Goal: Task Accomplishment & Management: Manage account settings

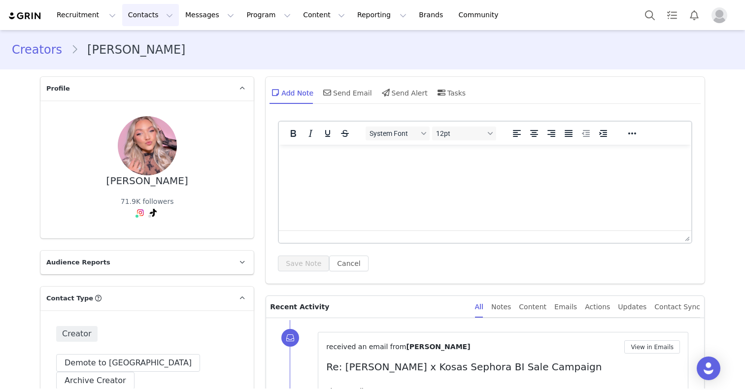
click at [140, 19] on button "Contacts Contacts" at bounding box center [150, 15] width 57 height 22
click at [153, 40] on div "Creators" at bounding box center [154, 43] width 66 height 10
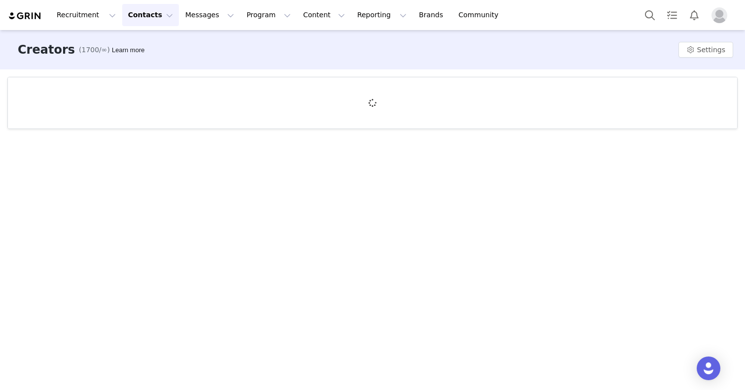
click at [144, 16] on button "Contacts Contacts" at bounding box center [150, 15] width 57 height 22
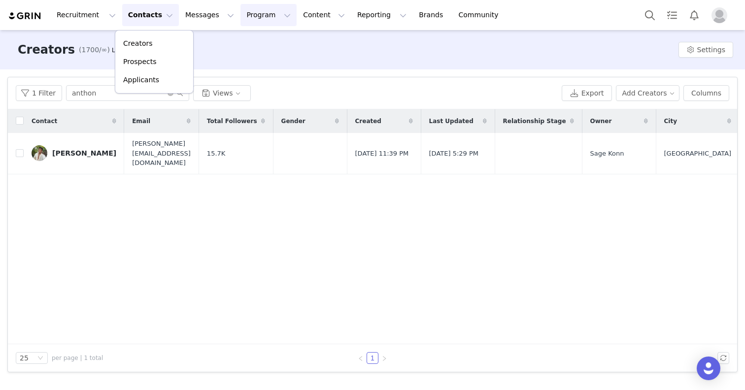
click at [258, 20] on button "Program Program" at bounding box center [269, 15] width 56 height 22
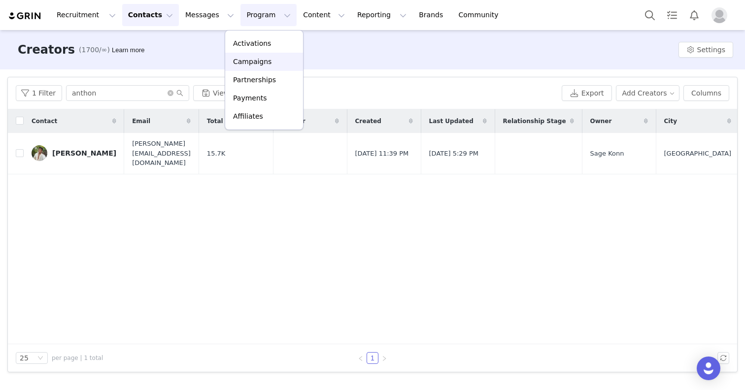
click at [250, 63] on p "Campaigns" at bounding box center [252, 62] width 38 height 10
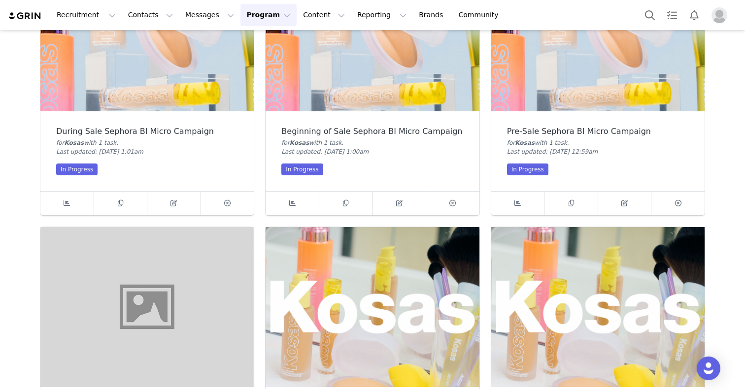
scroll to position [133, 0]
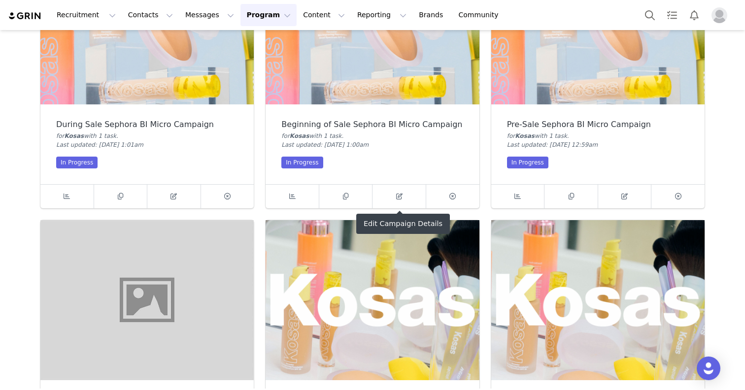
click at [370, 285] on img at bounding box center [372, 300] width 213 height 160
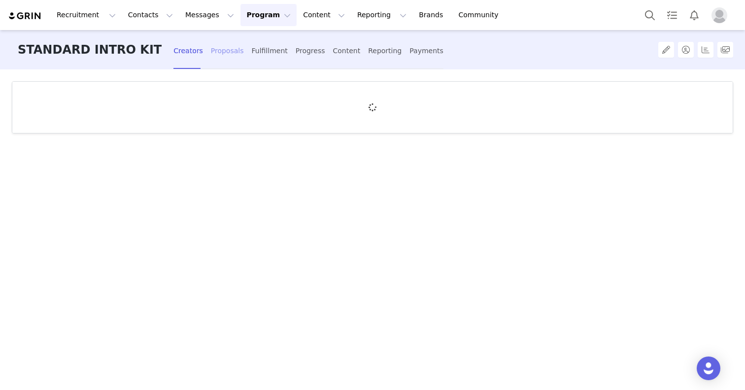
click at [211, 59] on div "Proposals" at bounding box center [227, 51] width 33 height 26
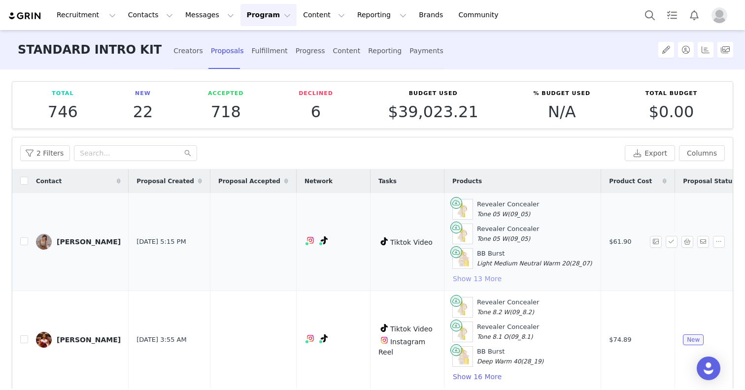
click at [457, 281] on button "Show 13 More" at bounding box center [478, 279] width 50 height 12
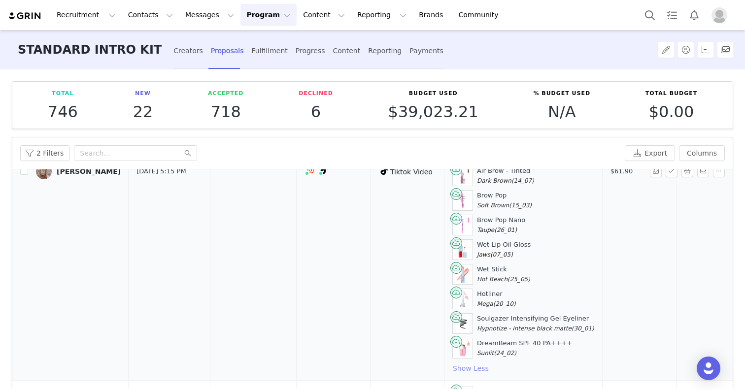
scroll to position [282, 0]
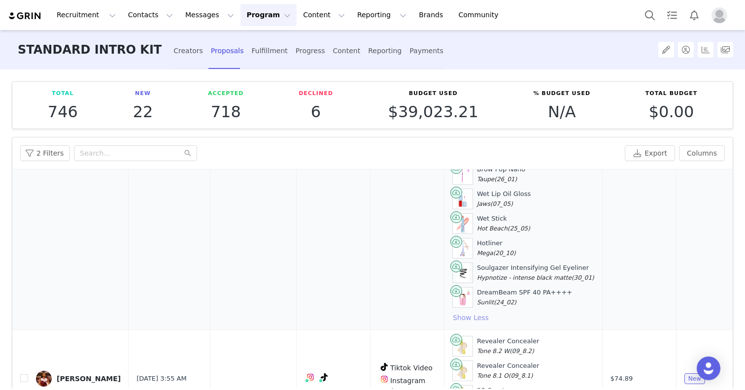
click at [455, 319] on button "Show Less" at bounding box center [471, 318] width 37 height 12
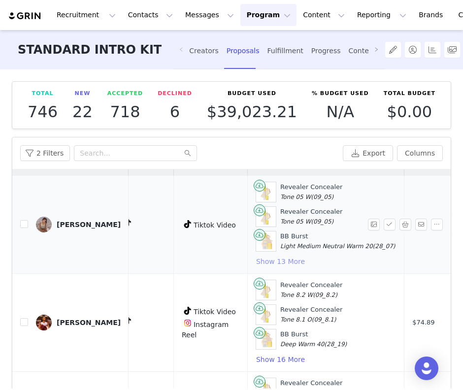
scroll to position [17, 201]
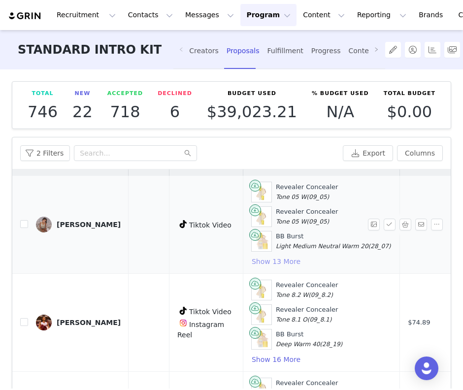
click at [251, 260] on button "Show 13 More" at bounding box center [276, 262] width 50 height 12
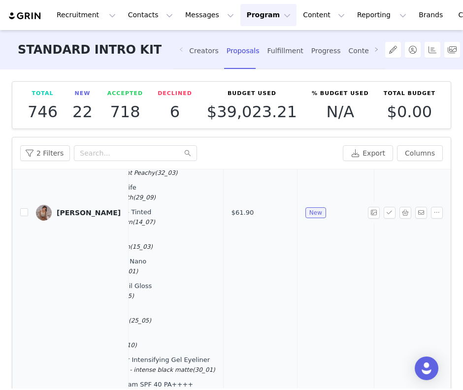
scroll to position [187, 379]
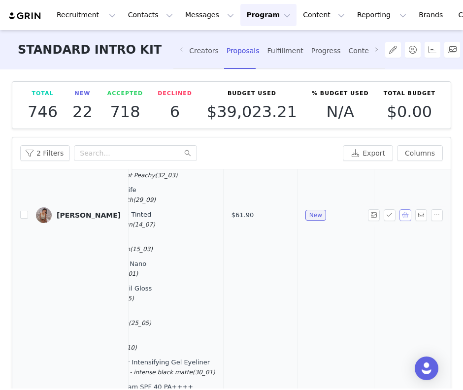
click at [407, 214] on button "button" at bounding box center [406, 216] width 12 height 12
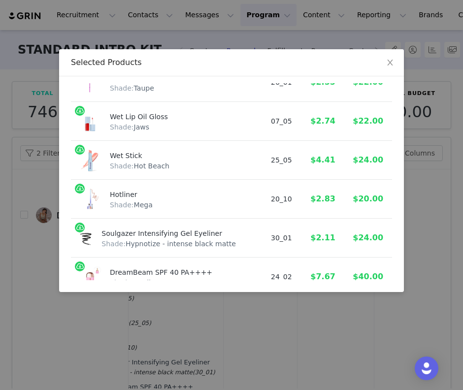
scroll to position [468, 0]
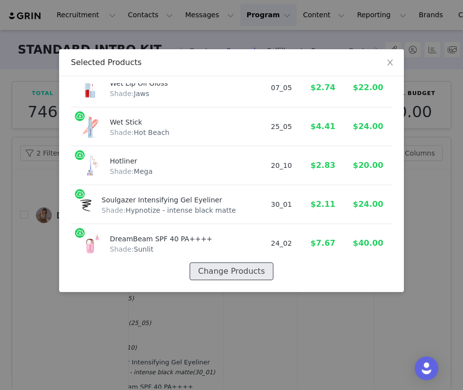
click at [235, 272] on button "Change Products" at bounding box center [231, 272] width 83 height 18
select select "28418365"
select select "28417725"
select select "28417729"
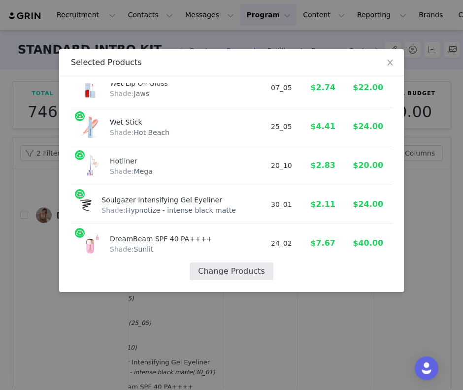
select select "28417510"
select select "7588771"
select select "28418133"
select select "28414993"
select select "7588817"
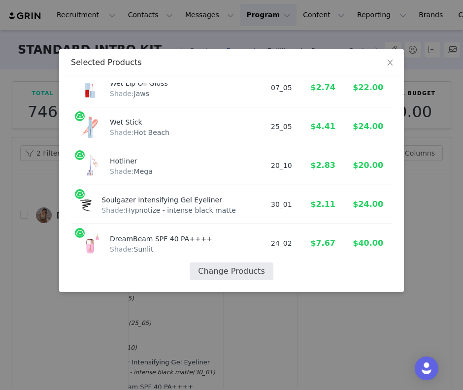
select select "7588838"
select select "19659350"
select select "7588677"
select select "28418088"
select select "28419945"
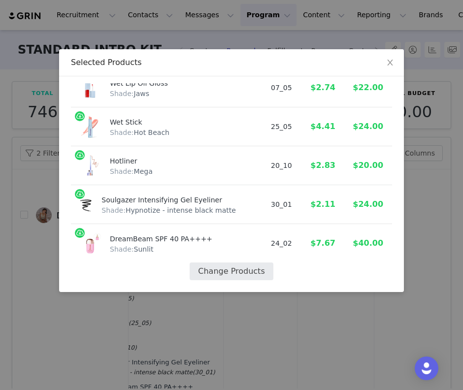
select select "24676908"
select select "28417460"
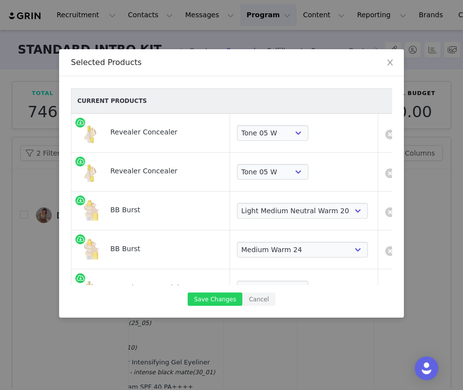
scroll to position [484, 0]
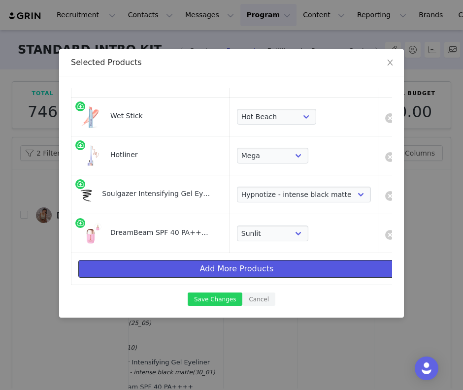
click at [229, 270] on button "Add More Products" at bounding box center [236, 269] width 317 height 18
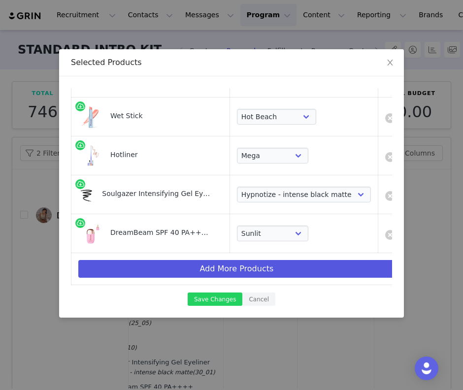
scroll to position [0, 0]
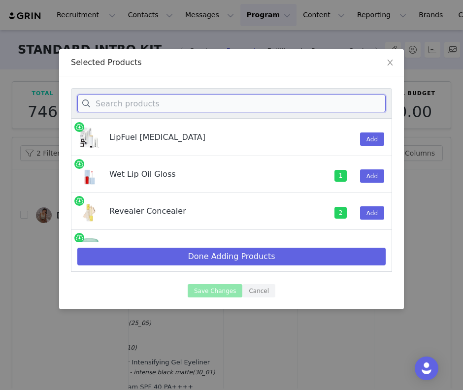
click at [177, 106] on input at bounding box center [231, 104] width 309 height 18
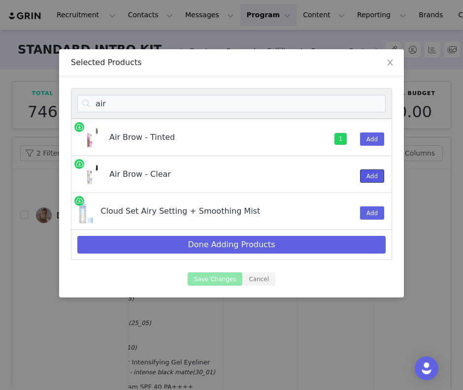
click at [373, 176] on button "Add" at bounding box center [372, 176] width 24 height 13
click at [377, 211] on button "Add" at bounding box center [372, 213] width 24 height 13
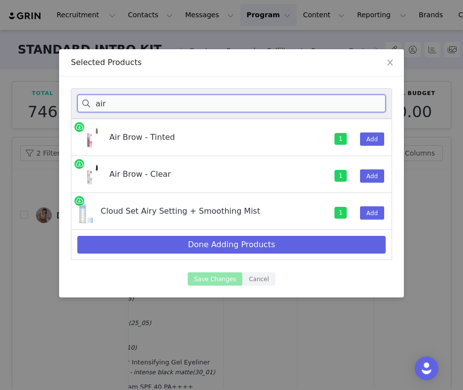
click at [149, 108] on input "air" at bounding box center [231, 104] width 309 height 18
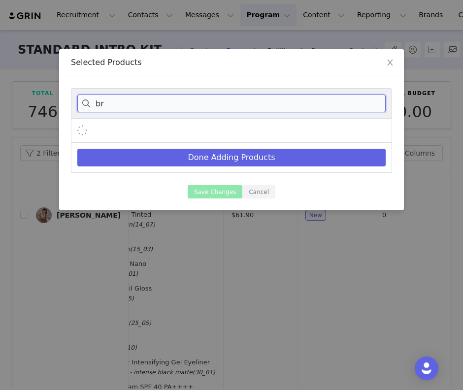
type input "b"
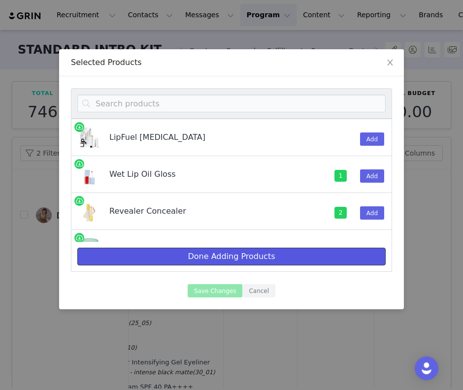
click at [239, 253] on button "Done Adding Products" at bounding box center [231, 257] width 309 height 18
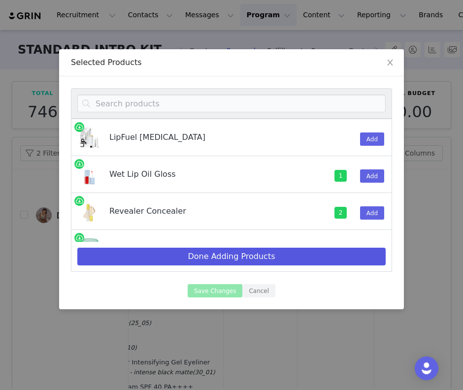
select select "28418365"
select select "28417725"
select select "28417729"
select select "28417510"
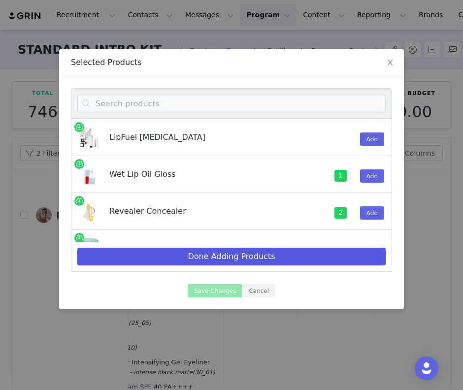
select select "7588771"
select select "28418133"
select select "28414993"
select select "7588817"
select select "7588838"
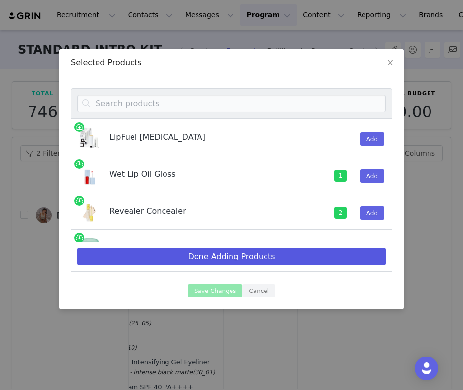
select select "19659350"
select select "7588677"
select select "28418088"
select select "28419945"
select select "24676908"
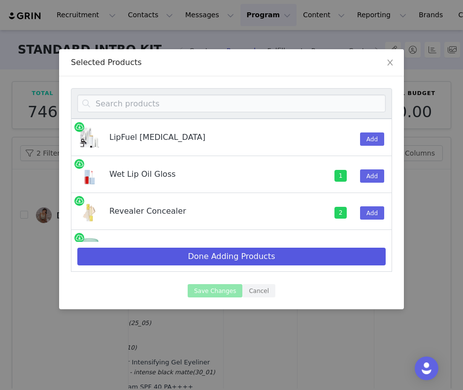
select select "28417460"
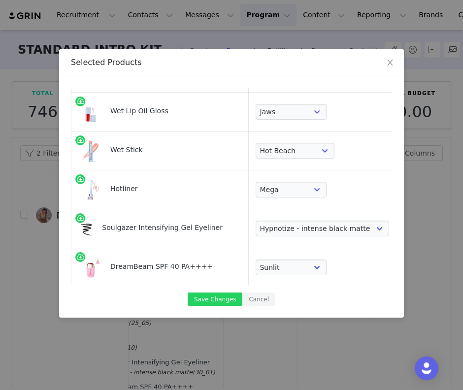
scroll to position [562, 0]
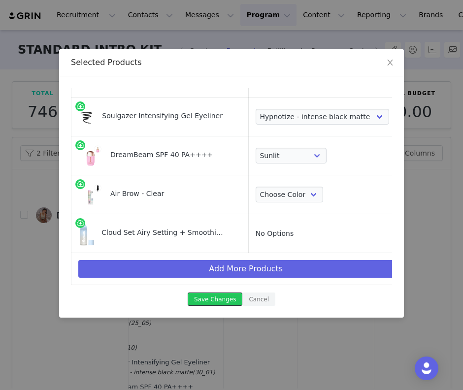
click at [215, 299] on button "Save Changes" at bounding box center [215, 299] width 55 height 13
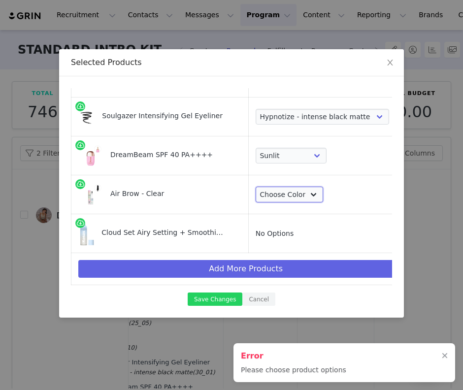
click at [275, 199] on select "Choose Color Clear" at bounding box center [290, 195] width 68 height 16
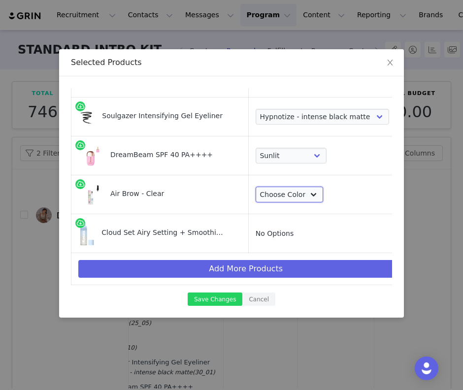
select select "28417421"
click at [222, 298] on button "Save Changes" at bounding box center [215, 299] width 55 height 13
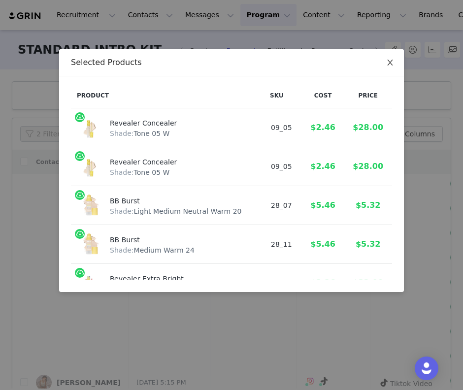
click at [392, 61] on icon "icon: close" at bounding box center [391, 63] width 8 height 8
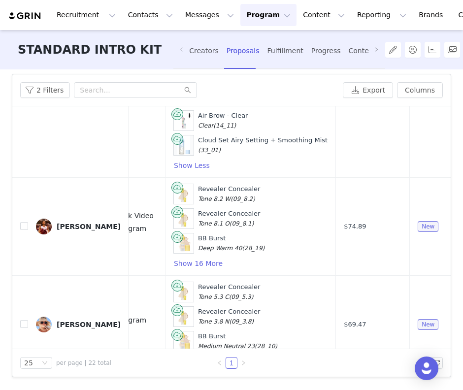
scroll to position [392, 279]
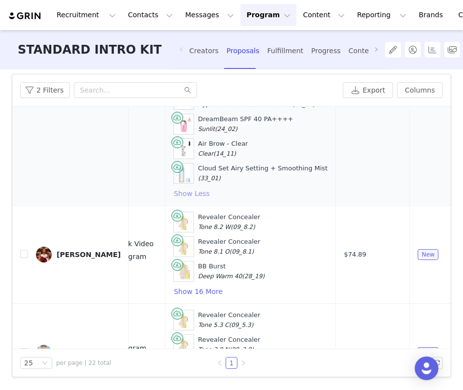
click at [175, 194] on button "Show Less" at bounding box center [192, 194] width 37 height 12
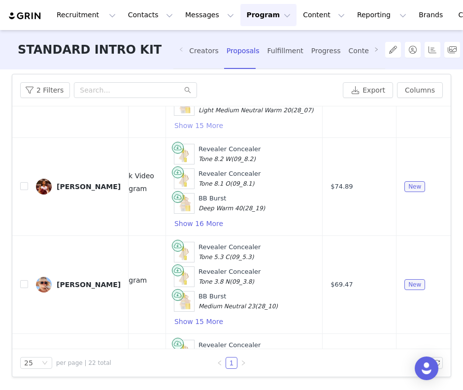
scroll to position [0, 279]
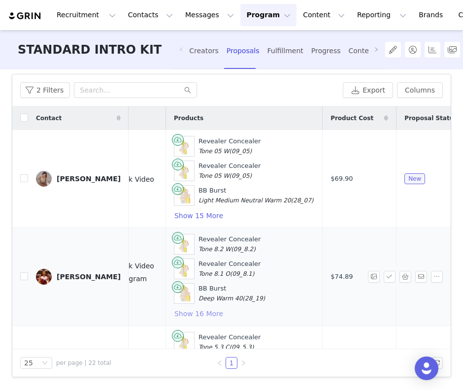
click at [179, 313] on button "Show 16 More" at bounding box center [199, 314] width 50 height 12
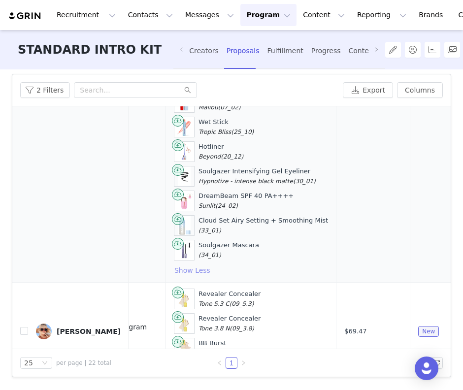
scroll to position [439, 279]
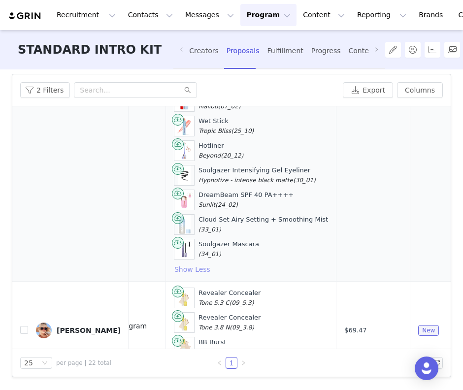
click at [174, 271] on button "Show Less" at bounding box center [192, 270] width 37 height 12
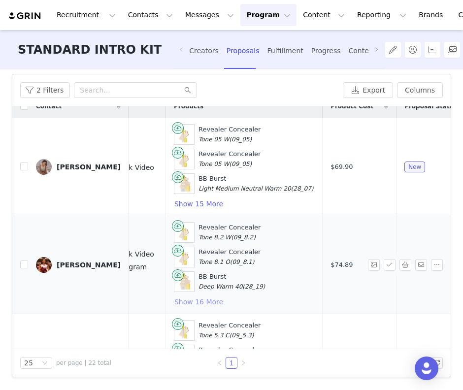
scroll to position [0, 279]
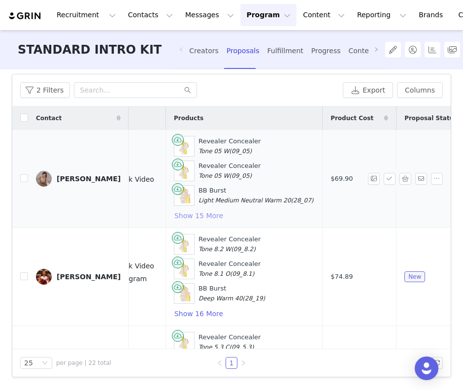
click at [184, 214] on button "Show 15 More" at bounding box center [199, 216] width 50 height 12
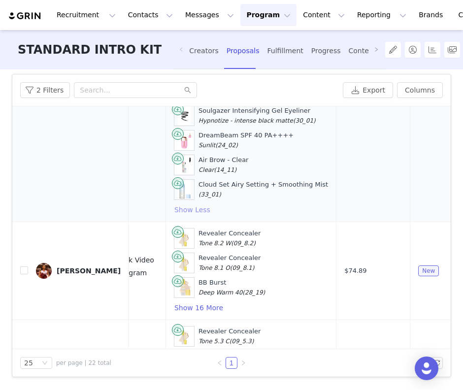
click at [178, 210] on button "Show Less" at bounding box center [192, 210] width 37 height 12
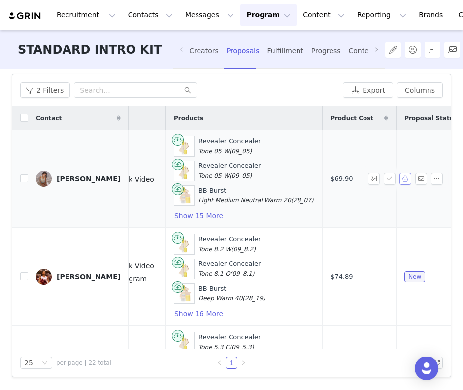
click at [409, 180] on button "button" at bounding box center [406, 179] width 12 height 12
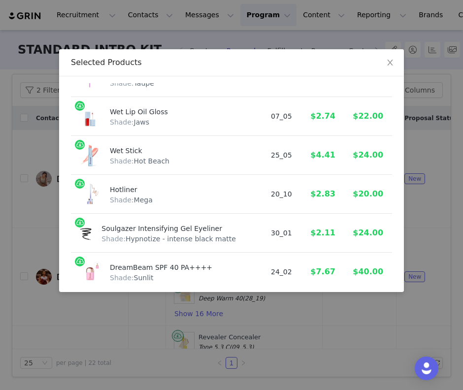
scroll to position [546, 0]
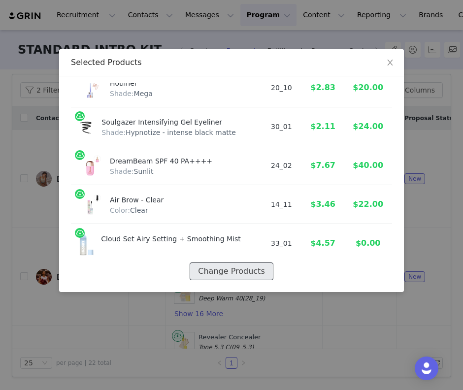
click at [224, 272] on button "Change Products" at bounding box center [231, 272] width 83 height 18
select select "28418365"
select select "28417725"
select select "28417729"
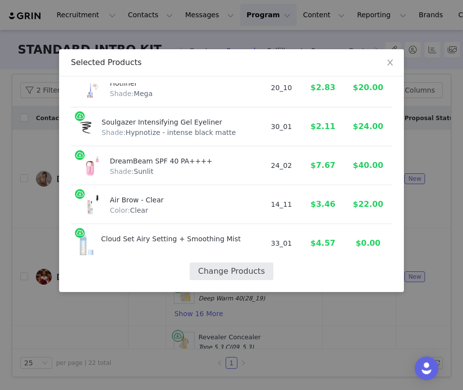
select select "28417510"
select select "7588771"
select select "28418133"
select select "28414993"
select select "7588817"
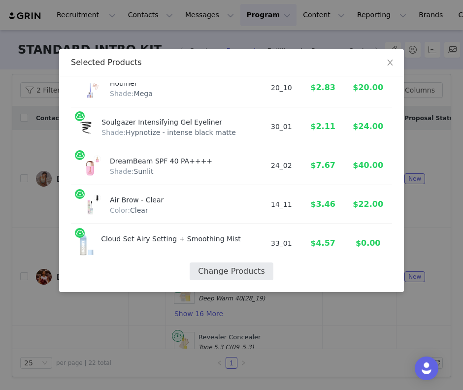
select select "7588838"
select select "19659350"
select select "7588677"
select select "28418088"
select select "28419945"
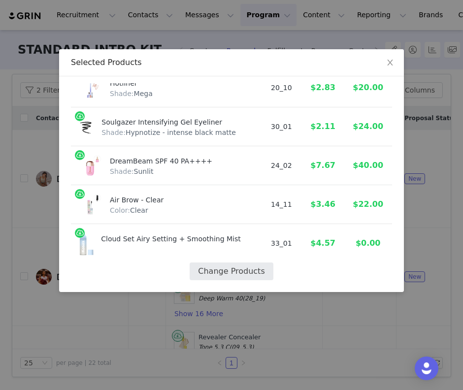
select select "24676908"
select select "28417460"
select select "28417421"
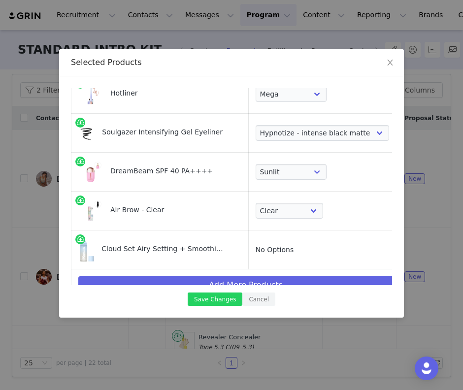
scroll to position [562, 0]
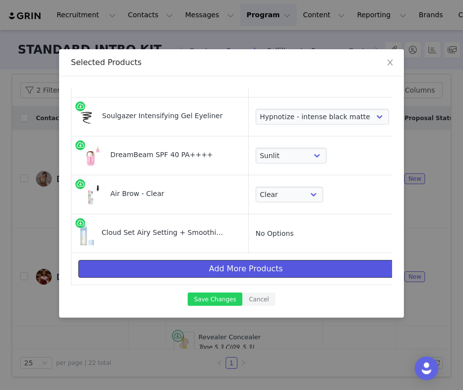
click at [233, 273] on button "Add More Products" at bounding box center [245, 269] width 335 height 18
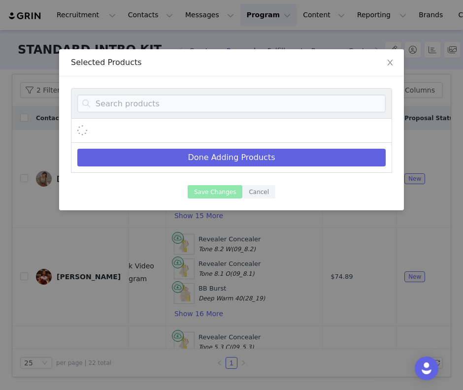
scroll to position [0, 0]
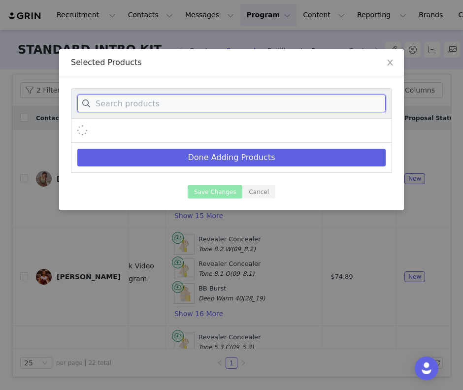
click at [178, 107] on input at bounding box center [231, 104] width 309 height 18
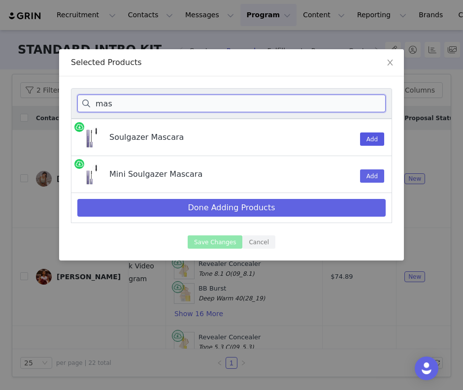
type input "mas"
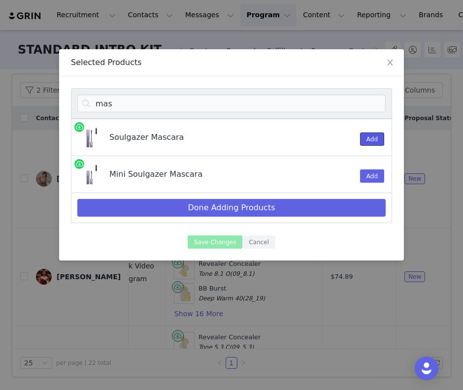
click at [378, 144] on button "Add" at bounding box center [372, 139] width 24 height 13
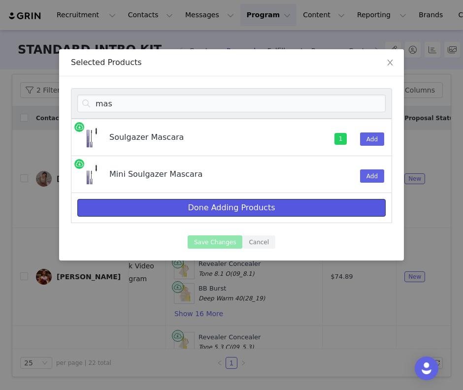
click at [290, 205] on button "Done Adding Products" at bounding box center [231, 208] width 309 height 18
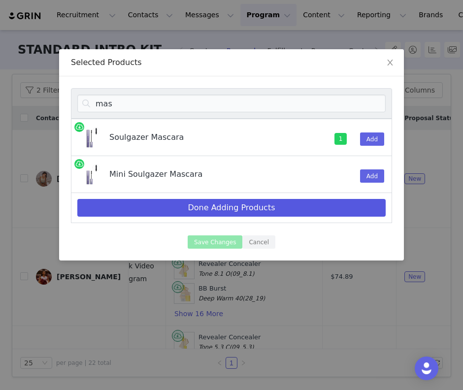
select select "28418365"
select select "28417725"
select select "28417729"
select select "28417510"
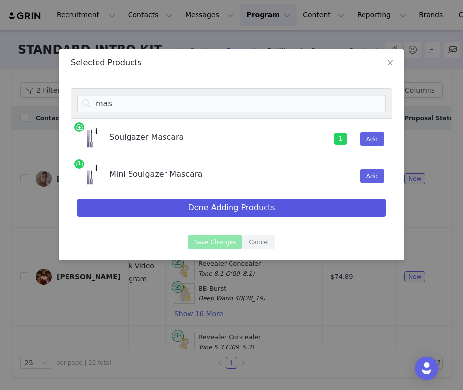
select select "7588771"
select select "28418133"
select select "28414993"
select select "7588817"
select select "7588838"
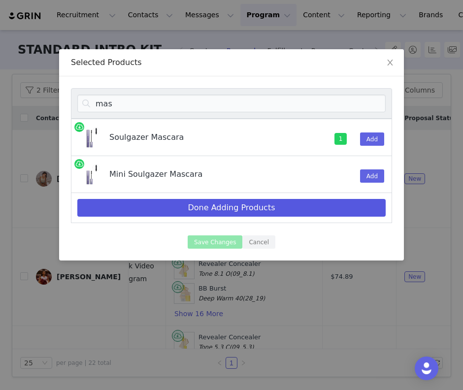
select select "19659350"
select select "7588677"
select select "28418088"
select select "28419945"
select select "24676908"
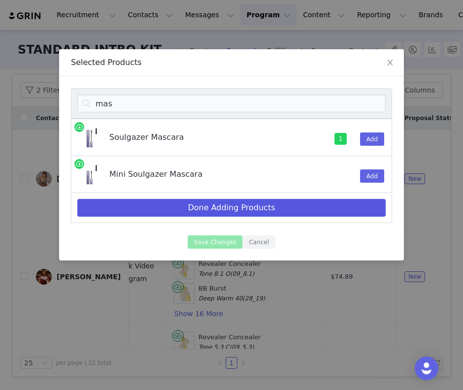
select select "28417460"
select select "28417421"
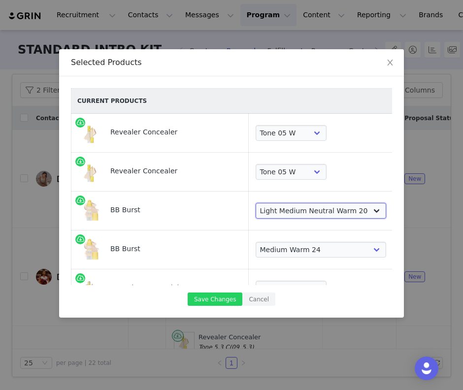
click at [279, 214] on select "Choose Shade Very Light Neutral 10 Very Light Cool 11 Light Neutral 12 Light Co…" at bounding box center [321, 211] width 131 height 16
select select "28417731"
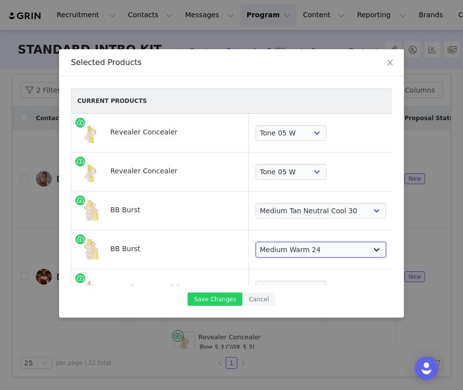
click at [314, 246] on select "Choose Shade Very Light Neutral 10 Very Light Cool 11 Light Neutral 12 Light Co…" at bounding box center [321, 250] width 131 height 16
select select "28417730"
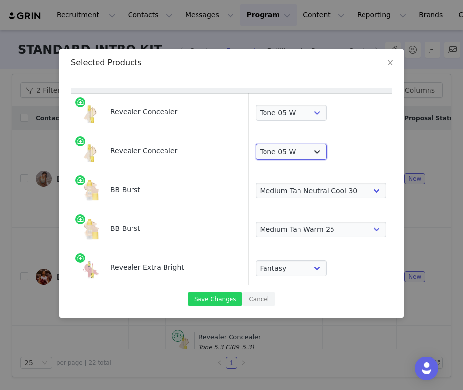
click at [268, 153] on select "Choose Shade Tone 0.5 N Tone 0.7 C Tone 01 N Tone 1.5 C Tone 02 W Tone 2.3 N To…" at bounding box center [291, 152] width 71 height 16
select select "28418368"
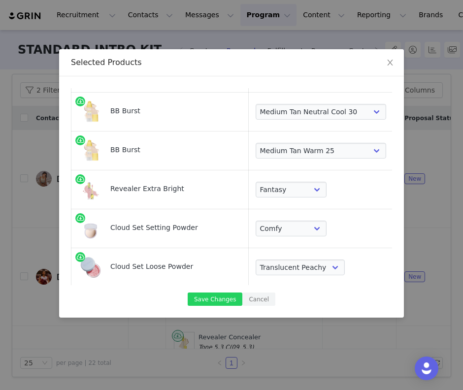
scroll to position [103, 0]
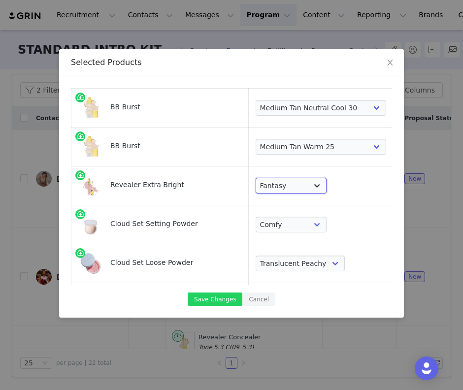
click at [274, 181] on select "Choose Shade Magic Illusion Fantasy Alchemy Supernatural" at bounding box center [291, 186] width 71 height 16
select select "28417509"
click at [290, 226] on select "Choose Shade Airy Breezy Feathery Comfy Cushiony Pillowy Softly Silky Velvety D…" at bounding box center [291, 225] width 71 height 16
click at [304, 227] on select "Choose Shade Airy Breezy Feathery Comfy Cushiony Pillowy Softly Silky Velvety D…" at bounding box center [291, 225] width 71 height 16
select select "7588771"
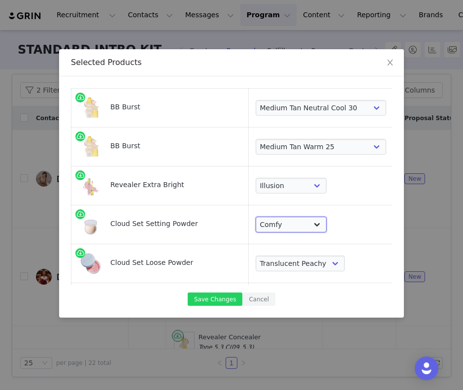
click at [289, 223] on select "Choose Shade Airy Breezy Feathery Comfy Cushiony Pillowy Softly Silky Velvety D…" at bounding box center [291, 225] width 71 height 16
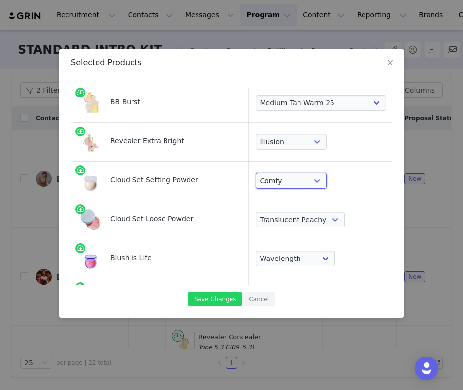
scroll to position [164, 0]
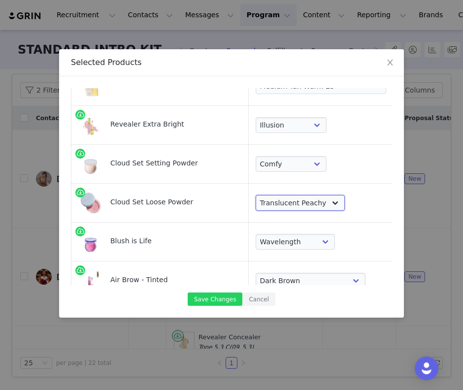
click at [311, 207] on select "Choose Shade Translucent Candy Translucent Buttery Translucent Peachy Transluce…" at bounding box center [301, 203] width 90 height 16
select select "28418132"
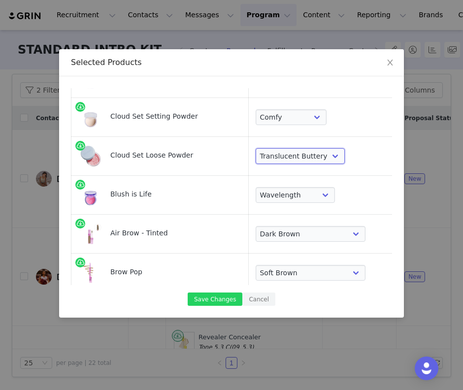
scroll to position [214, 0]
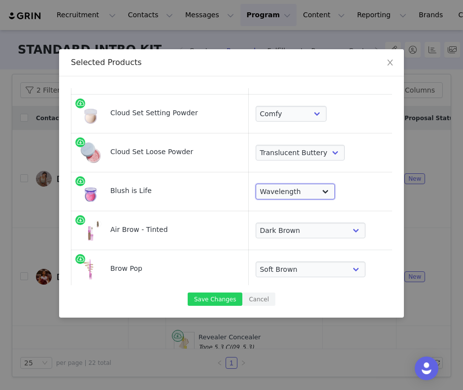
click at [285, 190] on select "Choose Shade Wavelength [MEDICAL_DATA] Heartbeat Blissed Hype Butterflies [MEDI…" at bounding box center [296, 192] width 80 height 16
select select "28414997"
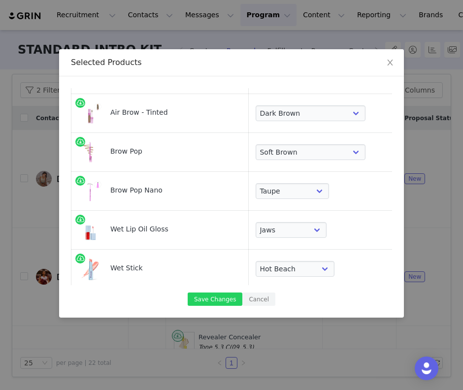
scroll to position [332, 0]
click at [293, 149] on select "Choose Shade Taupe Honey Blonde Soft Brown Auburn Medium Chocolate Brown Medium…" at bounding box center [311, 152] width 110 height 16
select select "7588842"
click at [274, 192] on select "Choose Shade Taupe Soft Brown Medium Brown Dark Brown Brown Black Black" at bounding box center [293, 191] width 74 height 16
select select "19659353"
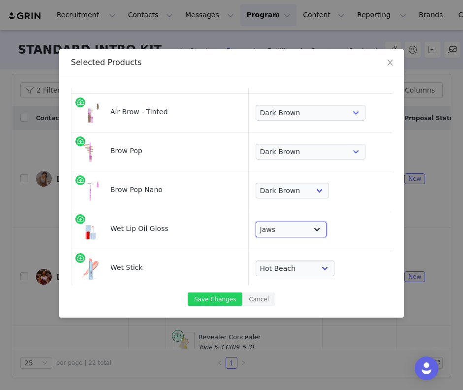
click at [278, 234] on select "Choose Shade Unzipped Unhooked Unbuttoned Jellyfish Malibu Dip Fruitjuice Jaws …" at bounding box center [291, 230] width 71 height 16
select select "7588672"
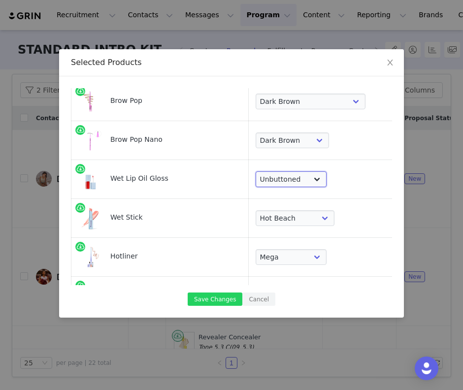
scroll to position [395, 0]
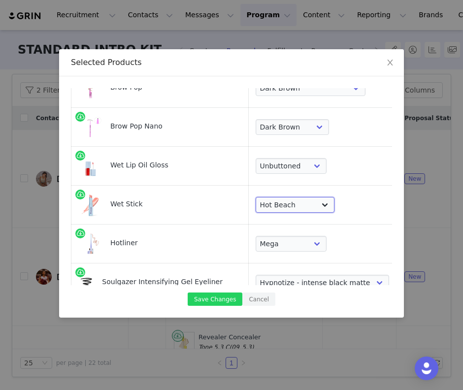
click at [278, 205] on select "Choose Shade Skinny Dip Baby Rose Heatwave Malibu Hot Beach Papaya Treat 100 De…" at bounding box center [295, 205] width 79 height 16
select select "28617705"
drag, startPoint x: 288, startPoint y: 217, endPoint x: 281, endPoint y: 249, distance: 32.4
click at [281, 249] on select "Choose Shade 100 Max Epic Mega Infinite Beyond Supreme Extra Unbuttoned" at bounding box center [291, 244] width 71 height 16
select select "28419947"
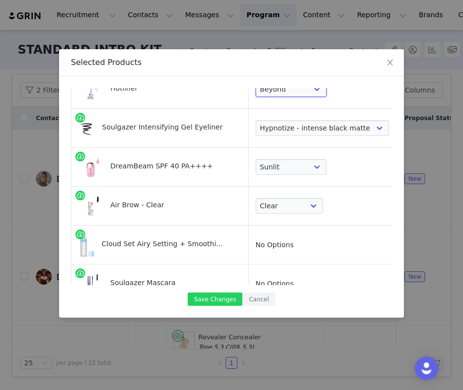
scroll to position [601, 0]
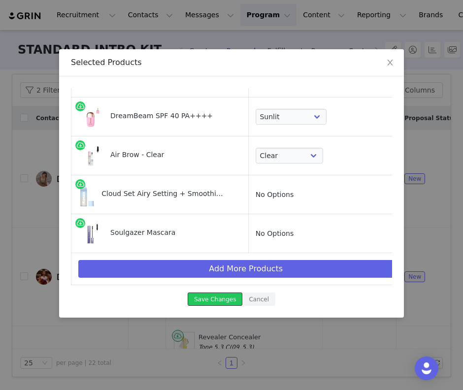
click at [213, 300] on button "Save Changes" at bounding box center [215, 299] width 55 height 13
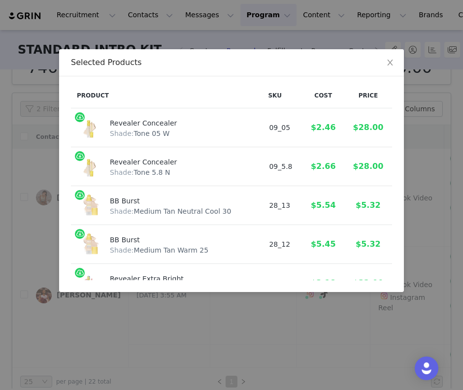
scroll to position [63, 0]
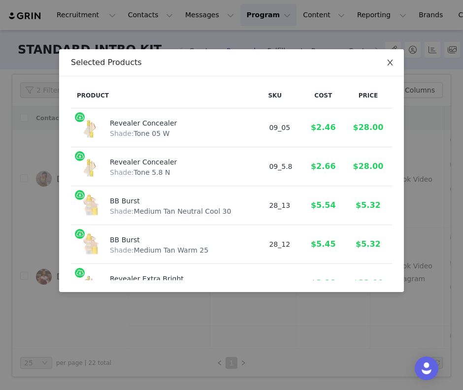
click at [392, 62] on icon "icon: close" at bounding box center [391, 63] width 8 height 8
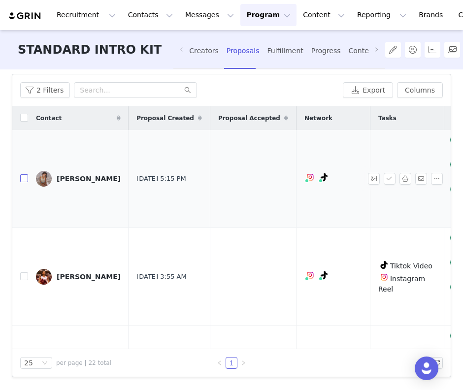
click at [21, 181] on input "checkbox" at bounding box center [24, 179] width 8 height 8
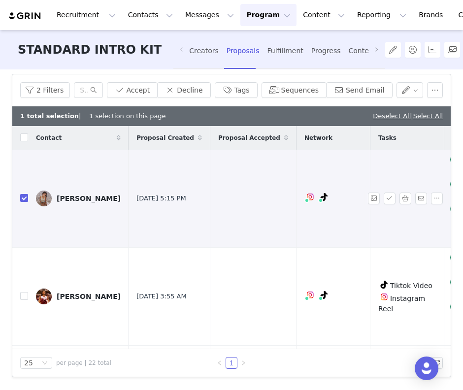
click at [27, 200] on input "checkbox" at bounding box center [24, 198] width 8 height 8
checkbox input "false"
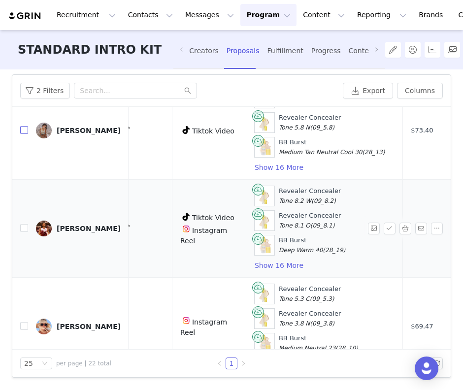
scroll to position [49, 215]
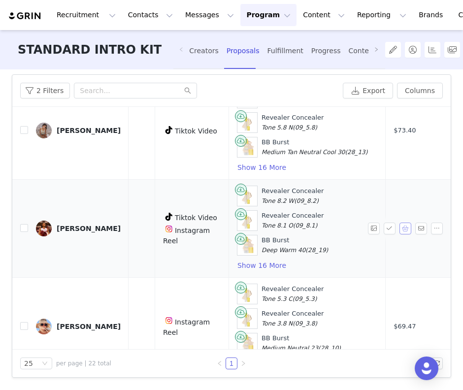
click at [405, 231] on button "button" at bounding box center [406, 229] width 12 height 12
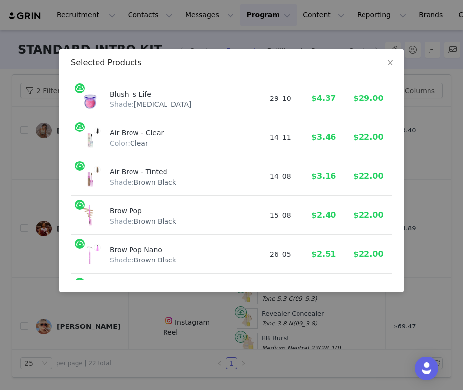
scroll to position [585, 0]
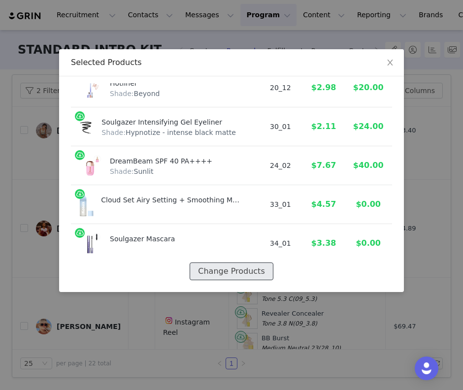
click at [233, 272] on button "Change Products" at bounding box center [231, 272] width 83 height 18
select select "28418380"
select select "28418379"
select select "28417737"
select select "28417733"
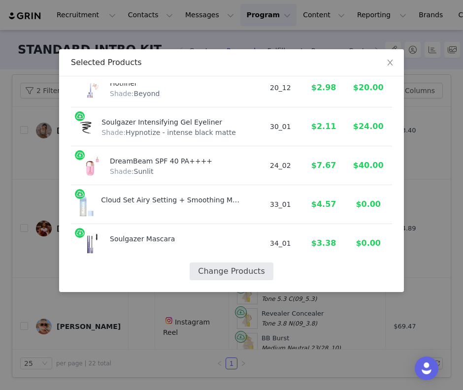
select select "28417510"
select select "7588775"
select select "28418131"
select select "28414994"
select select "28417421"
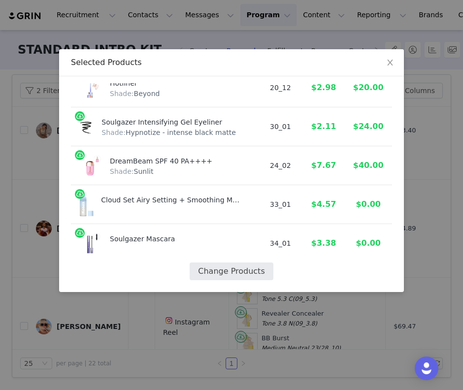
select select "7588818"
select select "7588843"
select select "19659354"
select select "7588674"
select select "28418093"
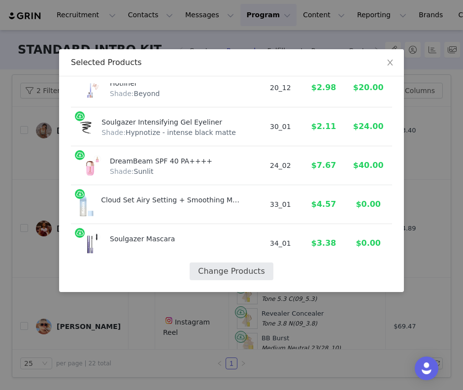
select select "28419947"
select select "24676908"
select select "28417460"
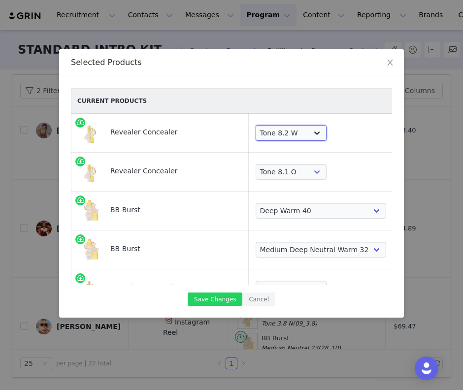
click at [286, 138] on select "Choose Shade Tone 0.5 N Tone 0.7 C Tone 01 N Tone 1.5 C Tone 02 W Tone 2.3 N To…" at bounding box center [291, 133] width 71 height 16
select select "28418377"
click at [267, 167] on select "Choose Shade Tone 0.5 N Tone 0.7 C Tone 01 N Tone 1.5 C Tone 02 W Tone 2.3 N To…" at bounding box center [291, 172] width 71 height 16
select select "28418378"
click at [288, 245] on select "Choose Shade Very Light Neutral 10 Very Light Cool 11 Light Neutral 12 Light Co…" at bounding box center [321, 250] width 131 height 16
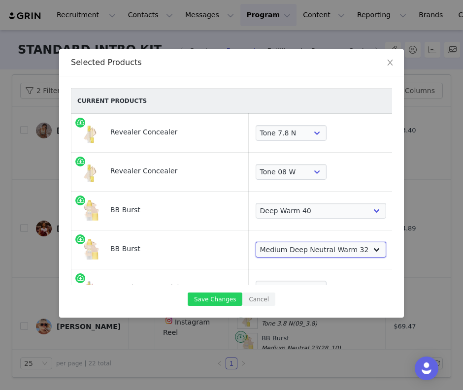
select select "28417736"
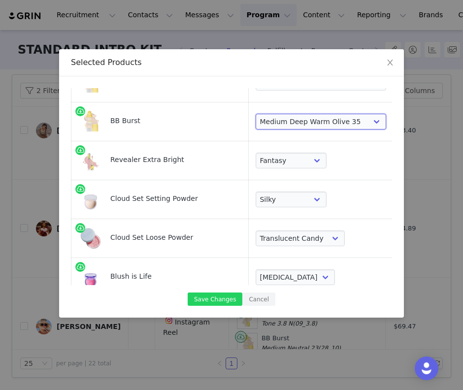
scroll to position [132, 0]
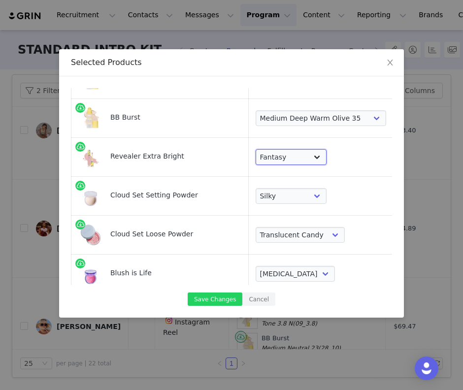
drag, startPoint x: 350, startPoint y: 162, endPoint x: 260, endPoint y: 151, distance: 90.4
click at [260, 151] on select "Choose Shade Magic Illusion Fantasy Alchemy Supernatural" at bounding box center [291, 157] width 71 height 16
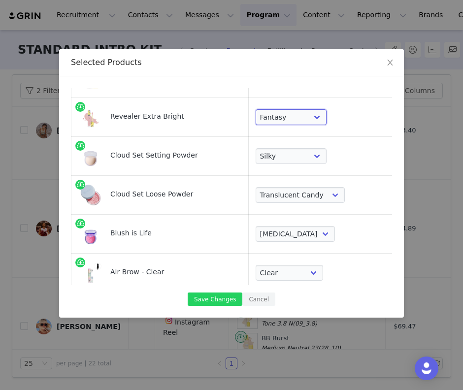
scroll to position [187, 0]
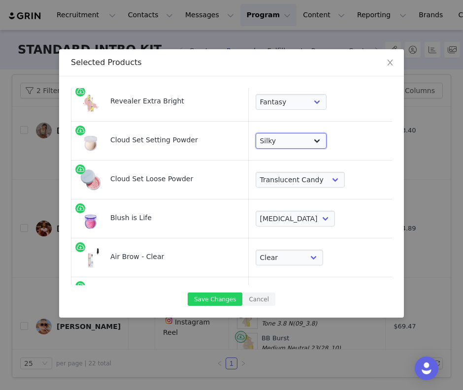
click at [289, 141] on select "Choose Shade Airy Breezy Feathery Comfy Cushiony Pillowy Softly Silky Velvety D…" at bounding box center [291, 141] width 71 height 16
click at [269, 146] on select "Choose Shade Airy Breezy Feathery Comfy Cushiony Pillowy Softly Silky Velvety D…" at bounding box center [291, 141] width 71 height 16
select select "7588773"
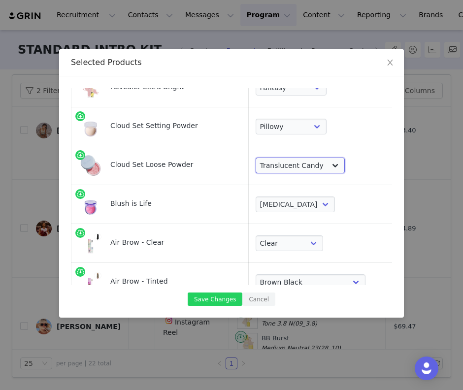
click at [312, 168] on select "Choose Shade Translucent Candy Translucent Buttery Translucent Peachy Transluce…" at bounding box center [301, 166] width 90 height 16
select select "28418132"
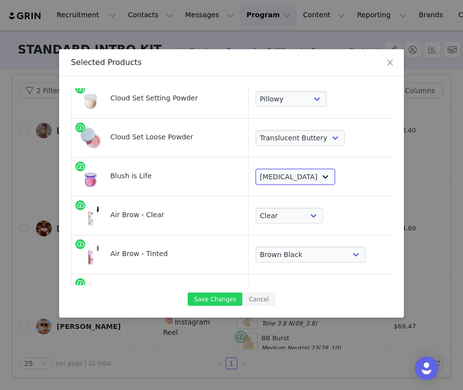
click at [286, 178] on select "Choose Shade Wavelength [MEDICAL_DATA] Heartbeat Blissed Hype Butterflies [MEDI…" at bounding box center [296, 177] width 80 height 16
select select "28414993"
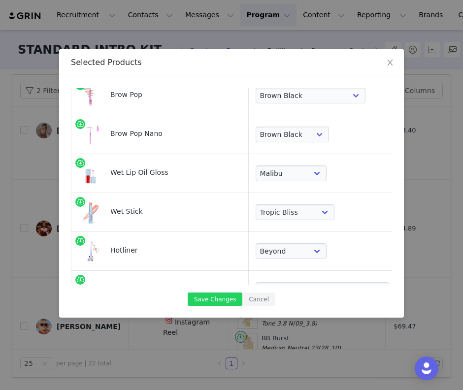
scroll to position [440, 0]
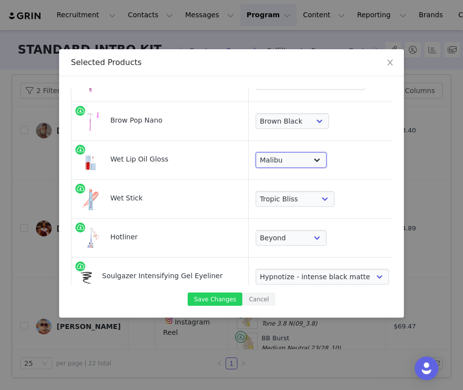
click at [272, 164] on select "Choose Shade Unzipped Unhooked Unbuttoned Jellyfish Malibu Dip Fruitjuice Jaws …" at bounding box center [291, 160] width 71 height 16
select select "7588672"
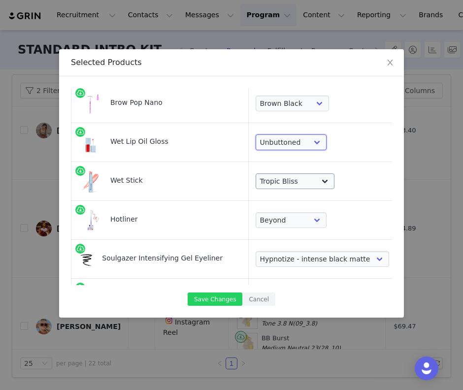
scroll to position [459, 0]
click at [278, 215] on select "Choose Shade 100 Max Epic Mega Infinite Beyond Supreme Extra Unbuttoned" at bounding box center [291, 220] width 71 height 16
select select "28419948"
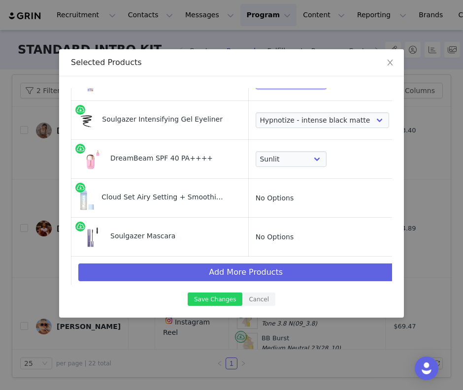
scroll to position [601, 0]
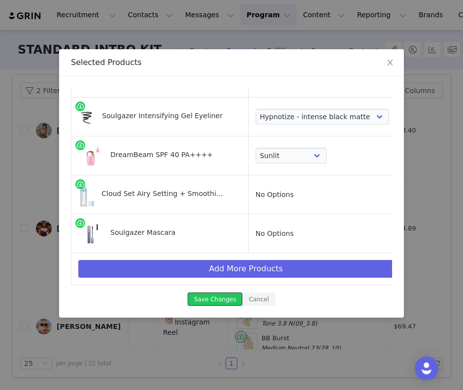
click at [222, 298] on button "Save Changes" at bounding box center [215, 299] width 55 height 13
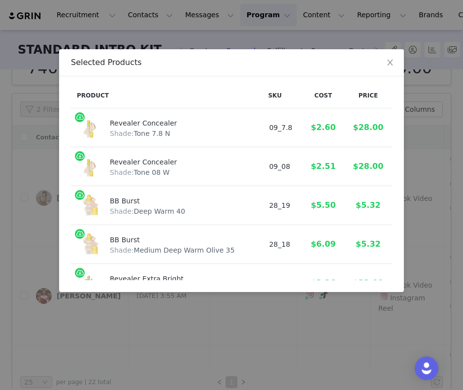
scroll to position [63, 0]
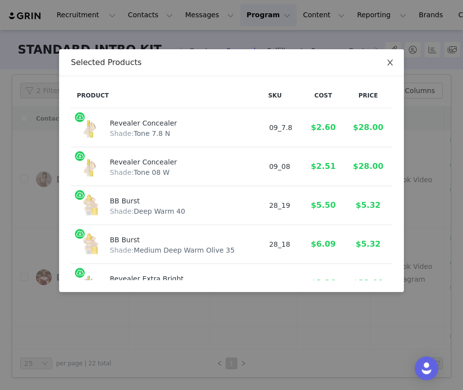
click at [391, 63] on icon "icon: close" at bounding box center [391, 63] width 8 height 8
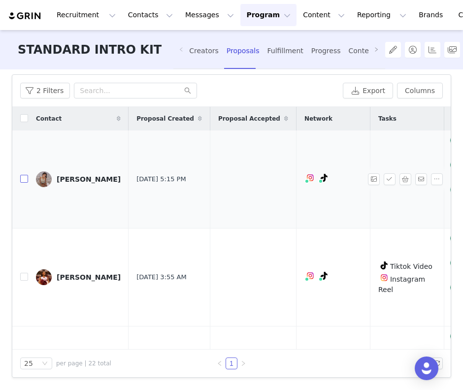
click at [24, 178] on input "checkbox" at bounding box center [24, 179] width 8 height 8
checkbox input "true"
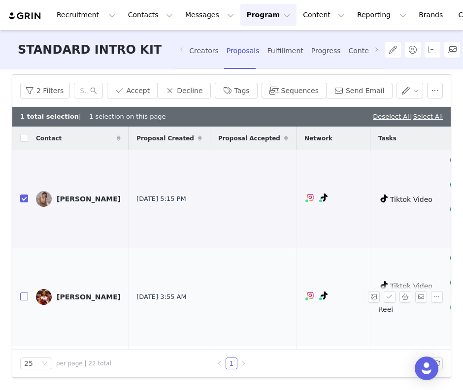
click at [25, 299] on input "checkbox" at bounding box center [24, 297] width 8 height 8
checkbox input "true"
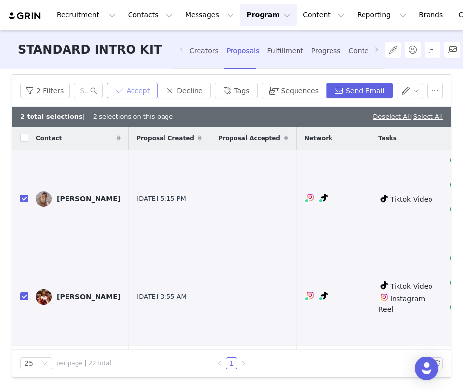
click at [143, 88] on button "Accept" at bounding box center [132, 91] width 51 height 16
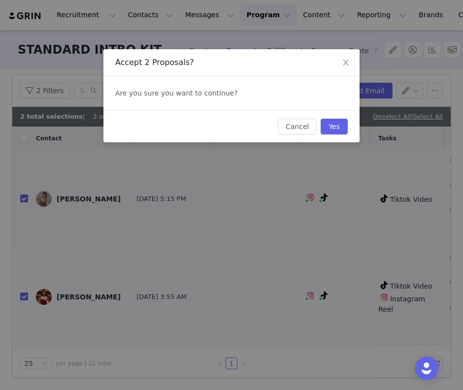
click at [353, 130] on div "Cancel Yes" at bounding box center [232, 126] width 256 height 32
click at [337, 129] on button "Yes" at bounding box center [334, 127] width 27 height 16
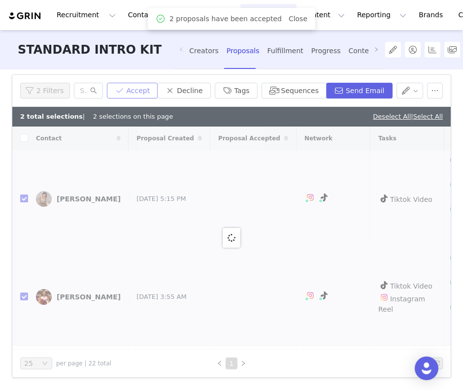
checkbox input "false"
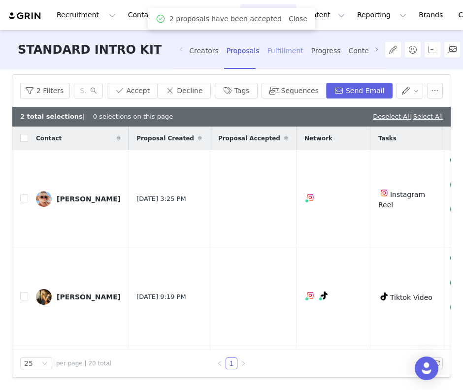
click at [267, 55] on div "Fulfillment" at bounding box center [285, 51] width 36 height 26
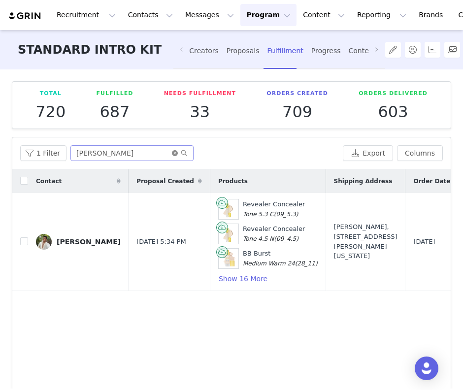
click at [173, 154] on icon "icon: close-circle" at bounding box center [175, 153] width 6 height 6
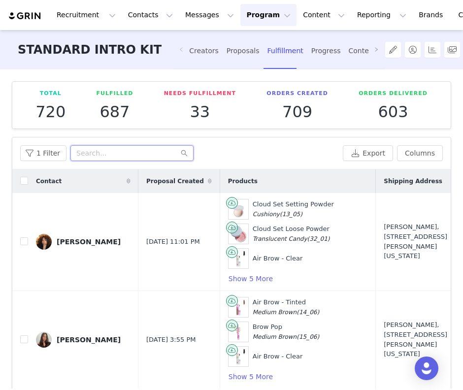
click at [144, 154] on input "text" at bounding box center [132, 153] width 123 height 16
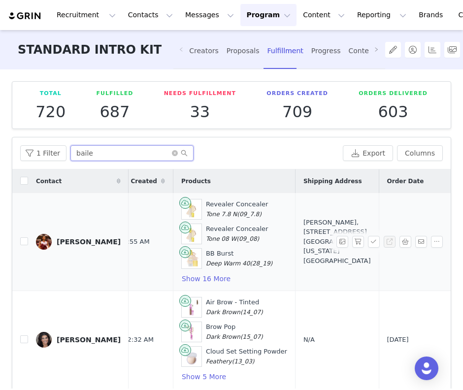
scroll to position [0, 37]
type input "baile"
click at [361, 245] on button "button" at bounding box center [359, 242] width 12 height 12
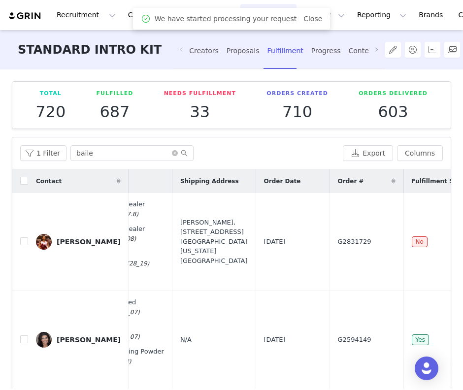
scroll to position [0, 174]
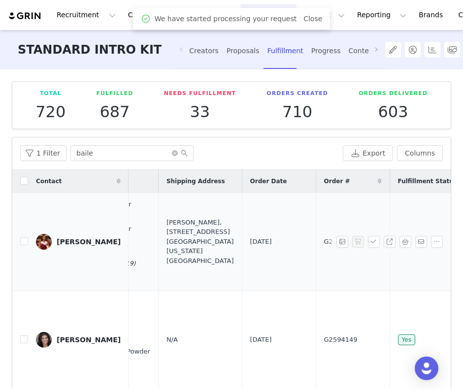
click at [324, 242] on span "G2831729" at bounding box center [341, 242] width 34 height 10
copy span "G2831729"
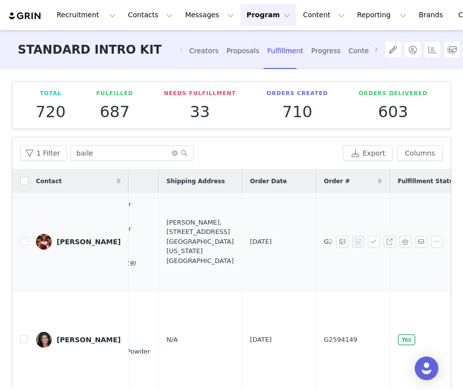
click at [180, 245] on div "[PERSON_NAME], [STREET_ADDRESS] [GEOGRAPHIC_DATA][US_STATE] [GEOGRAPHIC_DATA]" at bounding box center [201, 242] width 68 height 48
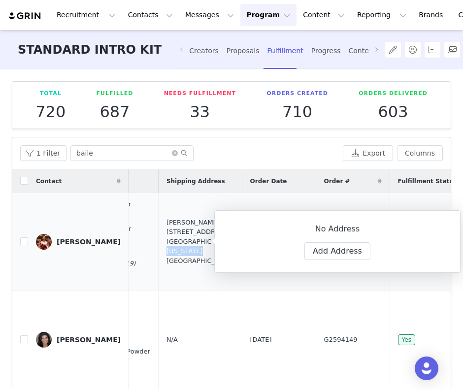
click at [180, 245] on div "[PERSON_NAME], [STREET_ADDRESS] [GEOGRAPHIC_DATA][US_STATE] [GEOGRAPHIC_DATA]" at bounding box center [201, 242] width 68 height 48
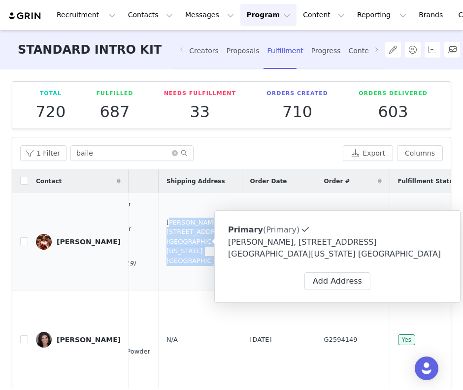
copy div "[PERSON_NAME], [STREET_ADDRESS] [GEOGRAPHIC_DATA][US_STATE] [GEOGRAPHIC_DATA]"
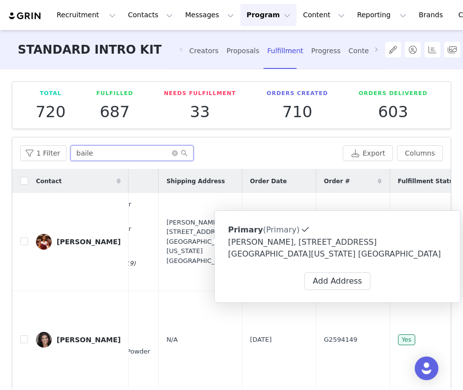
click at [169, 154] on input "baile" at bounding box center [132, 153] width 123 height 16
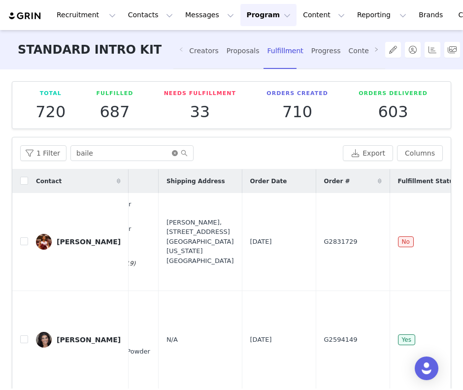
click at [173, 154] on icon "icon: close-circle" at bounding box center [175, 153] width 6 height 6
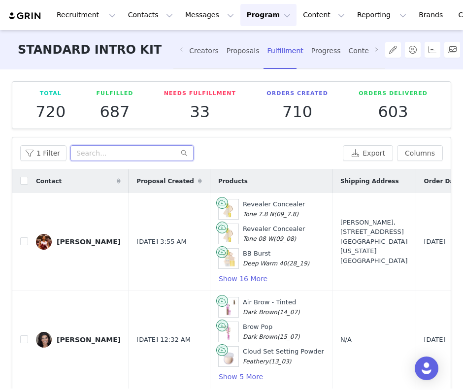
click at [153, 154] on input "text" at bounding box center [132, 153] width 123 height 16
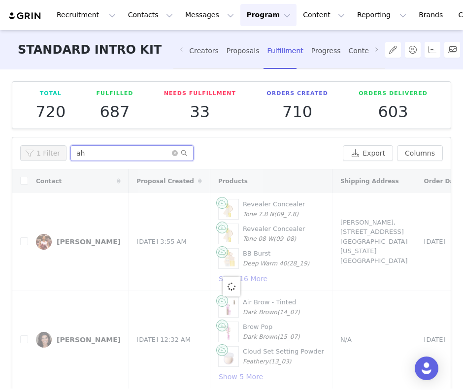
type input "a"
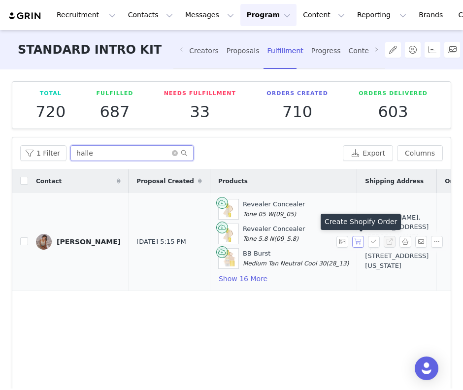
type input "halle"
click at [358, 244] on button "button" at bounding box center [359, 242] width 12 height 12
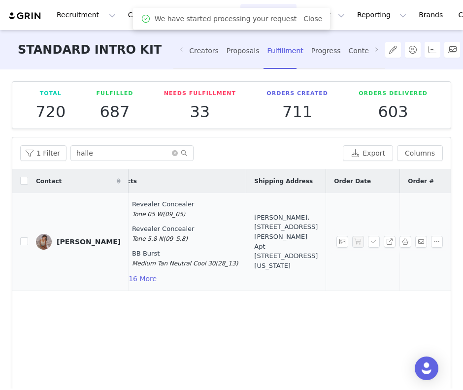
scroll to position [0, 213]
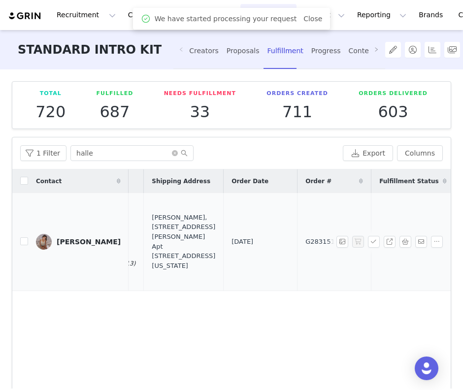
click at [306, 242] on span "G2831514" at bounding box center [323, 242] width 34 height 10
copy span "G2831514"
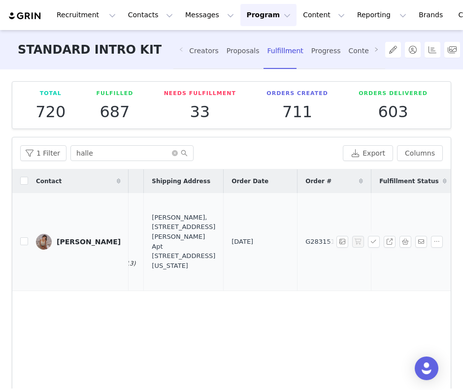
click at [152, 245] on div "[PERSON_NAME], [STREET_ADDRESS][PERSON_NAME] Apt [STREET_ADDRESS][US_STATE]" at bounding box center [184, 242] width 64 height 58
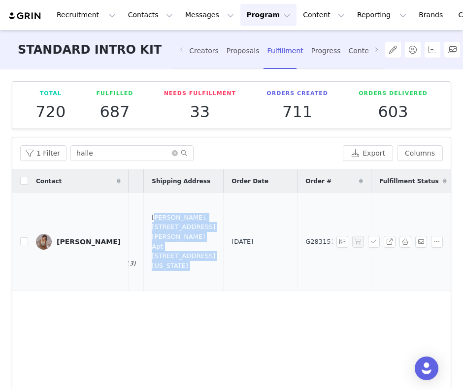
click at [152, 245] on div "[PERSON_NAME], [STREET_ADDRESS][PERSON_NAME] Apt [STREET_ADDRESS][US_STATE]" at bounding box center [184, 242] width 64 height 58
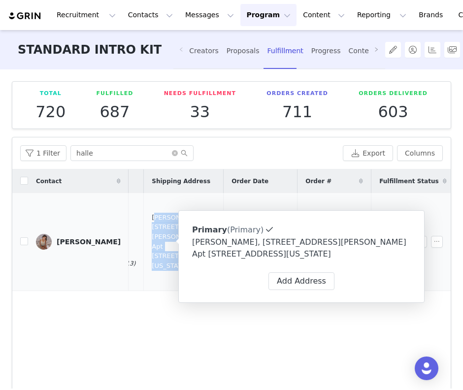
copy div "[PERSON_NAME], [STREET_ADDRESS][PERSON_NAME] Apt [STREET_ADDRESS][US_STATE]"
click at [271, 153] on div "1 Filter halle" at bounding box center [179, 153] width 319 height 16
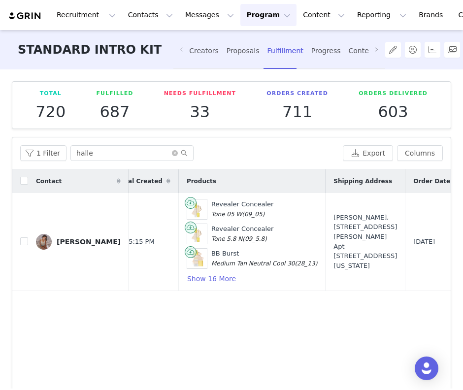
scroll to position [0, 0]
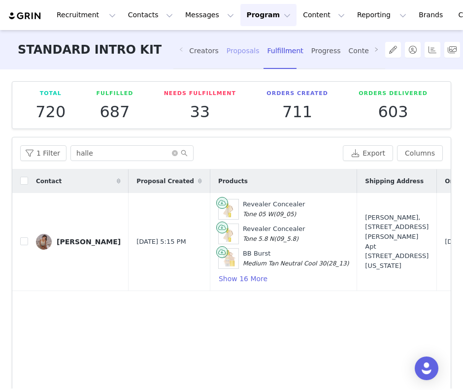
click at [227, 62] on div "Proposals" at bounding box center [243, 51] width 33 height 26
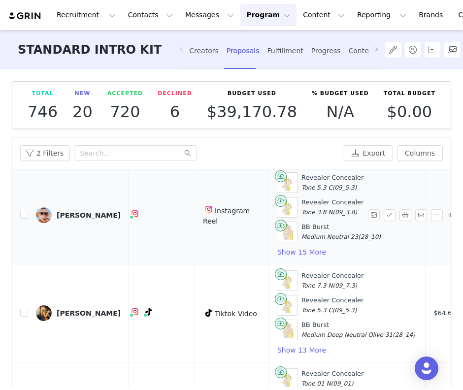
scroll to position [27, 195]
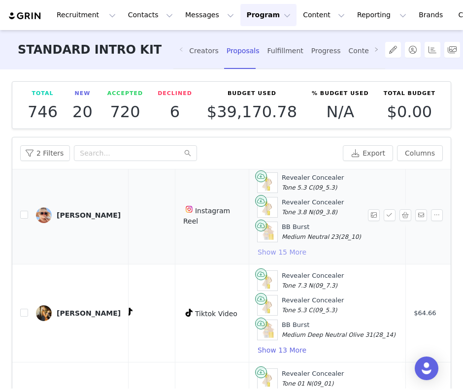
click at [257, 256] on button "Show 15 More" at bounding box center [282, 253] width 50 height 12
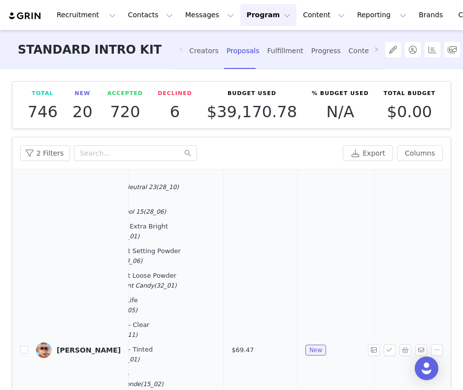
scroll to position [183, 378]
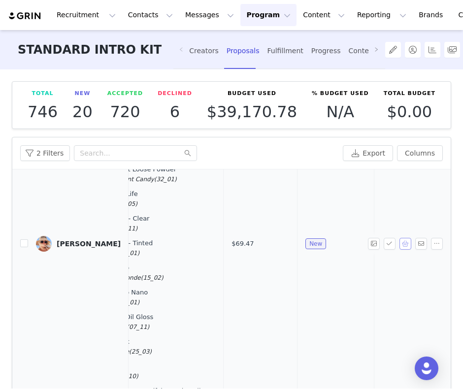
click at [406, 246] on button "button" at bounding box center [406, 244] width 12 height 12
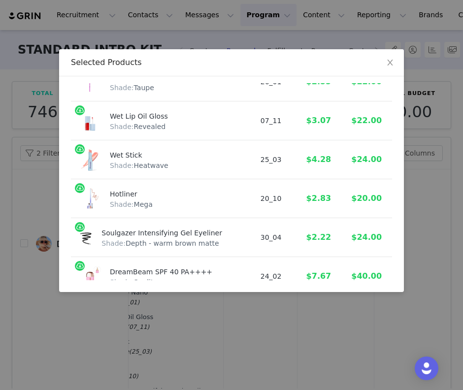
scroll to position [546, 0]
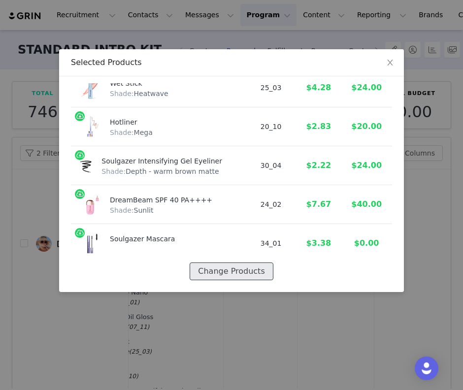
click at [228, 268] on button "Change Products" at bounding box center [231, 272] width 83 height 18
select select "28418366"
select select "28418362"
select select "28417728"
select select "28417724"
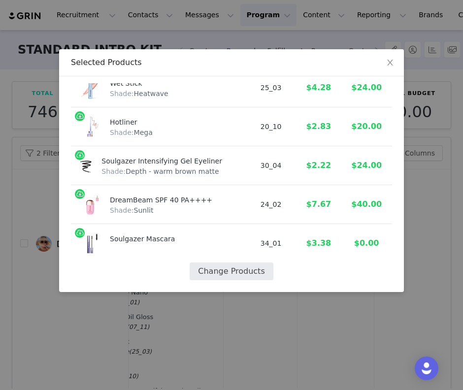
select select "28417508"
select select "7588773"
select select "28418131"
select select "28414997"
select select "28417421"
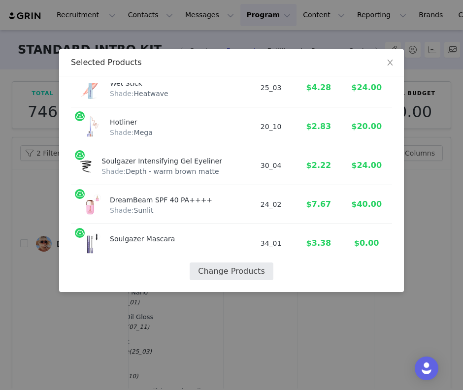
select select "7588811"
select select "7588837"
select select "19659350"
select select "15522656"
select select "28418086"
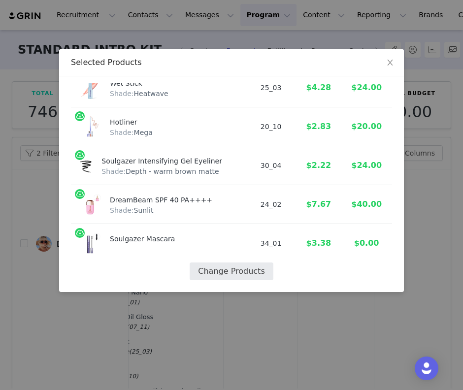
select select "28419945"
select select "24676914"
select select "28417460"
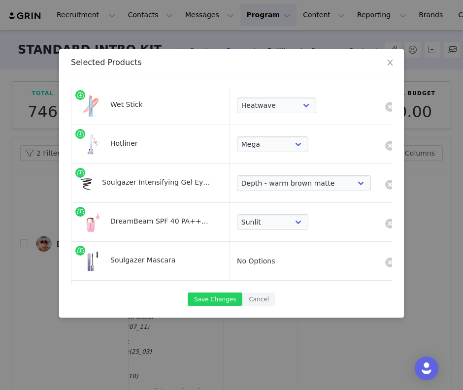
scroll to position [562, 0]
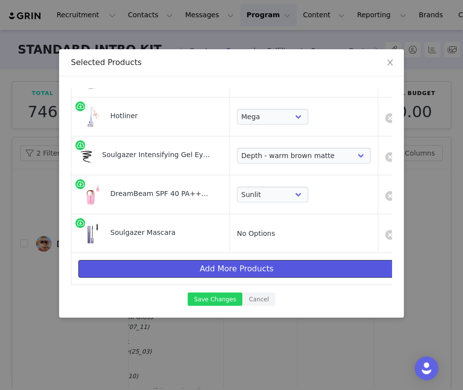
click at [228, 270] on button "Add More Products" at bounding box center [236, 269] width 317 height 18
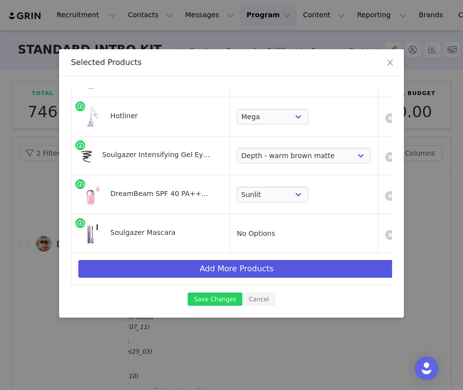
scroll to position [0, 0]
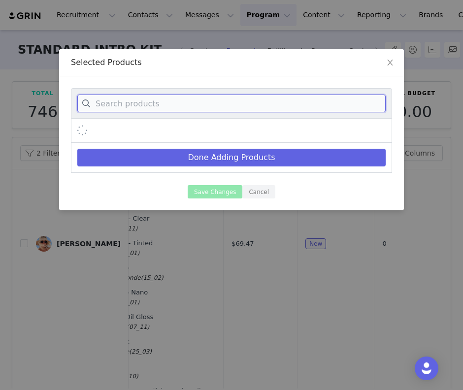
click at [192, 105] on input at bounding box center [231, 104] width 309 height 18
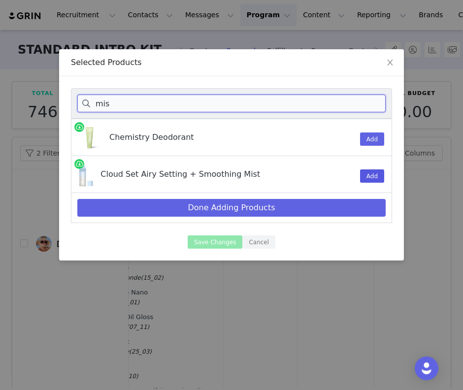
type input "mis"
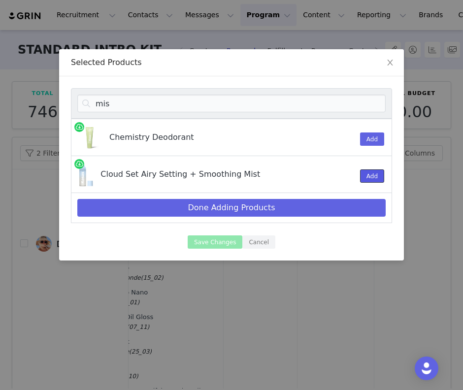
click at [370, 177] on button "Add" at bounding box center [372, 176] width 24 height 13
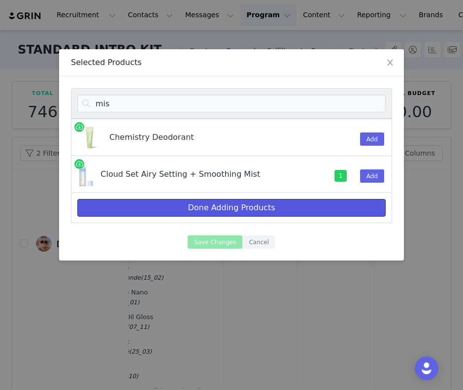
click at [272, 210] on button "Done Adding Products" at bounding box center [231, 208] width 309 height 18
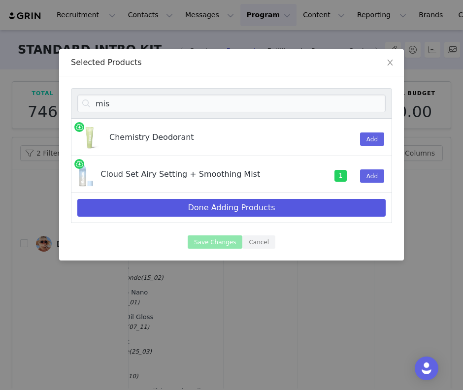
select select "28418366"
select select "28418362"
select select "28417728"
select select "28417724"
select select "28417508"
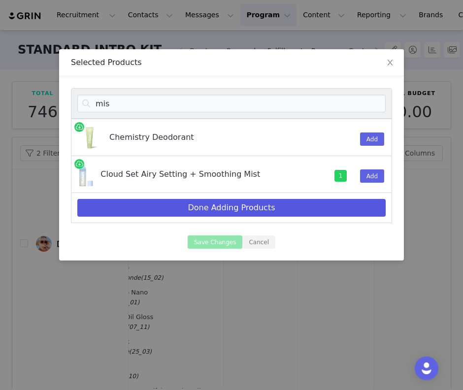
select select "7588773"
select select "28418131"
select select "28414997"
select select "28417421"
select select "7588811"
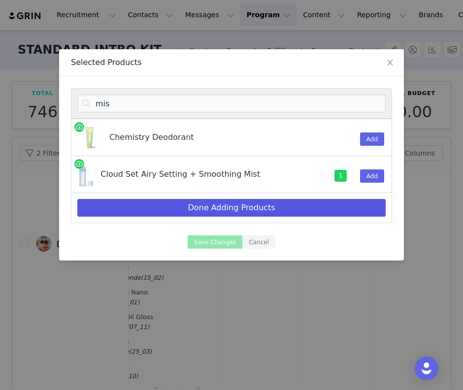
select select "7588837"
select select "19659350"
select select "15522656"
select select "28418086"
select select "28419945"
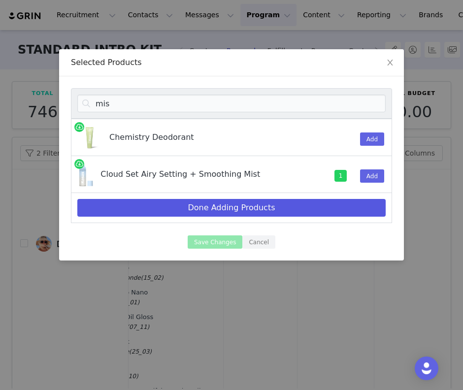
select select "24676914"
select select "28417460"
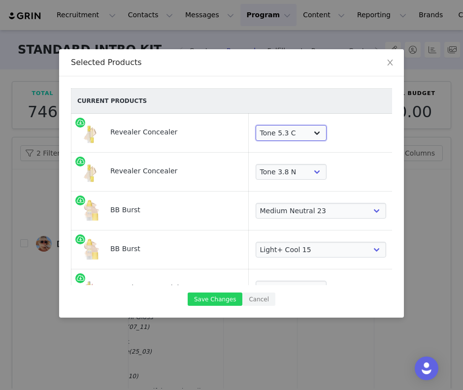
click at [264, 134] on select "Choose Shade Tone 0.5 N Tone 0.7 C Tone 01 N Tone 1.5 C Tone 02 W Tone 2.3 N To…" at bounding box center [291, 133] width 71 height 16
click at [274, 174] on select "Choose Shade Tone 0.5 N Tone 0.7 C Tone 01 N Tone 1.5 C Tone 02 W Tone 2.3 N To…" at bounding box center [291, 172] width 71 height 16
select select "28418361"
click at [340, 176] on div "Choose Shade Tone 0.5 N Tone 0.7 C Tone 01 N Tone 1.5 C Tone 02 W Tone 2.3 N To…" at bounding box center [323, 172] width 134 height 16
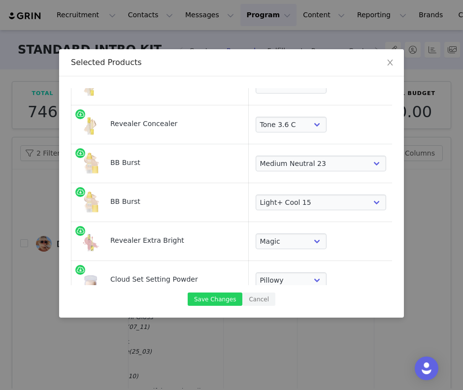
scroll to position [50, 0]
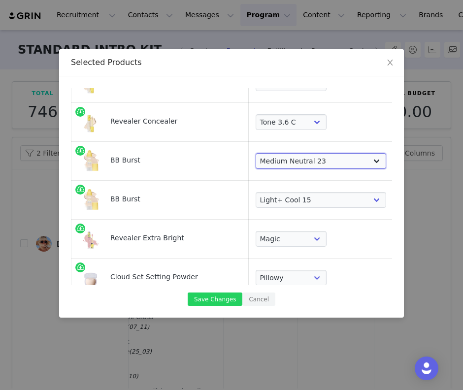
click at [256, 164] on select "Choose Shade Very Light Neutral 10 Very Light Cool 11 Light Neutral 12 Light Co…" at bounding box center [321, 161] width 131 height 16
select select "28417726"
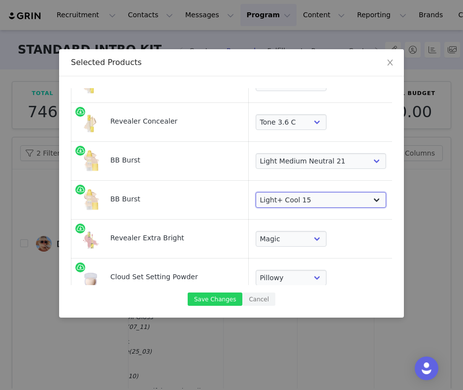
click at [272, 195] on select "Choose Shade Very Light Neutral 10 Very Light Cool 11 Light Neutral 12 Light Co…" at bounding box center [321, 200] width 131 height 16
select select "28417728"
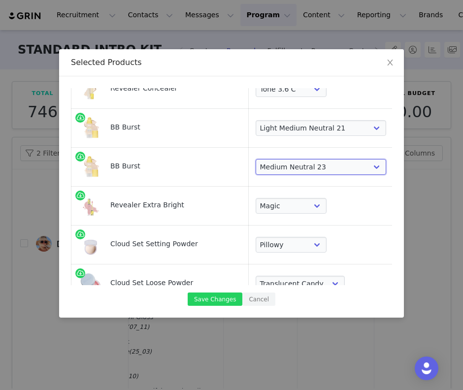
scroll to position [166, 0]
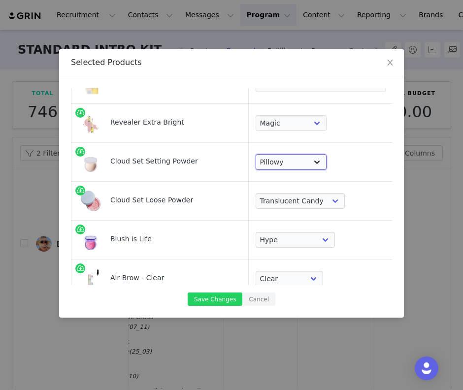
click at [258, 169] on select "Choose Shade Airy Breezy Feathery Comfy Cushiony Pillowy Softly Silky Velvety D…" at bounding box center [291, 162] width 71 height 16
select select "7588769"
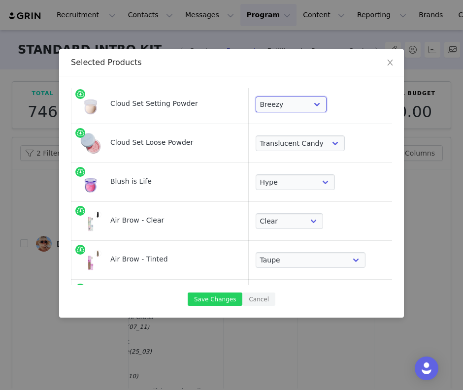
scroll to position [233, 0]
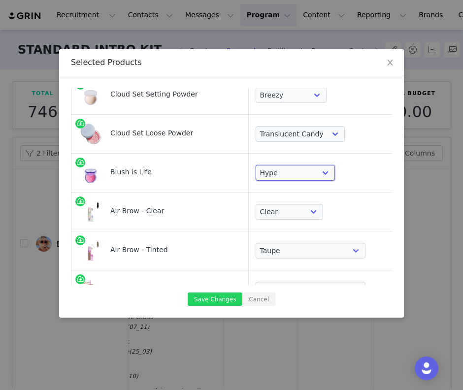
click at [269, 167] on select "Choose Shade Wavelength [MEDICAL_DATA] Heartbeat Blissed Hype Butterflies [MEDI…" at bounding box center [296, 173] width 80 height 16
select select "28414998"
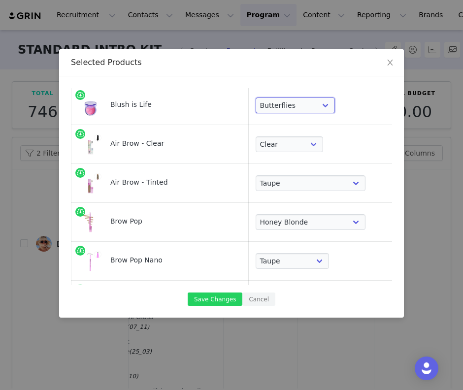
scroll to position [304, 0]
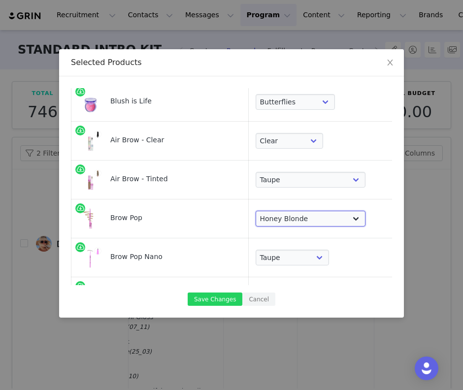
click at [274, 213] on select "Choose Shade Taupe Honey Blonde Soft Brown Auburn Medium Chocolate Brown Medium…" at bounding box center [311, 219] width 110 height 16
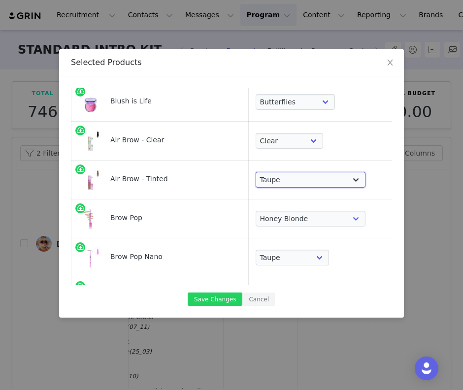
click at [270, 184] on select "Choose Shade Taupe Honey Blonde Soft Brown Auburn Medium Chocolate Brown Medium…" at bounding box center [311, 180] width 110 height 16
select select "7588812"
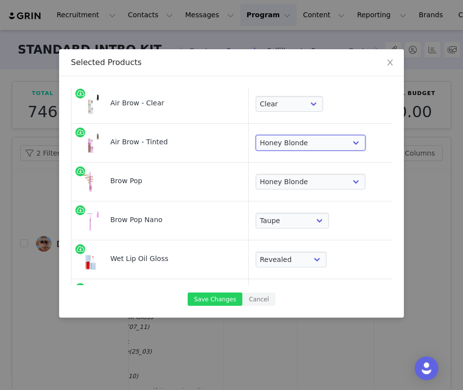
scroll to position [361, 0]
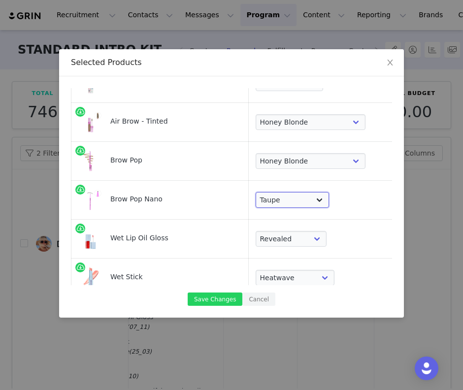
click at [273, 207] on select "Choose Shade Taupe Soft Brown Medium Brown Dark Brown Brown Black Black" at bounding box center [293, 200] width 74 height 16
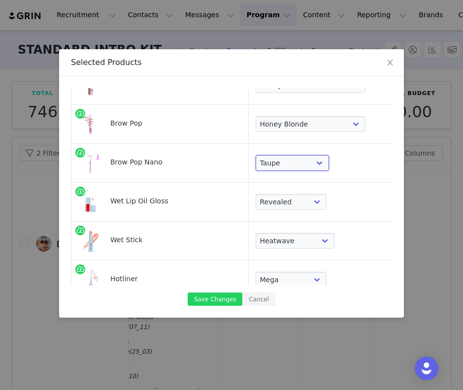
scroll to position [412, 0]
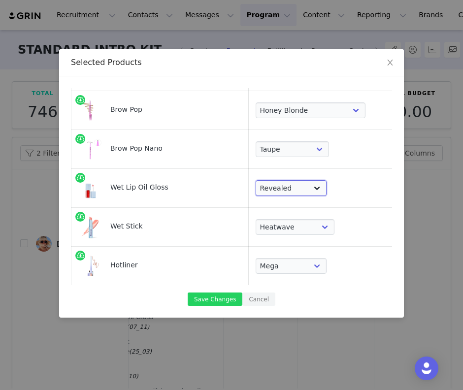
click at [265, 187] on select "Choose Shade Unzipped Unhooked Unbuttoned Jellyfish Malibu Dip Fruitjuice Jaws …" at bounding box center [291, 188] width 71 height 16
select select "7588672"
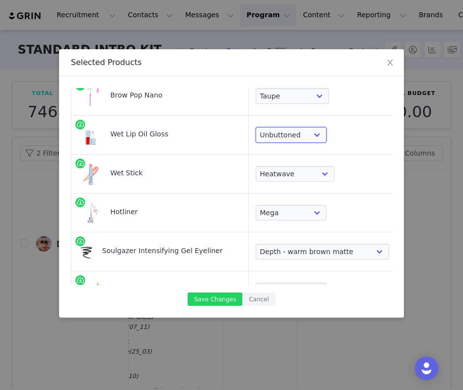
scroll to position [486, 0]
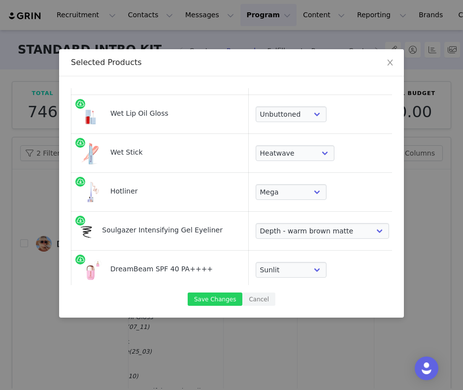
click at [266, 162] on td "Choose Shade Skinny Dip Baby Rose Heatwave Malibu Hot Beach Papaya Treat 100 De…" at bounding box center [322, 153] width 148 height 39
click at [266, 156] on select "Choose Shade Skinny Dip Baby Rose Heatwave Malibu Hot Beach Papaya Treat 100 De…" at bounding box center [295, 153] width 79 height 16
select select "28418088"
click at [284, 197] on select "Choose Shade 100 Max Epic Mega Infinite Beyond Supreme Extra Unbuttoned" at bounding box center [291, 192] width 71 height 16
select select "28617708"
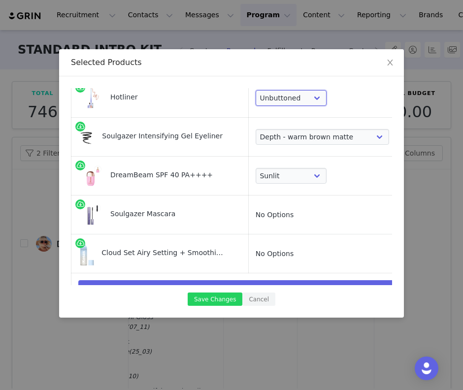
scroll to position [601, 0]
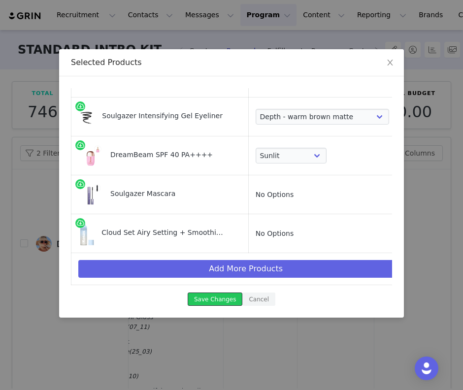
click at [214, 298] on button "Save Changes" at bounding box center [215, 299] width 55 height 13
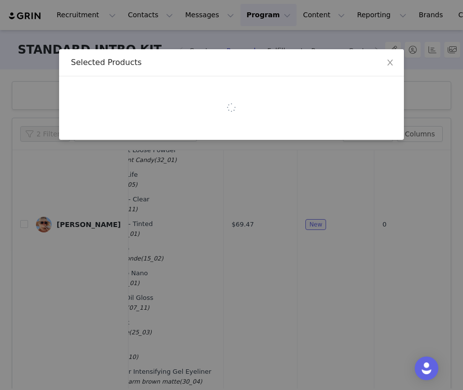
scroll to position [0, 0]
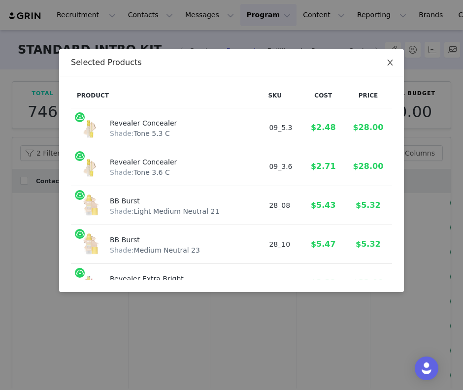
click at [392, 66] on icon "icon: close" at bounding box center [391, 63] width 8 height 8
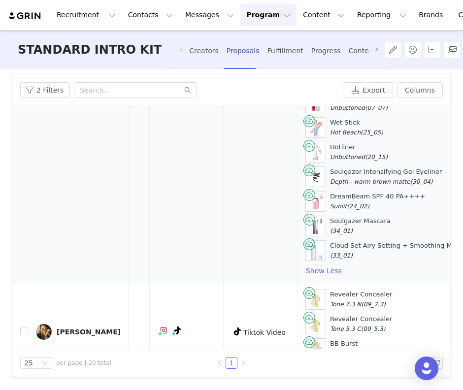
scroll to position [341, 147]
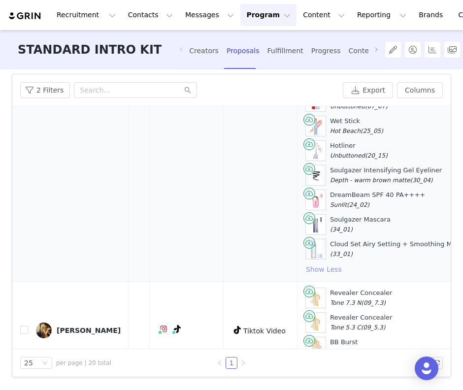
click at [308, 268] on button "Show Less" at bounding box center [324, 270] width 37 height 12
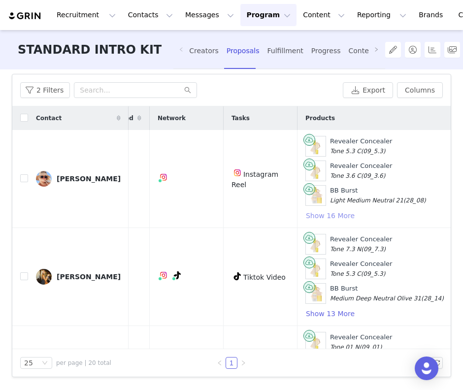
scroll to position [63, 0]
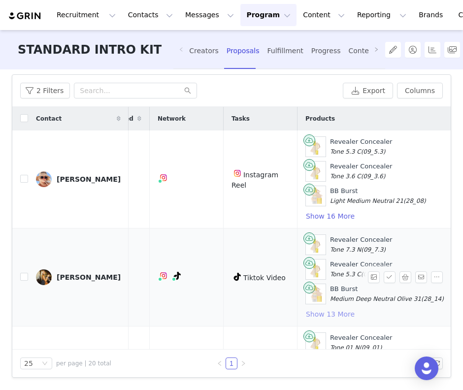
click at [315, 315] on button "Show 13 More" at bounding box center [331, 315] width 50 height 12
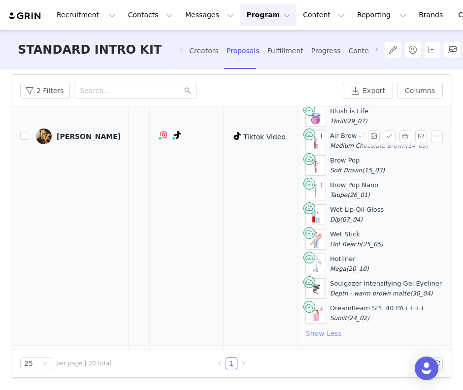
scroll to position [303, 147]
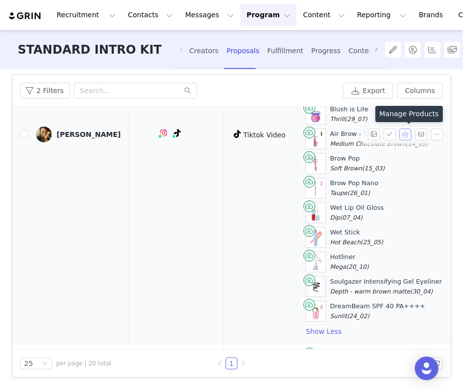
click at [406, 136] on button "button" at bounding box center [406, 135] width 12 height 12
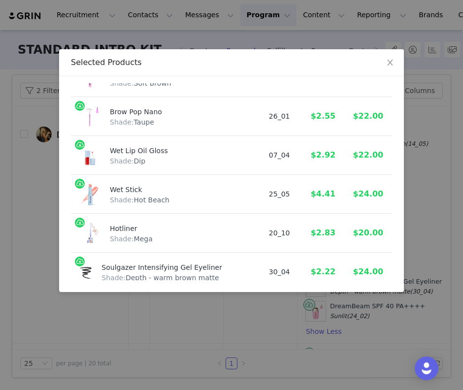
scroll to position [468, 0]
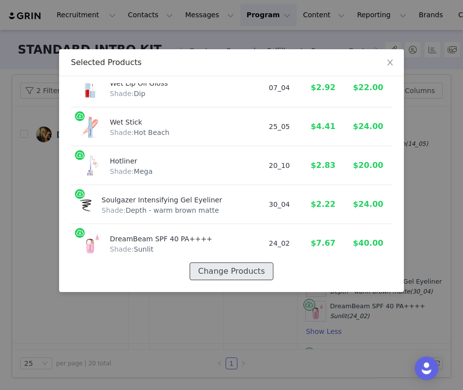
click at [245, 275] on button "Change Products" at bounding box center [231, 272] width 83 height 18
select select "28418375"
select select "28418366"
select select "28417732"
select select "28417734"
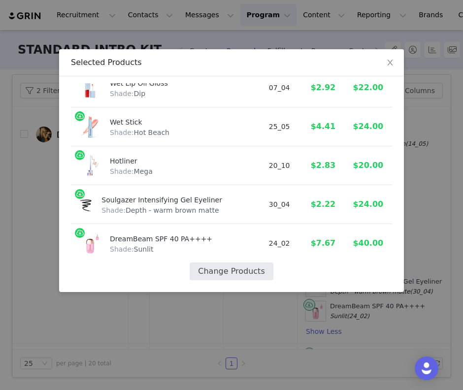
select select "28417508"
select select "7588771"
select select "28418131"
select select "28415000"
select select "7588815"
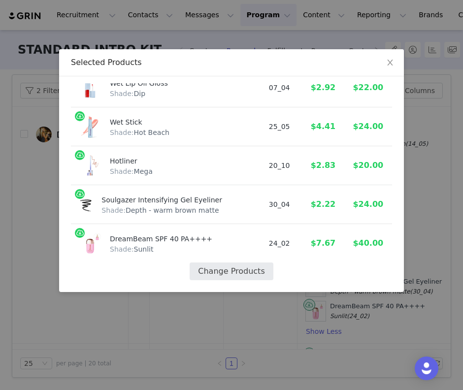
select select "7588838"
select select "19659350"
select select "7588675"
select select "28418088"
select select "28419945"
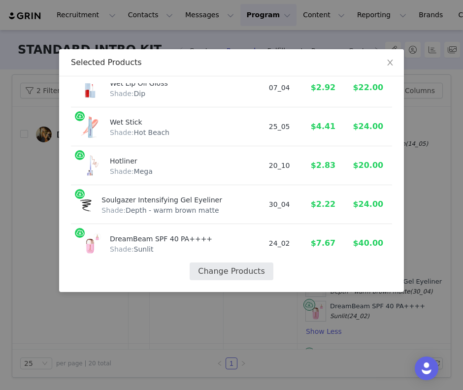
select select "24676914"
select select "28417460"
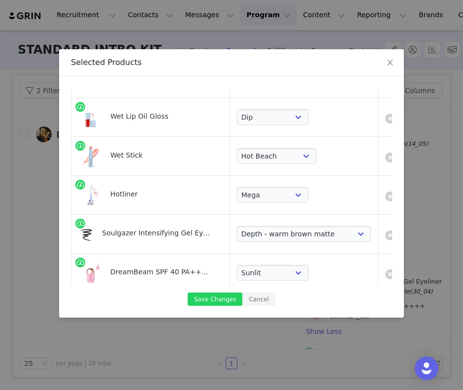
scroll to position [484, 0]
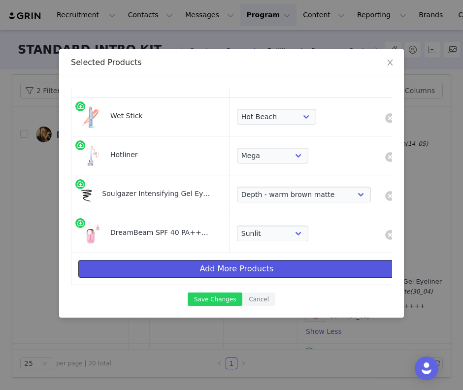
click at [239, 269] on button "Add More Products" at bounding box center [236, 269] width 317 height 18
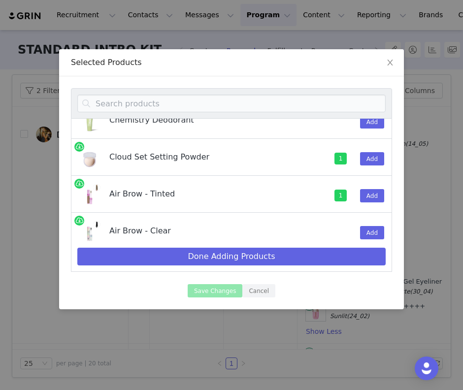
scroll to position [184, 0]
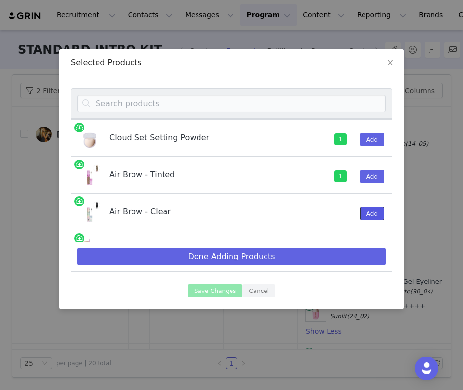
click at [374, 216] on button "Add" at bounding box center [372, 213] width 24 height 13
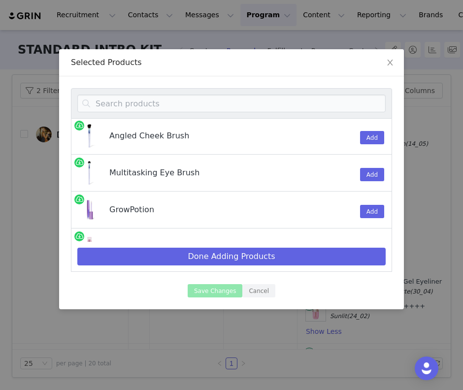
scroll to position [799, 0]
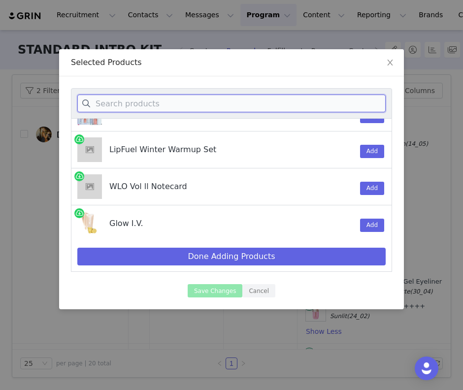
click at [173, 106] on input at bounding box center [231, 104] width 309 height 18
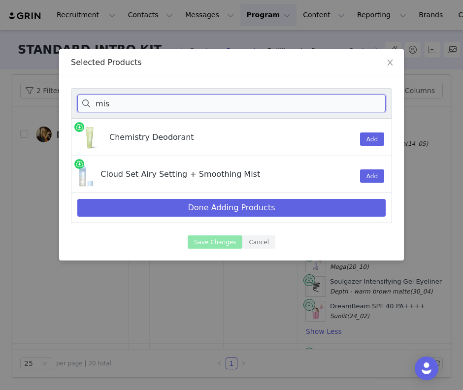
scroll to position [0, 0]
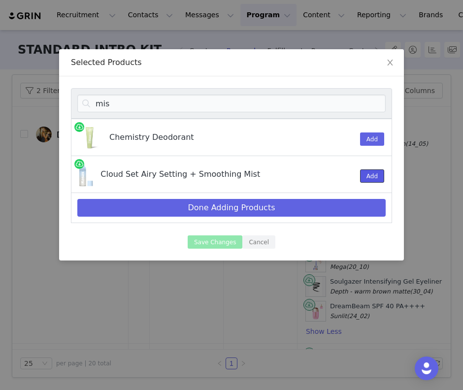
click at [368, 173] on button "Add" at bounding box center [372, 176] width 24 height 13
click at [221, 92] on div "mis" at bounding box center [231, 103] width 321 height 31
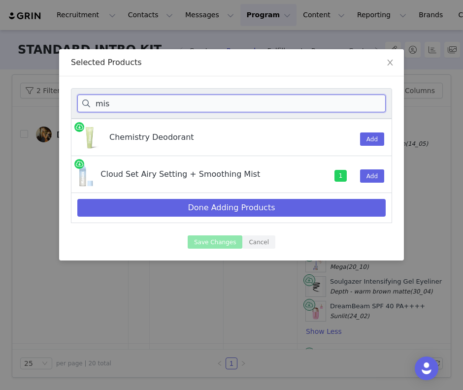
click at [221, 105] on input "mis" at bounding box center [231, 104] width 309 height 18
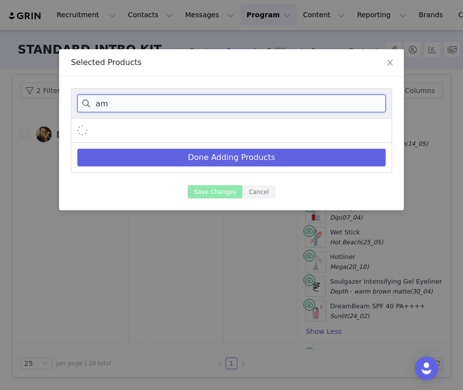
type input "a"
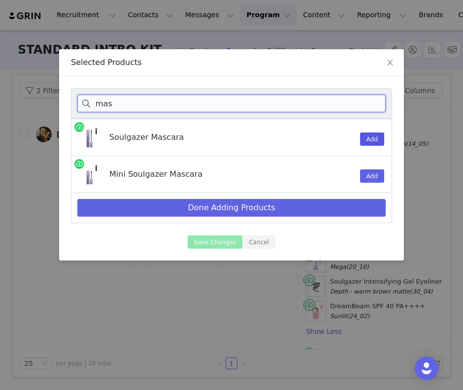
type input "mas"
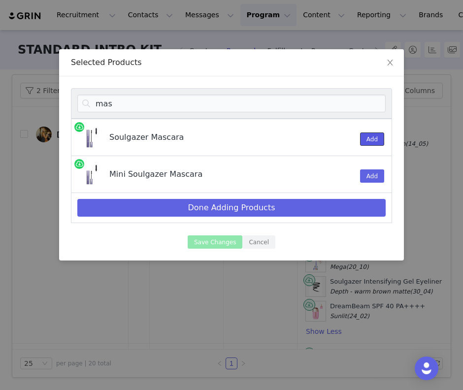
click at [371, 140] on button "Add" at bounding box center [372, 139] width 24 height 13
click at [302, 117] on div "mas" at bounding box center [231, 103] width 321 height 31
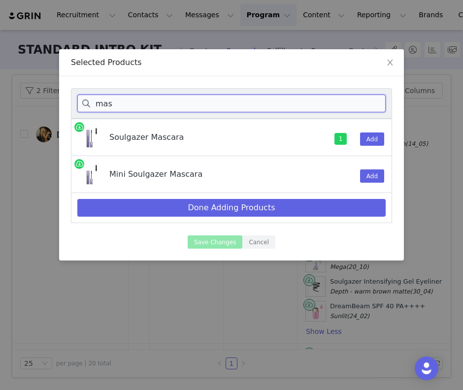
click at [286, 108] on input "mas" at bounding box center [231, 104] width 309 height 18
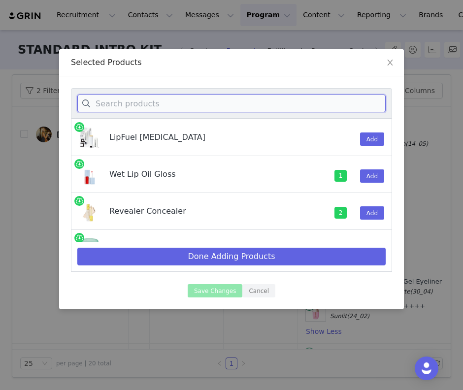
type input "v"
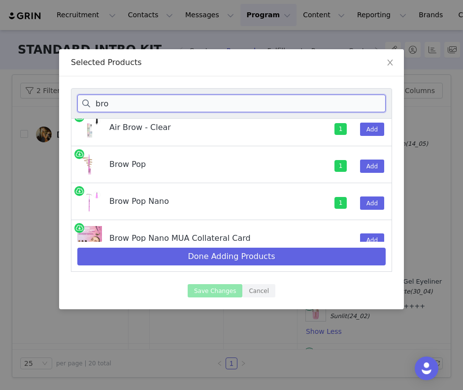
scroll to position [99, 0]
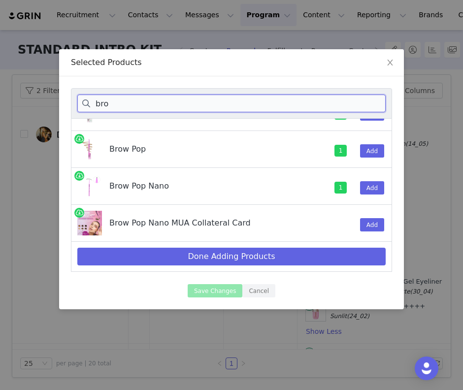
click at [234, 106] on input "bro" at bounding box center [231, 104] width 309 height 18
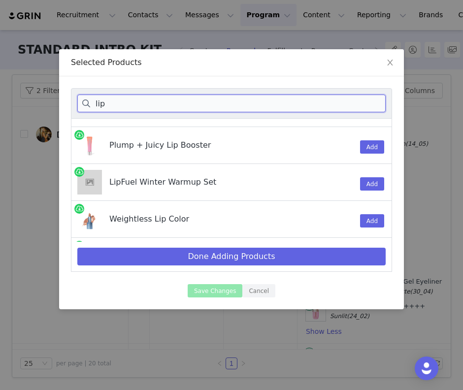
scroll to position [128, 0]
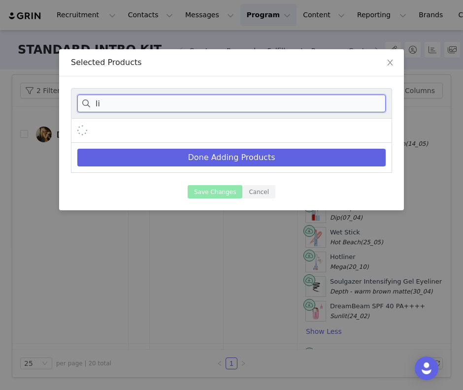
type input "l"
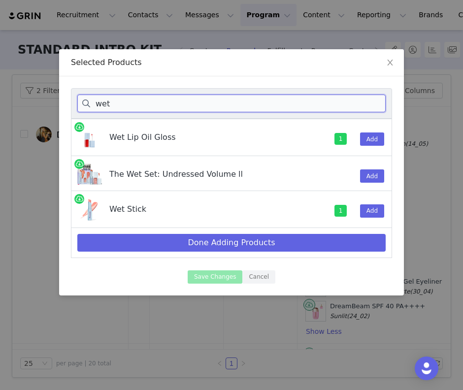
scroll to position [0, 0]
click at [168, 98] on input "wet" at bounding box center [231, 104] width 309 height 18
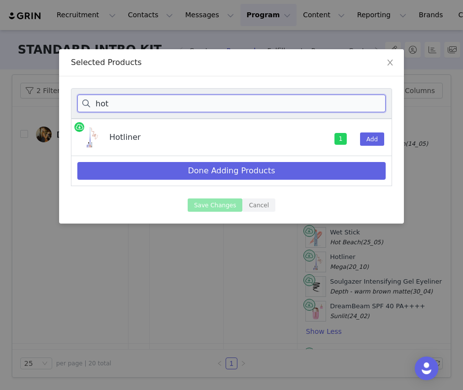
click at [170, 100] on input "hot" at bounding box center [231, 104] width 309 height 18
type input "v"
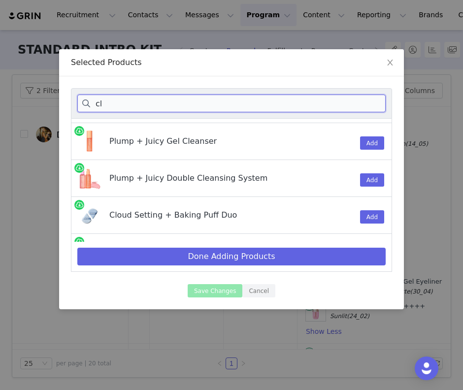
scroll to position [321, 0]
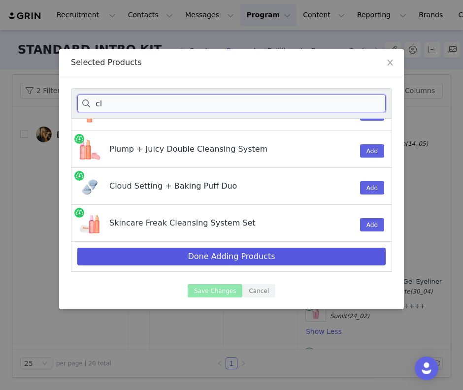
type input "cl"
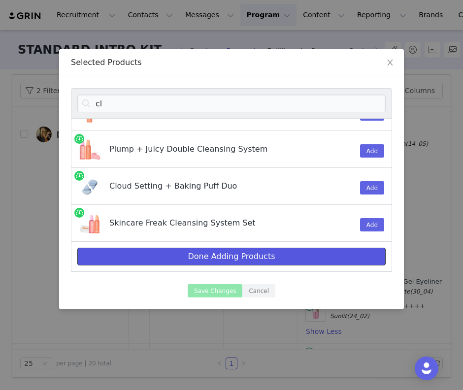
click at [201, 260] on button "Done Adding Products" at bounding box center [231, 257] width 309 height 18
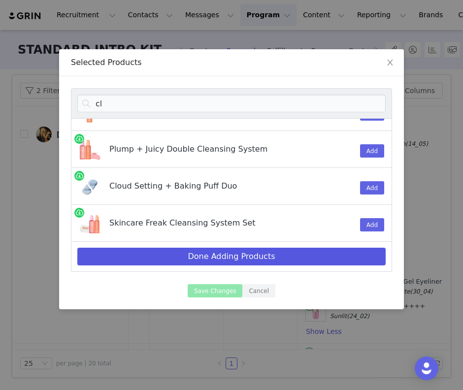
select select "28418375"
select select "28418366"
select select "28417732"
select select "28417734"
select select "28417508"
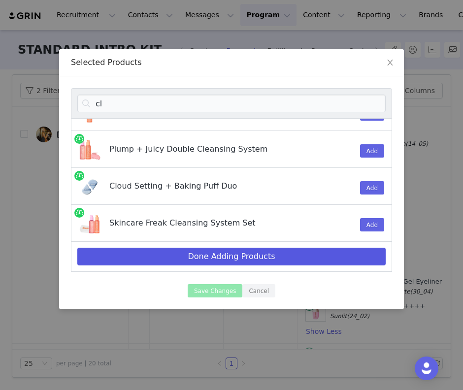
select select "7588771"
select select "28418131"
select select "28415000"
select select "7588815"
select select "7588838"
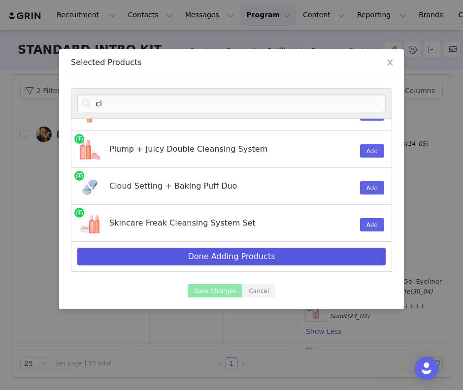
select select "19659350"
select select "7588675"
select select "28418088"
select select "28419945"
select select "24676914"
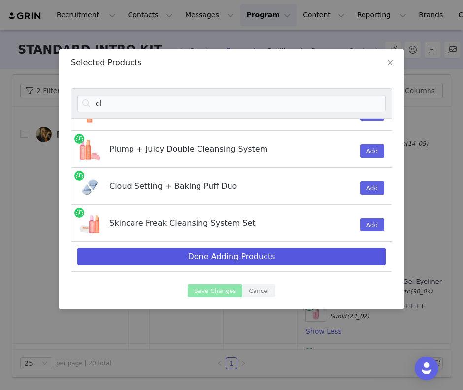
select select "28417460"
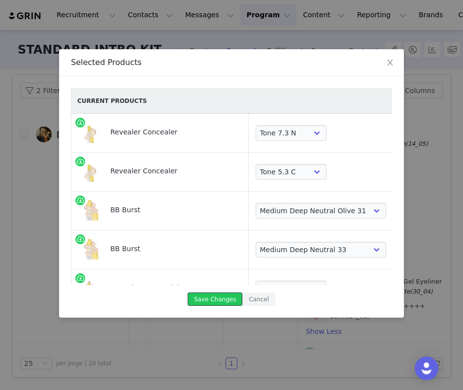
click at [221, 296] on button "Save Changes" at bounding box center [215, 299] width 55 height 13
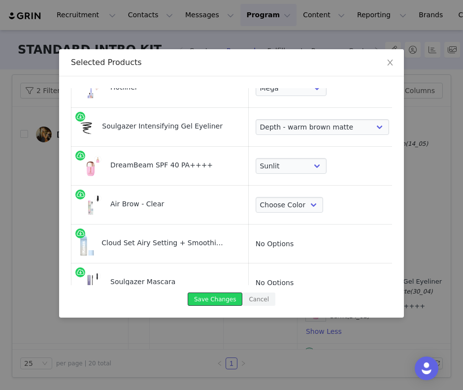
scroll to position [547, 0]
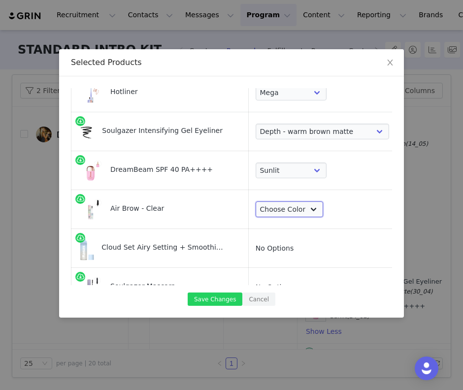
click at [269, 206] on select "Choose Color Clear" at bounding box center [290, 210] width 68 height 16
select select "28417421"
click at [223, 297] on button "Save Changes" at bounding box center [215, 299] width 55 height 13
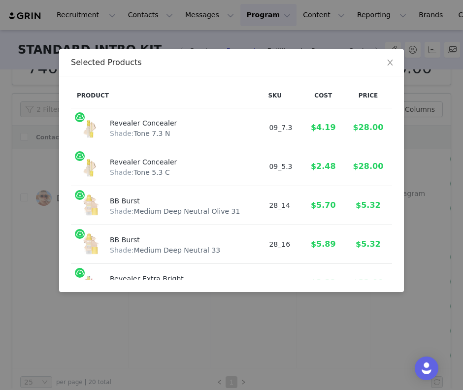
scroll to position [63, 0]
click at [390, 67] on span "Close" at bounding box center [391, 63] width 28 height 28
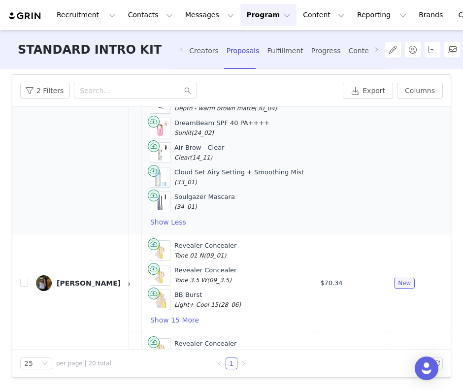
scroll to position [487, 294]
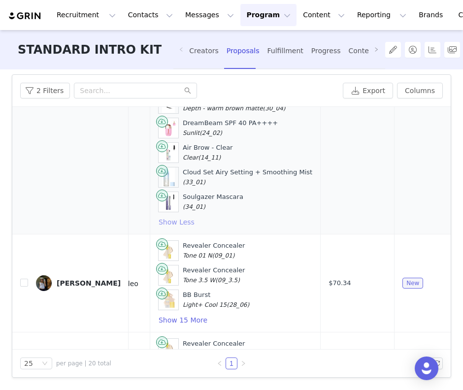
click at [163, 218] on button "Show Less" at bounding box center [176, 222] width 37 height 12
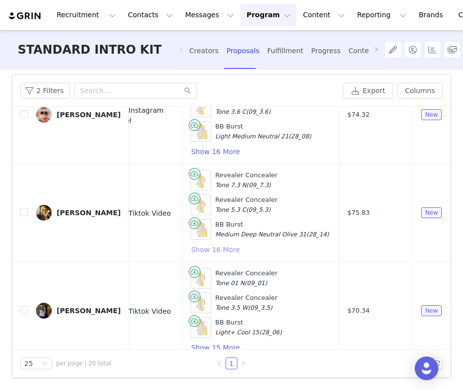
scroll to position [63, 262]
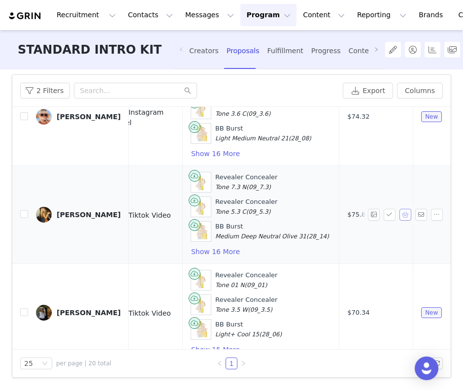
click at [408, 217] on button "button" at bounding box center [406, 215] width 12 height 12
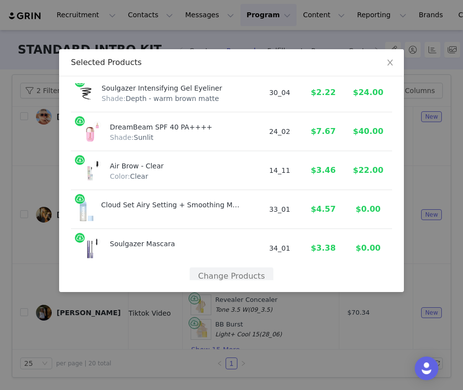
scroll to position [585, 0]
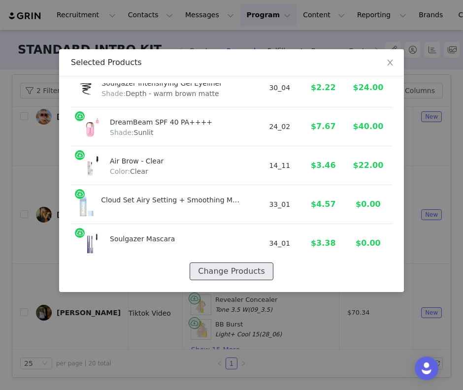
click at [230, 271] on button "Change Products" at bounding box center [231, 272] width 83 height 18
select select "28418375"
select select "28418366"
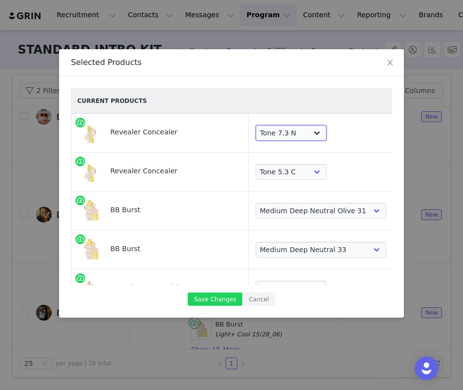
click at [280, 133] on select "Choose Shade Tone 0.5 N Tone 0.7 C Tone 01 N Tone 1.5 C Tone 02 W Tone 2.3 N To…" at bounding box center [291, 133] width 71 height 16
click at [351, 0] on html "Recruitment Recruitment Creator Search Curated Lists Landing Pages Web Extensio…" at bounding box center [231, 195] width 463 height 390
click at [283, 130] on select "Choose Shade Tone 0.5 N Tone 0.7 C Tone 01 N Tone 1.5 C Tone 02 W Tone 2.3 N To…" at bounding box center [291, 133] width 71 height 16
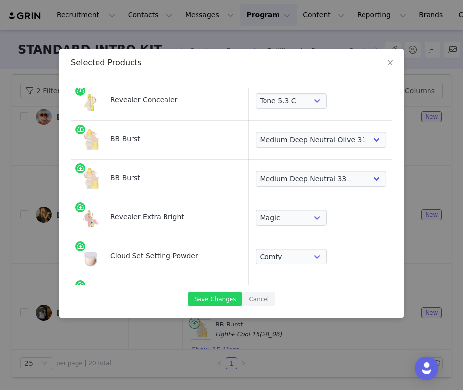
scroll to position [80, 0]
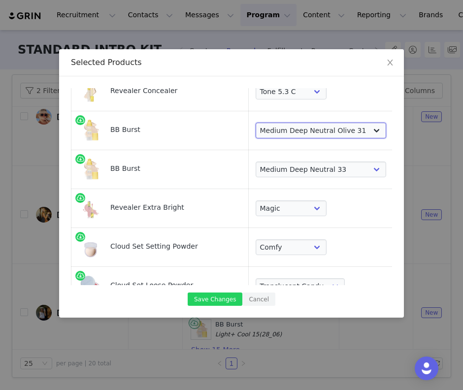
click at [284, 129] on select "Choose Shade Very Light Neutral 10 Very Light Cool 11 Light Neutral 12 Light Co…" at bounding box center [321, 131] width 131 height 16
click at [329, 162] on div "Choose Shade Very Light Neutral 10 Very Light Cool 11 Light Neutral 12 Light Co…" at bounding box center [321, 170] width 131 height 16
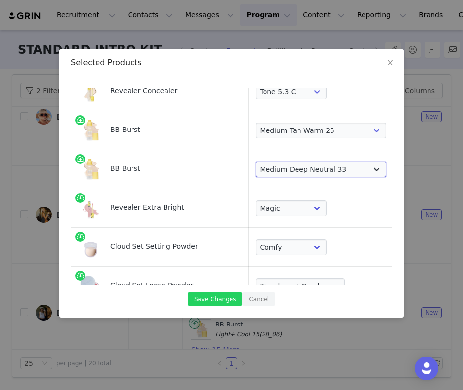
click at [329, 169] on select "Choose Shade Very Light Neutral 10 Very Light Cool 11 Light Neutral 12 Light Co…" at bounding box center [321, 170] width 131 height 16
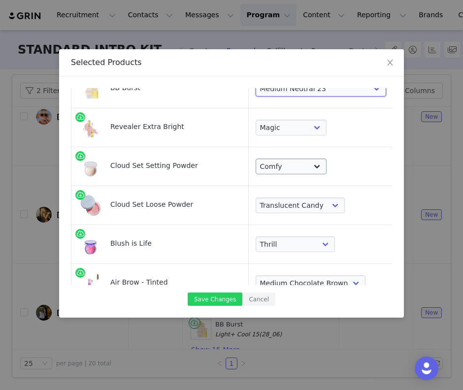
scroll to position [162, 0]
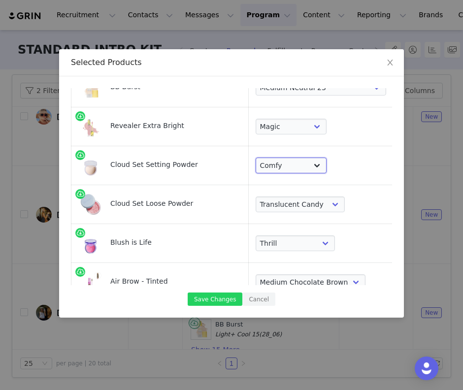
click at [262, 164] on select "Choose Shade Airy Breezy Feathery Comfy Cushiony Pillowy Softly Silky Velvety D…" at bounding box center [291, 166] width 71 height 16
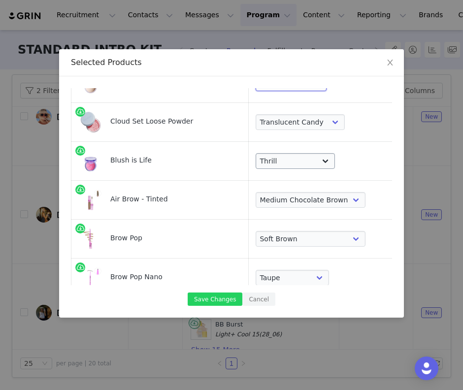
scroll to position [255, 0]
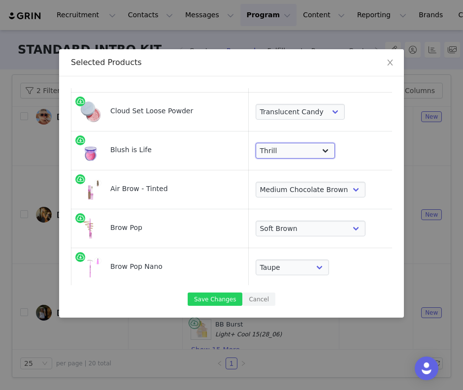
click at [256, 152] on select "Choose Shade Wavelength [MEDICAL_DATA] Heartbeat Blissed Hype Butterflies [MEDI…" at bounding box center [296, 151] width 80 height 16
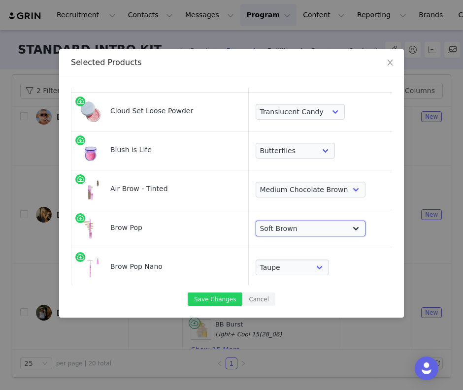
click at [277, 228] on select "Choose Shade Taupe Honey Blonde Soft Brown Auburn Medium Chocolate Brown Medium…" at bounding box center [311, 229] width 110 height 16
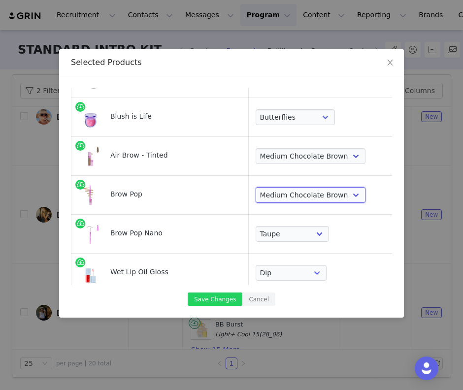
scroll to position [306, 0]
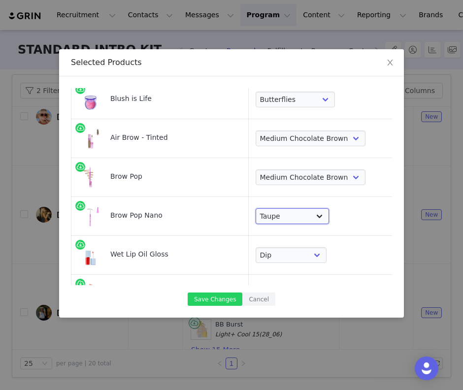
drag, startPoint x: 284, startPoint y: 253, endPoint x: 266, endPoint y: 218, distance: 40.1
click at [266, 218] on select "Choose Shade Taupe Soft Brown Medium Brown Dark Brown Brown Black Black" at bounding box center [293, 217] width 74 height 16
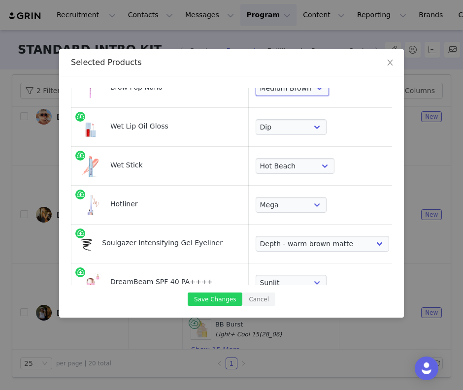
scroll to position [439, 0]
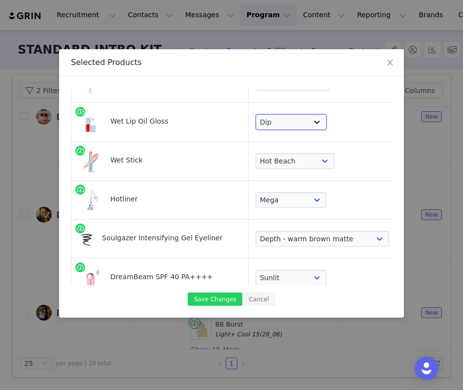
click at [275, 127] on select "Choose Shade Unzipped Unhooked Unbuttoned Jellyfish Malibu Dip Fruitjuice Jaws …" at bounding box center [291, 122] width 71 height 16
click at [276, 165] on select "Choose Shade Skinny Dip Baby Rose Heatwave Malibu Hot Beach Papaya Treat 100 De…" at bounding box center [295, 161] width 79 height 16
click at [294, 201] on select "Choose Shade 100 Max Epic Mega Infinite Beyond Supreme Extra Unbuttoned" at bounding box center [291, 200] width 71 height 16
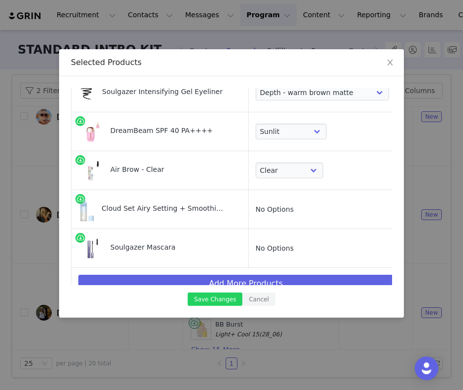
scroll to position [601, 0]
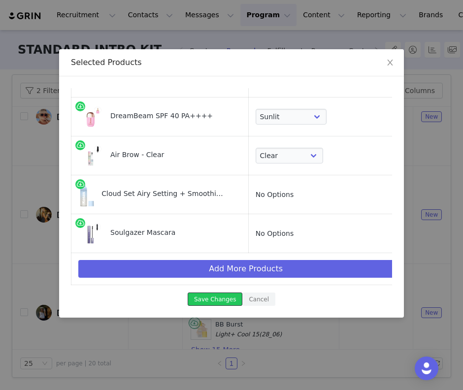
click at [224, 299] on button "Save Changes" at bounding box center [215, 299] width 55 height 13
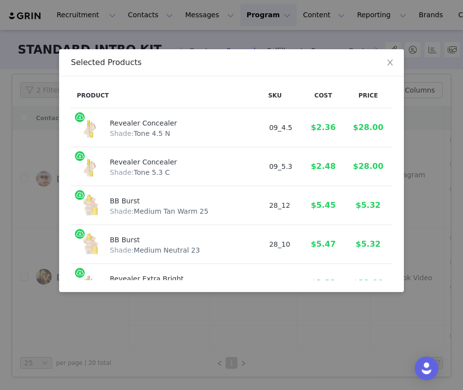
scroll to position [63, 0]
click at [390, 60] on icon "icon: close" at bounding box center [391, 63] width 8 height 8
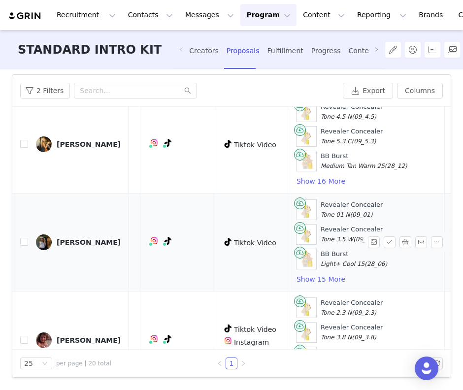
scroll to position [133, 160]
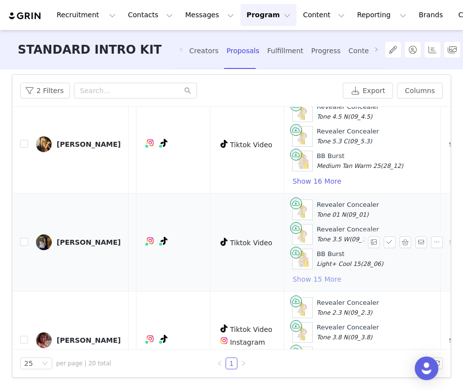
click at [304, 284] on button "Show 15 More" at bounding box center [317, 280] width 50 height 12
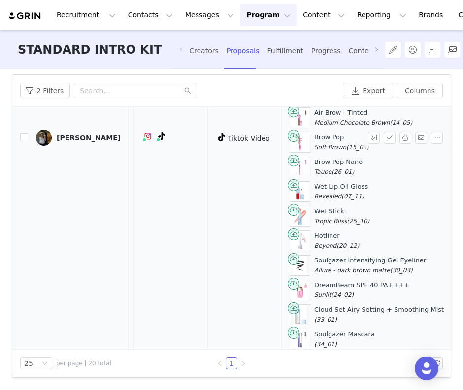
scroll to position [492, 163]
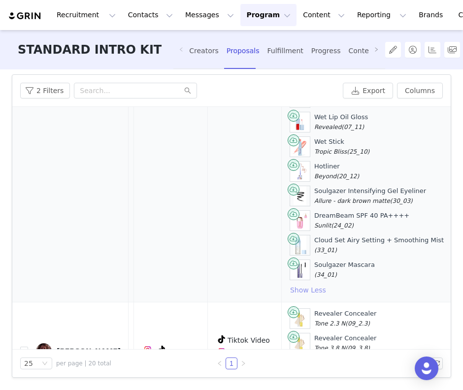
click at [290, 289] on button "Show Less" at bounding box center [308, 290] width 37 height 12
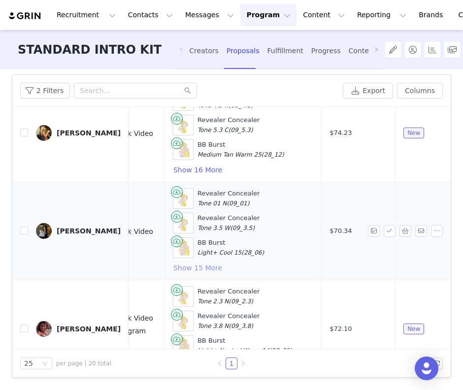
scroll to position [144, 319]
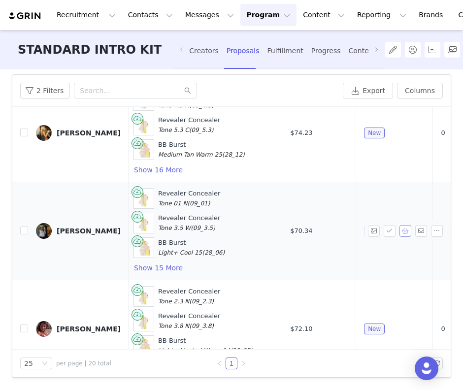
click at [406, 233] on button "button" at bounding box center [406, 231] width 12 height 12
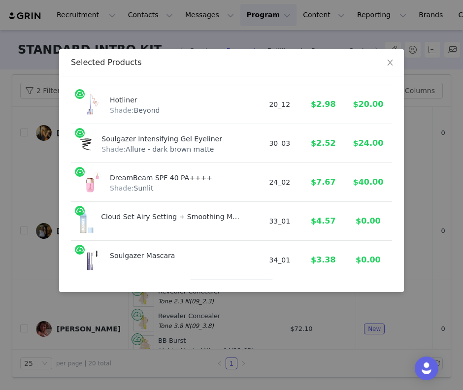
scroll to position [546, 0]
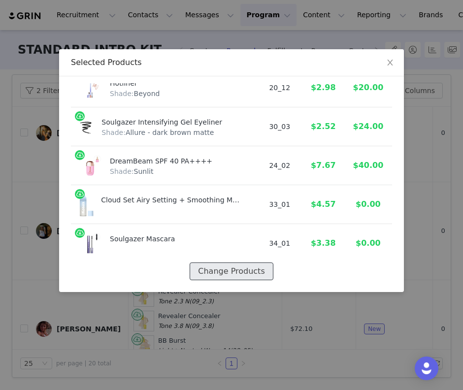
click at [230, 271] on button "Change Products" at bounding box center [231, 272] width 83 height 18
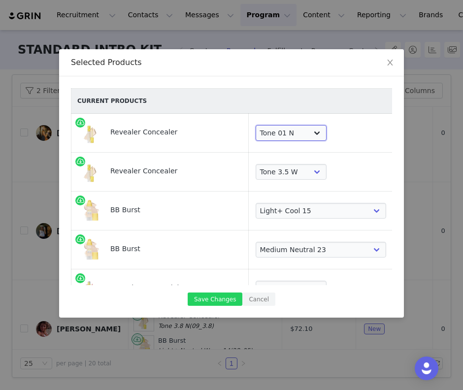
click at [264, 137] on select "Choose Shade Tone 0.5 N Tone 0.7 C Tone 01 N Tone 1.5 C Tone 02 W Tone 2.3 N To…" at bounding box center [291, 133] width 71 height 16
click at [283, 177] on select "Choose Shade Tone 0.5 N Tone 0.7 C Tone 01 N Tone 1.5 C Tone 02 W Tone 2.3 N To…" at bounding box center [291, 172] width 71 height 16
click at [270, 215] on select "Choose Shade Very Light Neutral 10 Very Light Cool 11 Light Neutral 12 Light Co…" at bounding box center [321, 211] width 131 height 16
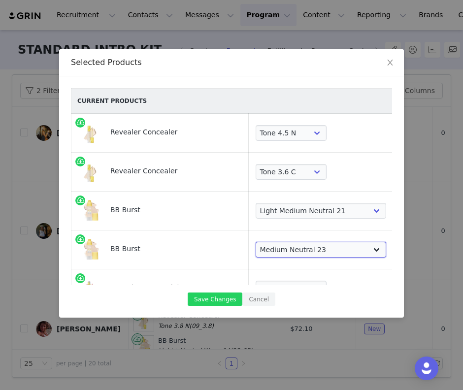
click at [302, 247] on select "Choose Shade Very Light Neutral 10 Very Light Cool 11 Light Neutral 12 Light Co…" at bounding box center [321, 250] width 131 height 16
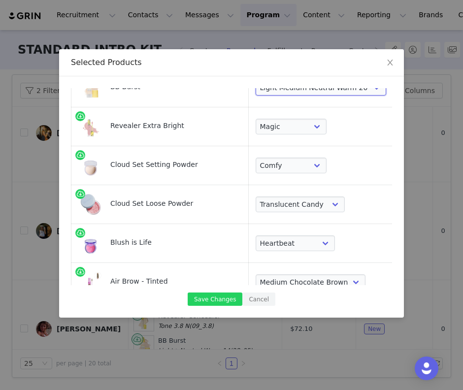
scroll to position [167, 0]
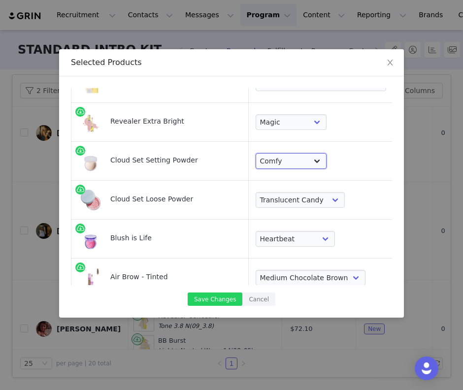
click at [263, 156] on select "Choose Shade Airy Breezy Feathery Comfy Cushiony Pillowy Softly Silky Velvety D…" at bounding box center [291, 161] width 71 height 16
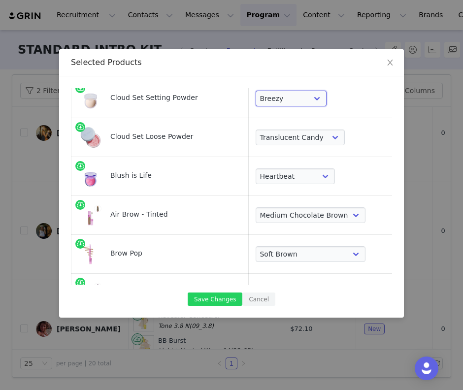
scroll to position [234, 0]
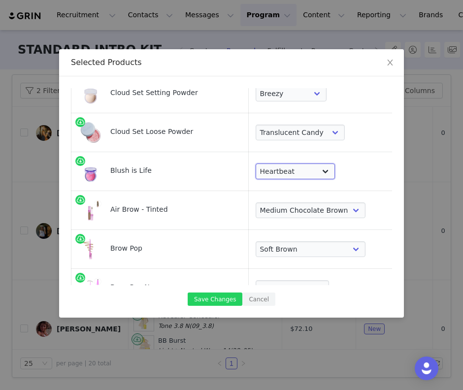
click at [269, 171] on select "Choose Shade Wavelength [MEDICAL_DATA] Heartbeat Blissed Hype Butterflies [MEDI…" at bounding box center [296, 172] width 80 height 16
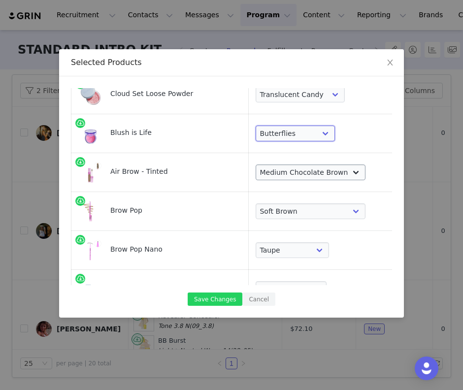
scroll to position [279, 0]
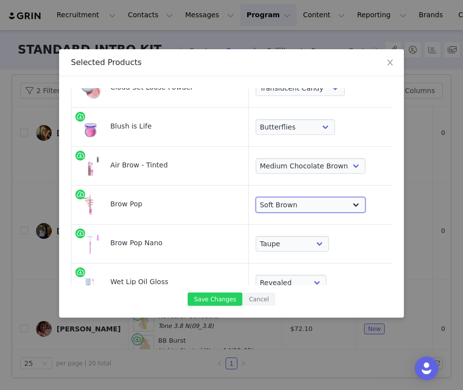
click at [290, 208] on select "Choose Shade Taupe Honey Blonde Soft Brown Auburn Medium Chocolate Brown Medium…" at bounding box center [311, 205] width 110 height 16
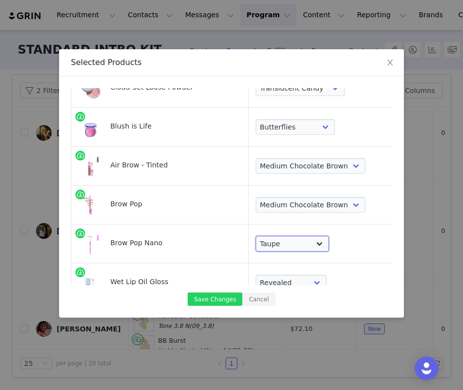
click at [284, 247] on select "Choose Shade Taupe Soft Brown Medium Brown Dark Brown Brown Black Black" at bounding box center [293, 244] width 74 height 16
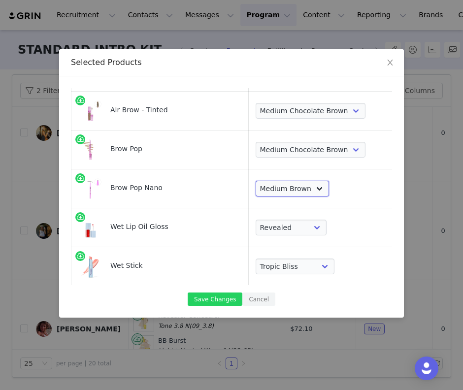
scroll to position [343, 0]
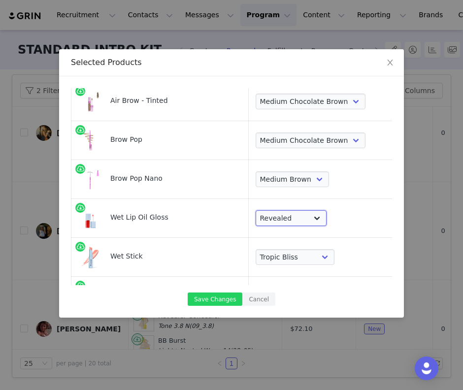
click at [276, 222] on select "Choose Shade Unzipped Unhooked Unbuttoned Jellyfish Malibu Dip Fruitjuice Jaws …" at bounding box center [291, 219] width 71 height 16
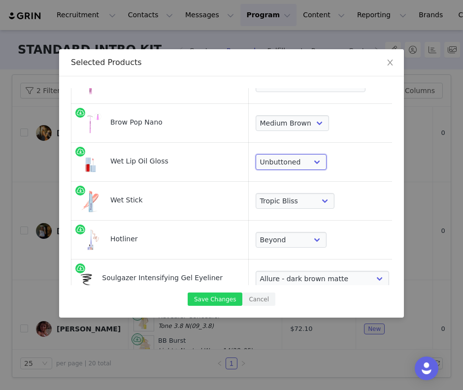
scroll to position [406, 0]
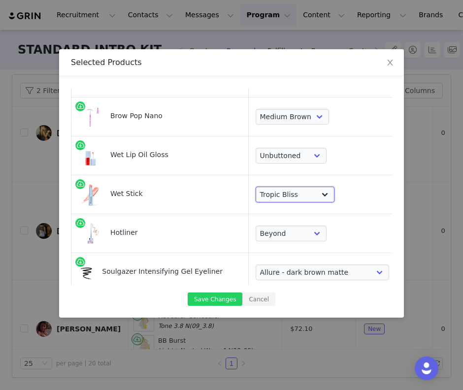
click at [268, 195] on select "Choose Shade Skinny Dip Baby Rose Heatwave Malibu Hot Beach Papaya Treat 100 De…" at bounding box center [295, 195] width 79 height 16
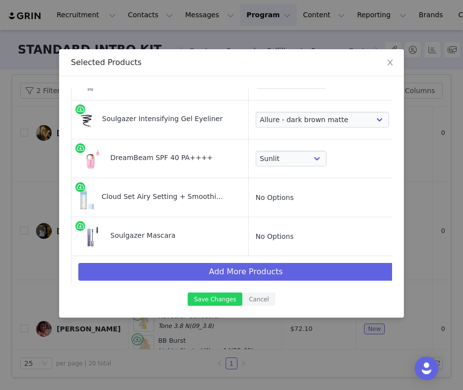
scroll to position [562, 0]
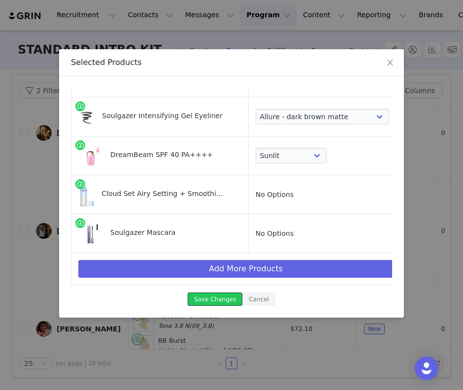
click at [211, 302] on button "Save Changes" at bounding box center [215, 299] width 55 height 13
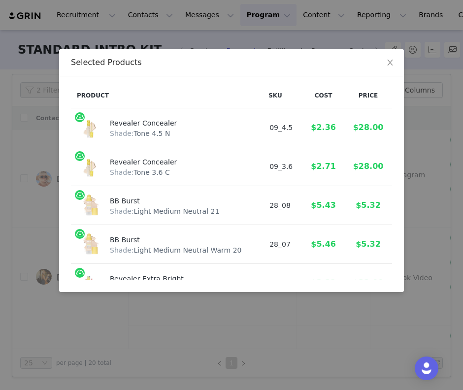
scroll to position [63, 0]
click at [396, 66] on span "Close" at bounding box center [391, 63] width 28 height 28
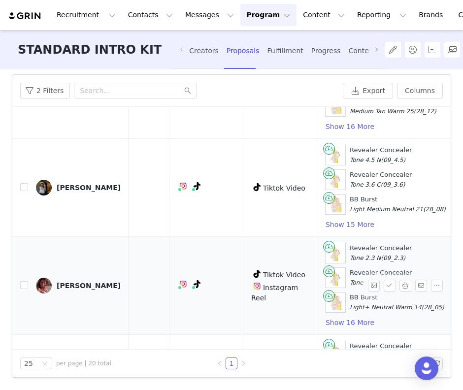
scroll to position [174, 127]
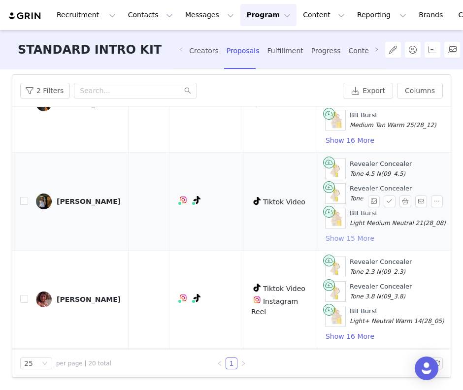
click at [336, 238] on button "Show 15 More" at bounding box center [350, 239] width 50 height 12
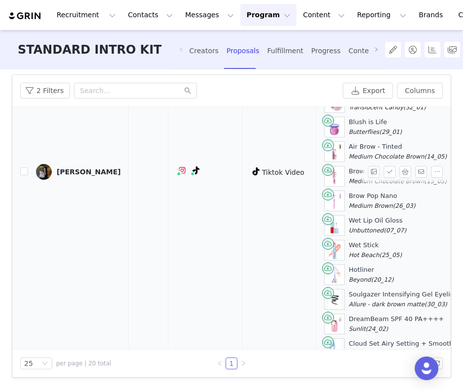
scroll to position [381, 128]
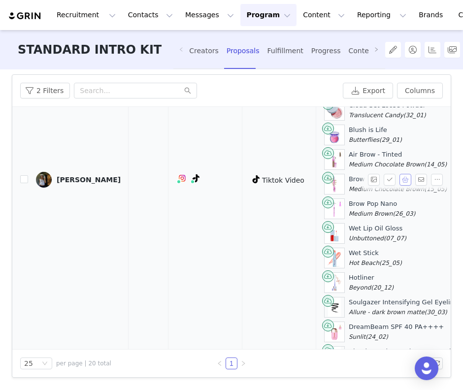
click at [406, 179] on button "button" at bounding box center [406, 180] width 12 height 12
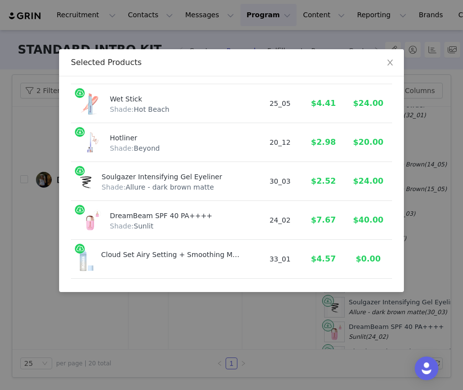
scroll to position [546, 0]
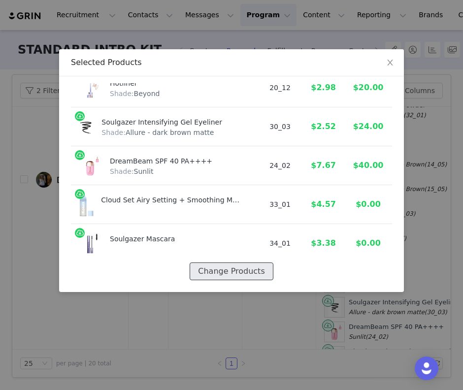
click at [223, 268] on button "Change Products" at bounding box center [231, 272] width 83 height 18
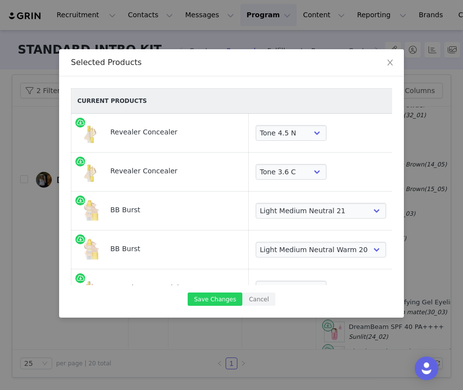
scroll to position [562, 0]
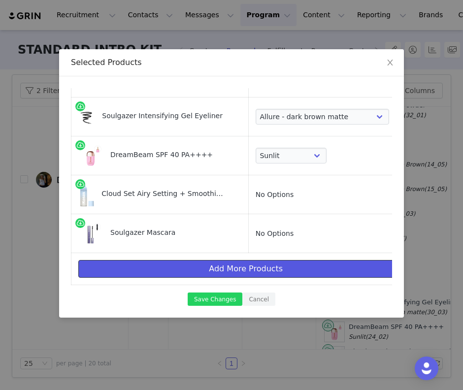
click at [222, 267] on button "Add More Products" at bounding box center [245, 269] width 335 height 18
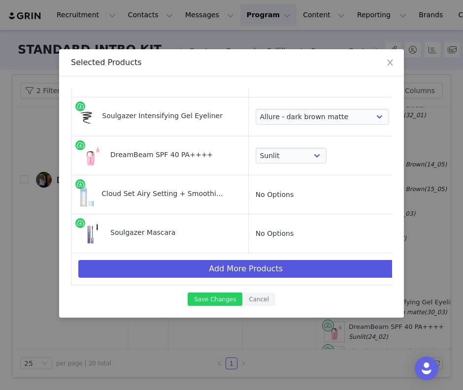
scroll to position [0, 0]
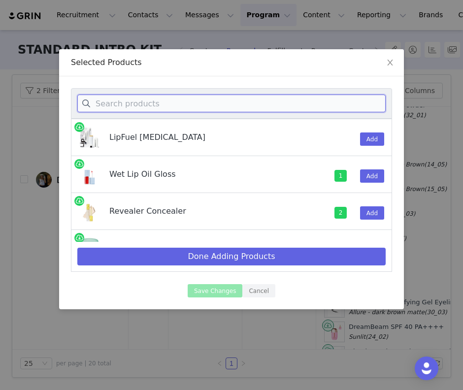
click at [166, 103] on input at bounding box center [231, 104] width 309 height 18
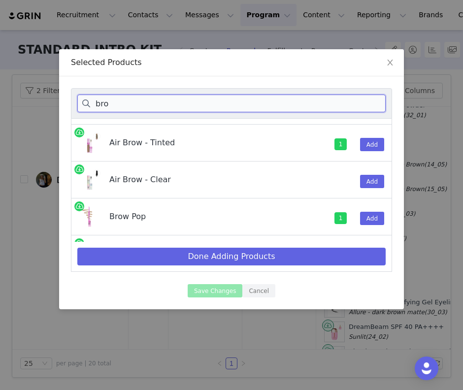
scroll to position [33, 0]
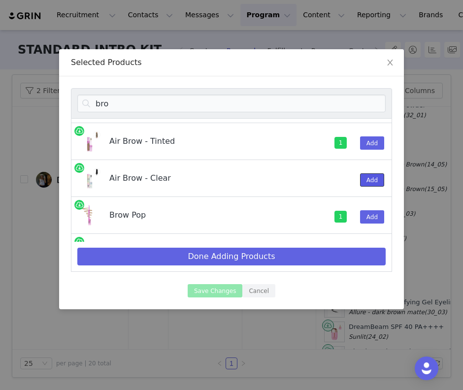
click at [377, 179] on button "Add" at bounding box center [372, 180] width 24 height 13
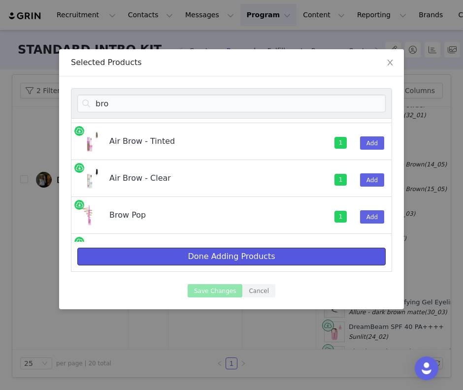
click at [263, 258] on button "Done Adding Products" at bounding box center [231, 257] width 309 height 18
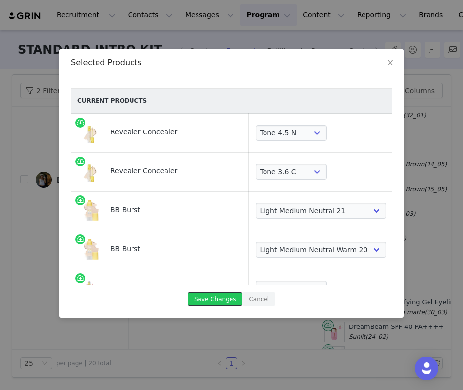
click at [213, 303] on button "Save Changes" at bounding box center [215, 299] width 55 height 13
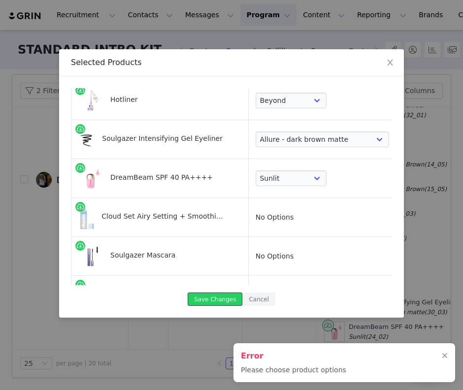
scroll to position [601, 0]
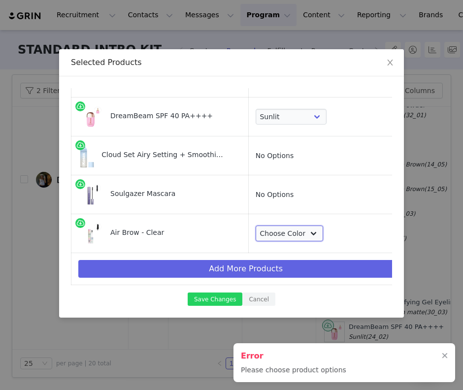
click at [278, 234] on select "Choose Color Clear" at bounding box center [290, 234] width 68 height 16
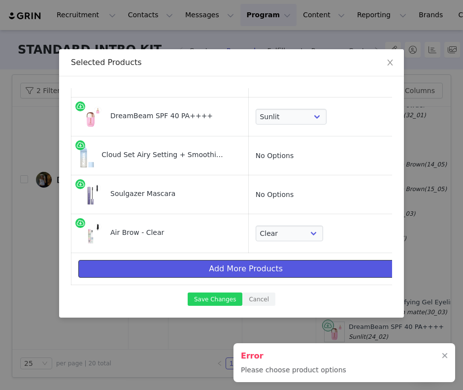
click at [255, 270] on button "Add More Products" at bounding box center [245, 269] width 335 height 18
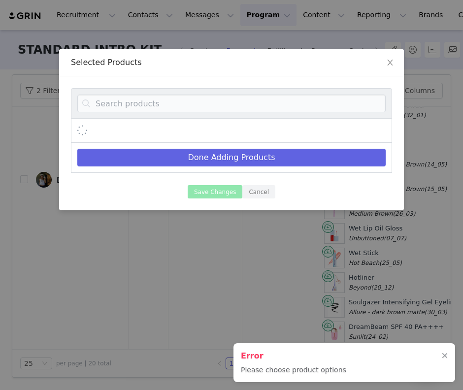
scroll to position [0, 0]
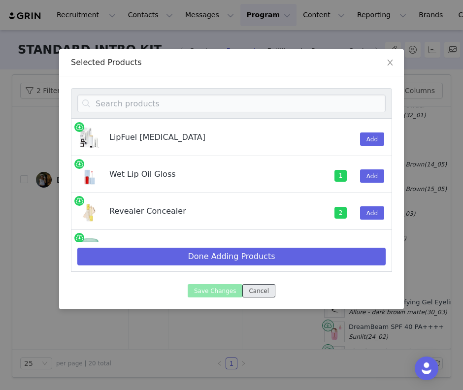
click at [260, 294] on button "Cancel" at bounding box center [259, 290] width 33 height 13
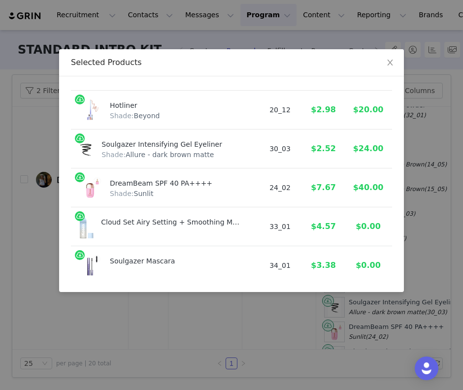
scroll to position [546, 0]
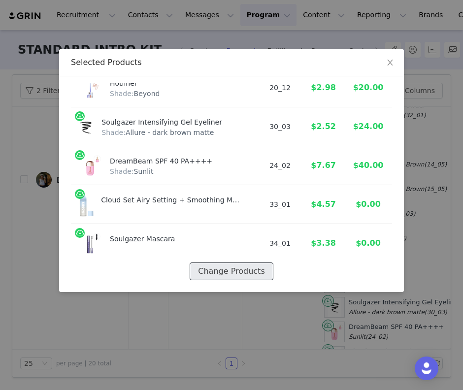
click at [231, 277] on button "Change Products" at bounding box center [231, 272] width 83 height 18
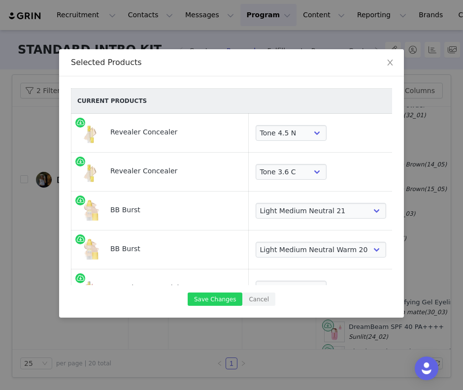
scroll to position [562, 0]
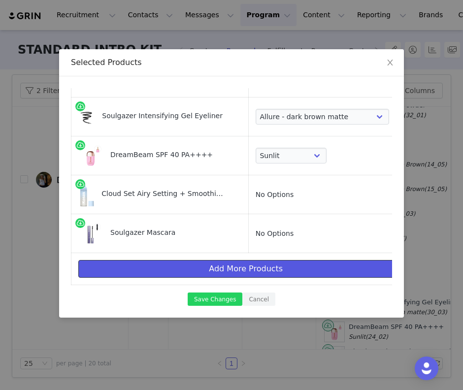
click at [216, 272] on button "Add More Products" at bounding box center [245, 269] width 335 height 18
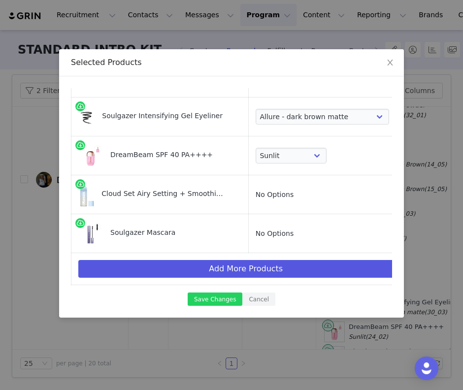
scroll to position [0, 0]
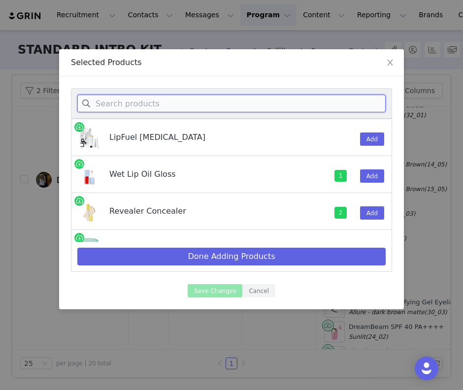
click at [162, 106] on input at bounding box center [231, 104] width 309 height 18
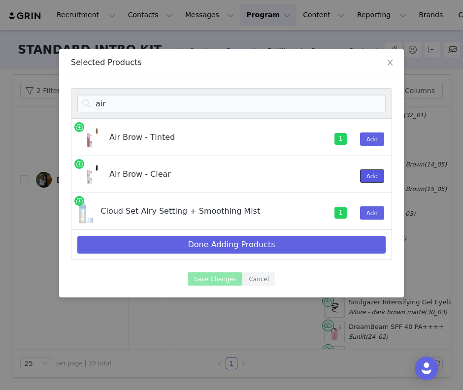
click at [377, 180] on button "Add" at bounding box center [372, 176] width 24 height 13
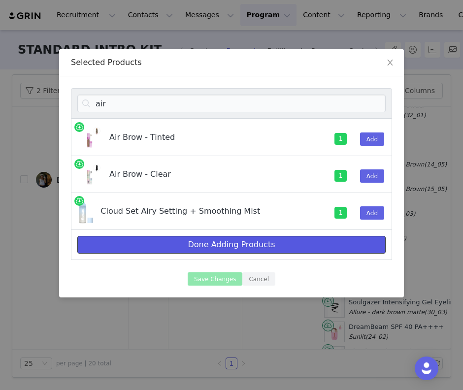
click at [279, 245] on button "Done Adding Products" at bounding box center [231, 245] width 309 height 18
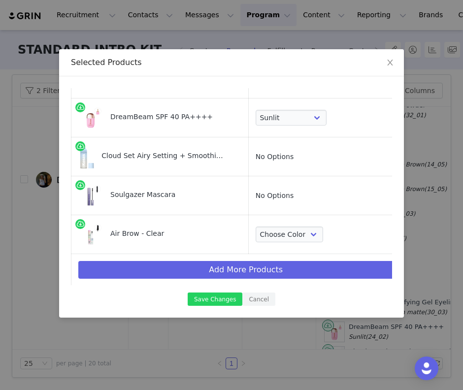
scroll to position [601, 0]
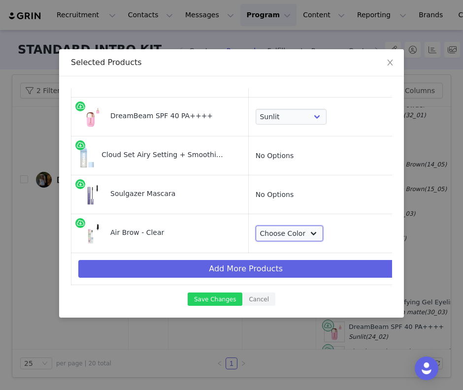
click at [272, 234] on select "Choose Color Clear" at bounding box center [290, 234] width 68 height 16
click at [226, 301] on button "Save Changes" at bounding box center [215, 299] width 55 height 13
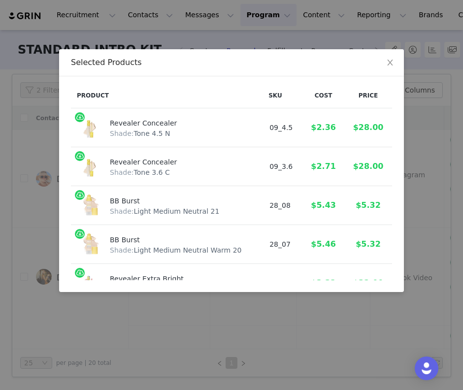
scroll to position [63, 0]
click at [392, 61] on icon "icon: close" at bounding box center [391, 63] width 8 height 8
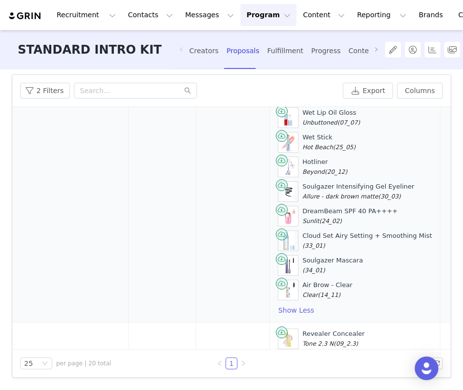
scroll to position [501, 173]
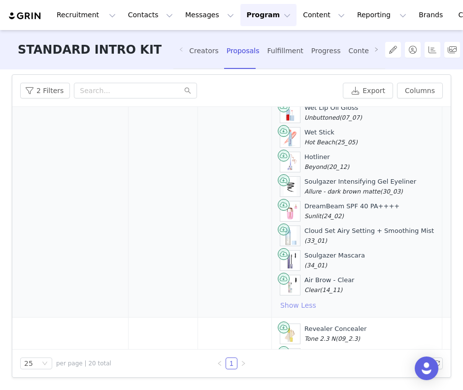
click at [280, 300] on button "Show Less" at bounding box center [298, 306] width 37 height 12
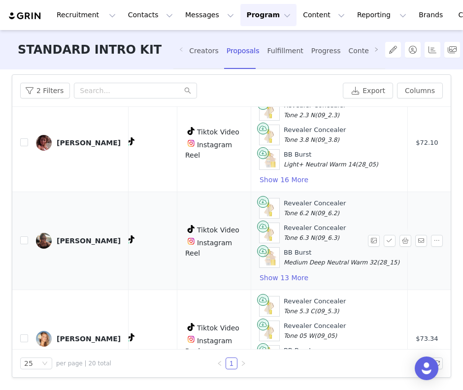
scroll to position [331, 194]
click at [273, 280] on button "Show 13 More" at bounding box center [284, 278] width 50 height 12
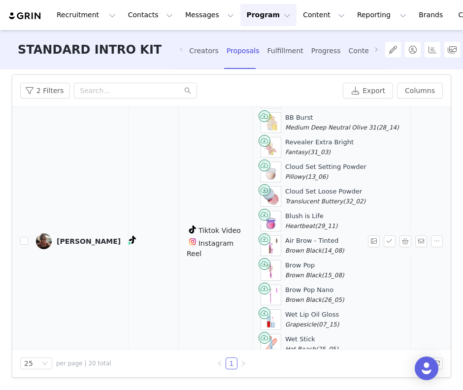
scroll to position [487, 192]
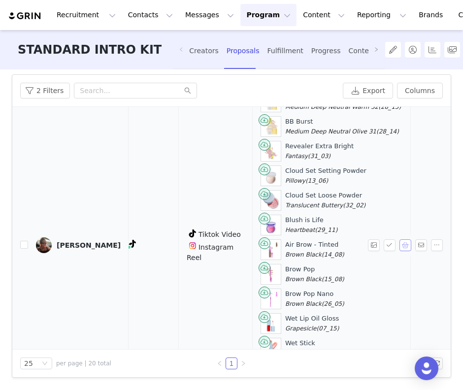
click at [411, 246] on button "button" at bounding box center [406, 246] width 12 height 12
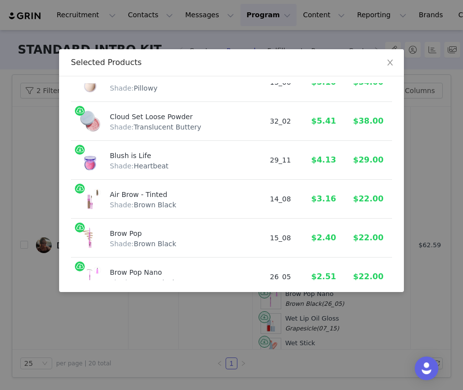
scroll to position [468, 0]
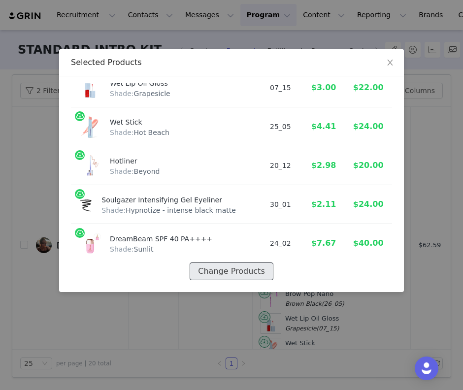
click at [239, 270] on button "Change Products" at bounding box center [231, 272] width 83 height 18
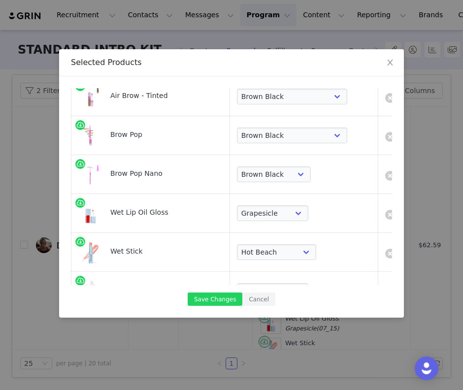
scroll to position [484, 0]
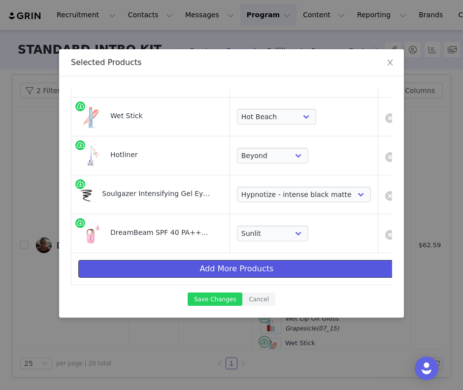
click at [201, 276] on button "Add More Products" at bounding box center [236, 269] width 317 height 18
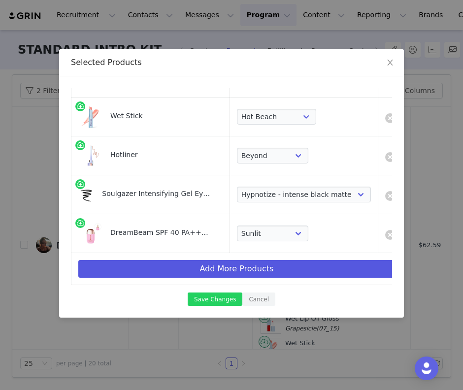
scroll to position [0, 0]
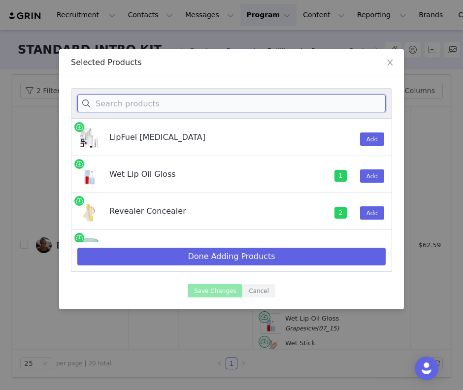
click at [130, 102] on input at bounding box center [231, 104] width 309 height 18
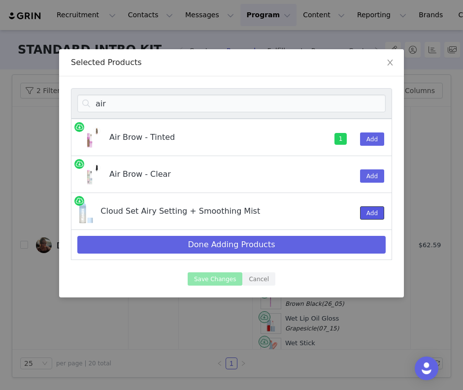
click at [369, 212] on button "Add" at bounding box center [372, 213] width 24 height 13
click at [369, 172] on button "Add" at bounding box center [372, 176] width 24 height 13
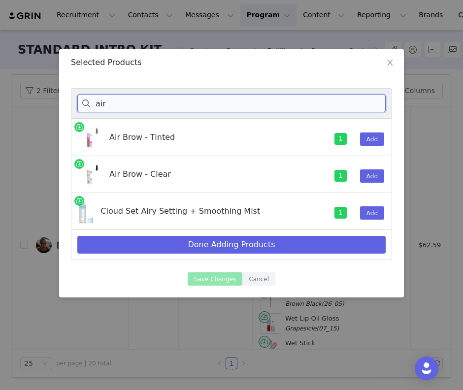
click at [168, 103] on input "air" at bounding box center [231, 104] width 309 height 18
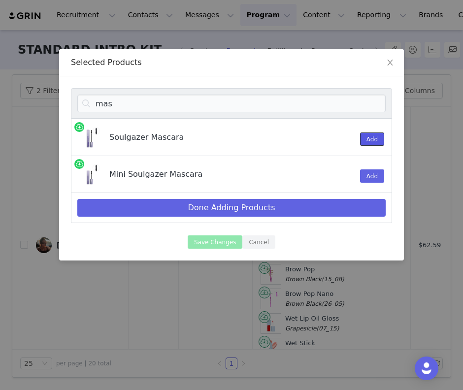
click at [371, 140] on button "Add" at bounding box center [372, 139] width 24 height 13
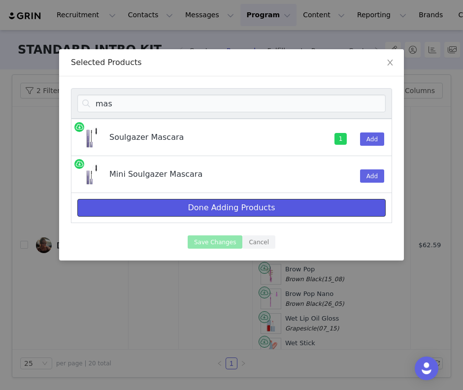
click at [246, 216] on button "Done Adding Products" at bounding box center [231, 208] width 309 height 18
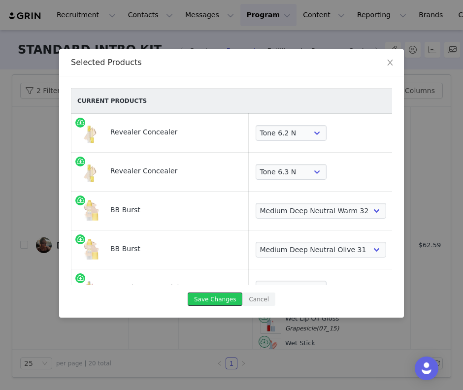
click at [226, 295] on button "Save Changes" at bounding box center [215, 299] width 55 height 13
click at [284, 142] on td "Choose Shade Tone 0.5 N Tone 0.7 C Tone 01 N Tone 1.5 C Tone 02 W Tone 2.3 N To…" at bounding box center [322, 133] width 148 height 39
click at [284, 133] on select "Choose Shade Tone 0.5 N Tone 0.7 C Tone 01 N Tone 1.5 C Tone 02 W Tone 2.3 N To…" at bounding box center [291, 133] width 71 height 16
click at [274, 133] on select "Choose Shade Tone 0.5 N Tone 0.7 C Tone 01 N Tone 1.5 C Tone 02 W Tone 2.3 N To…" at bounding box center [291, 133] width 71 height 16
click at [283, 164] on td "Choose Shade Tone 0.5 N Tone 0.7 C Tone 01 N Tone 1.5 C Tone 02 W Tone 2.3 N To…" at bounding box center [322, 172] width 148 height 39
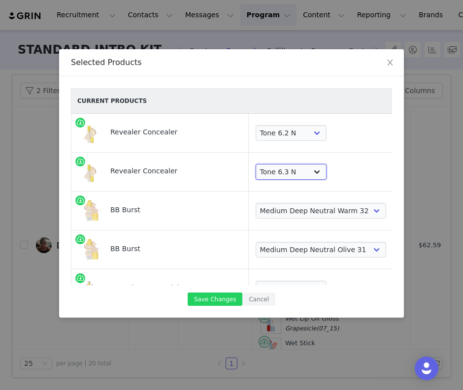
click at [283, 171] on select "Choose Shade Tone 0.5 N Tone 0.7 C Tone 01 N Tone 1.5 C Tone 02 W Tone 2.3 N To…" at bounding box center [291, 172] width 71 height 16
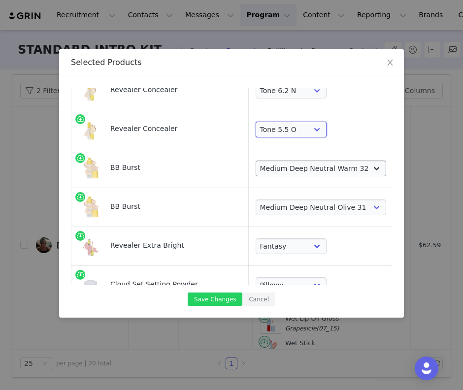
scroll to position [47, 0]
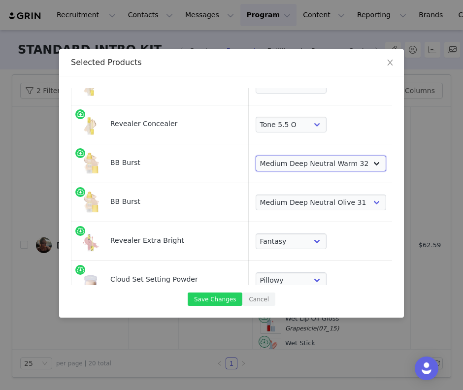
click at [291, 167] on select "Choose Shade Very Light Neutral 10 Very Light Cool 11 Light Neutral 12 Light Co…" at bounding box center [321, 164] width 131 height 16
click at [296, 169] on select "Choose Shade Very Light Neutral 10 Very Light Cool 11 Light Neutral 12 Light Co…" at bounding box center [321, 164] width 131 height 16
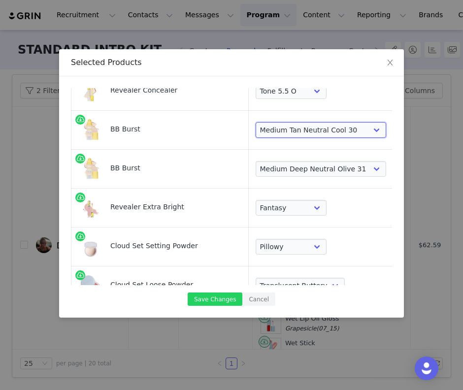
scroll to position [87, 0]
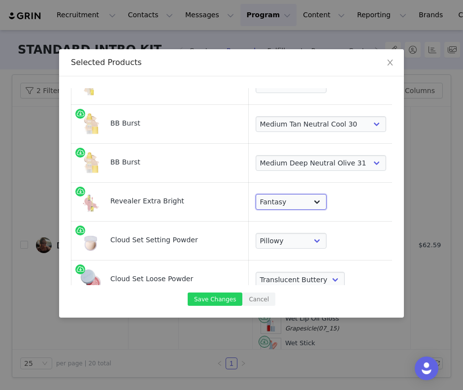
click at [256, 196] on select "Choose Shade Magic Illusion Fantasy Alchemy Supernatural" at bounding box center [291, 202] width 71 height 16
click at [264, 245] on select "Choose Shade Airy Breezy Feathery Comfy Cushiony Pillowy Softly Silky Velvety D…" at bounding box center [291, 241] width 71 height 16
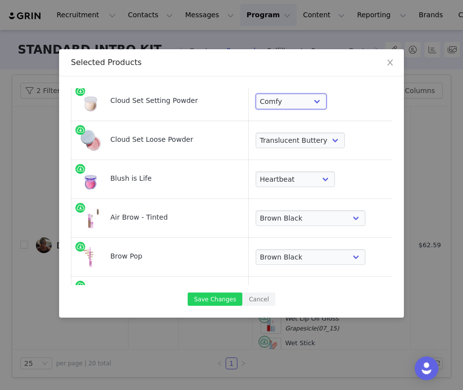
scroll to position [234, 0]
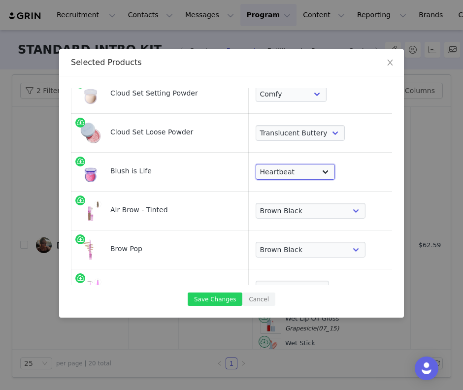
click at [265, 174] on select "Choose Shade Wavelength [MEDICAL_DATA] Heartbeat Blissed Hype Butterflies [MEDI…" at bounding box center [296, 172] width 80 height 16
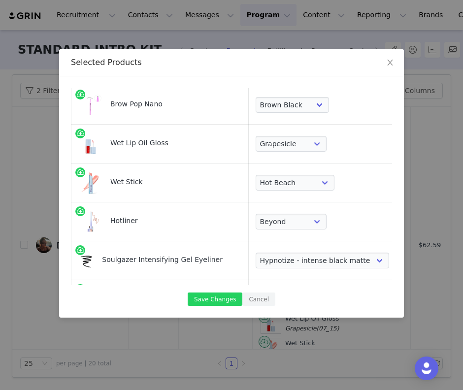
scroll to position [425, 0]
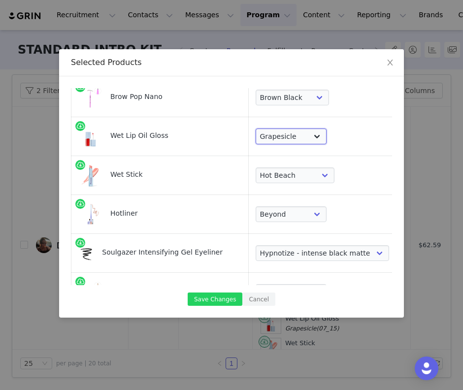
click at [261, 137] on select "Choose Shade Unzipped Unhooked Unbuttoned Jellyfish Malibu Dip Fruitjuice Jaws …" at bounding box center [291, 137] width 71 height 16
click at [293, 171] on select "Choose Shade Skinny Dip Baby Rose Heatwave Malibu Hot Beach Papaya Treat 100 De…" at bounding box center [295, 176] width 79 height 16
click at [284, 214] on select "Choose Shade 100 Max Epic Mega Infinite Beyond Supreme Extra Unbuttoned" at bounding box center [291, 215] width 71 height 16
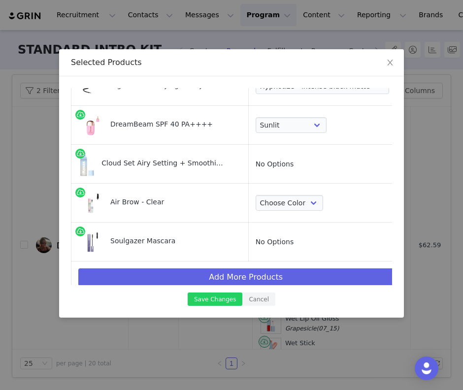
scroll to position [601, 0]
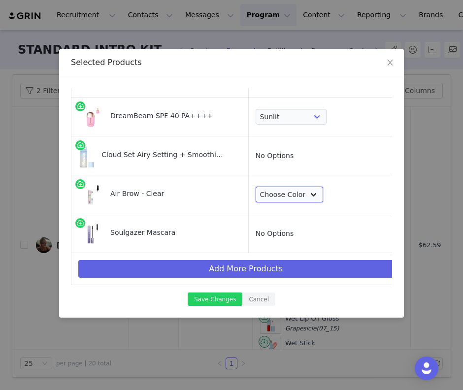
click at [286, 196] on select "Choose Color Clear" at bounding box center [290, 195] width 68 height 16
click at [221, 294] on button "Save Changes" at bounding box center [215, 299] width 55 height 13
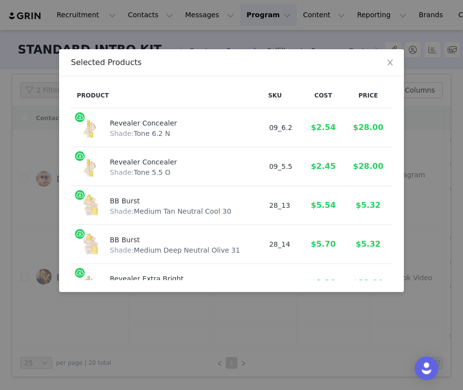
scroll to position [63, 0]
click at [384, 63] on span "Close" at bounding box center [391, 63] width 28 height 28
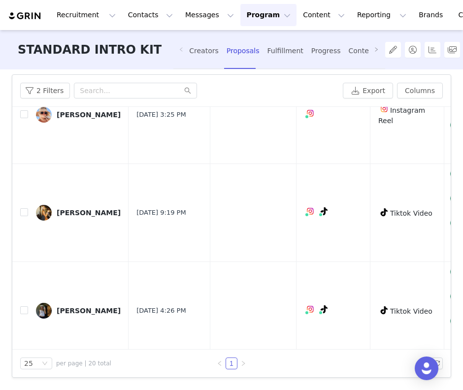
scroll to position [0, 0]
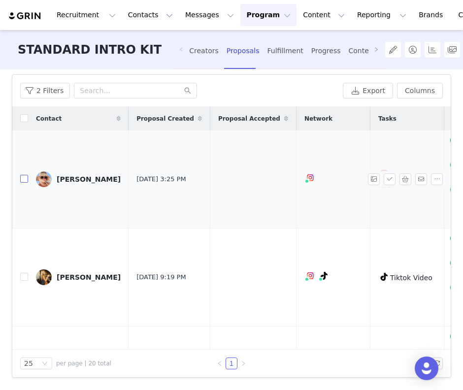
click at [24, 177] on input "checkbox" at bounding box center [24, 179] width 8 height 8
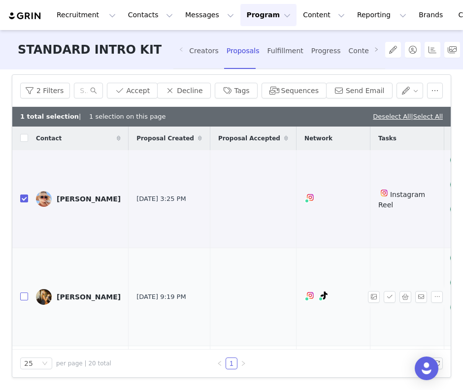
click at [24, 296] on input "checkbox" at bounding box center [24, 297] width 8 height 8
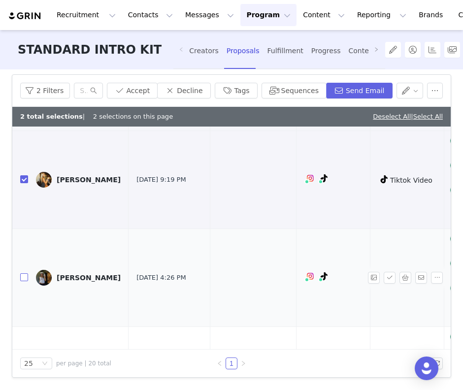
click at [22, 280] on input "checkbox" at bounding box center [24, 278] width 8 height 8
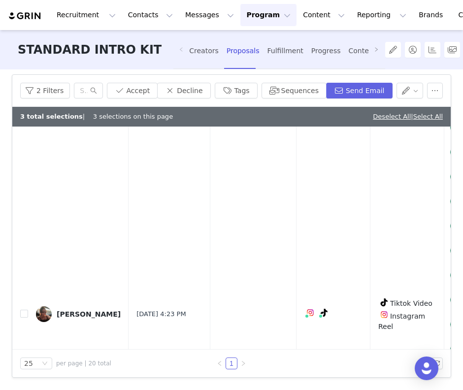
scroll to position [473, 0]
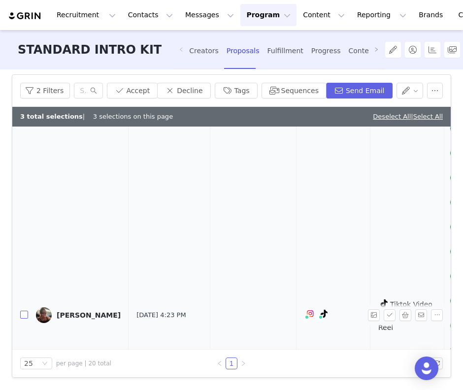
click at [23, 316] on input "checkbox" at bounding box center [24, 315] width 8 height 8
click at [154, 89] on button "Accept" at bounding box center [132, 91] width 51 height 16
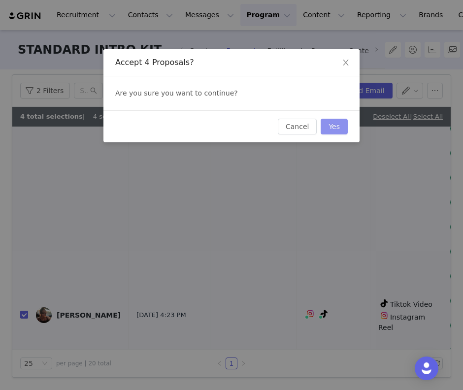
click at [340, 123] on button "Yes" at bounding box center [334, 127] width 27 height 16
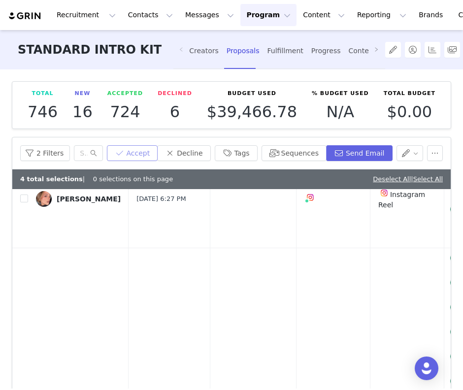
scroll to position [0, 0]
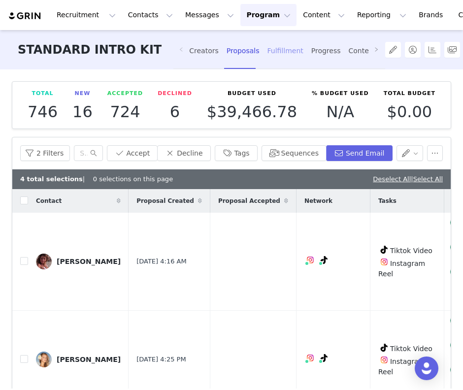
click at [267, 59] on div "Fulfillment" at bounding box center [285, 51] width 36 height 26
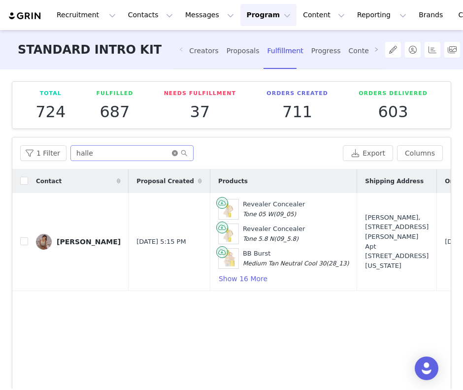
click at [175, 153] on icon "icon: close-circle" at bounding box center [175, 153] width 6 height 6
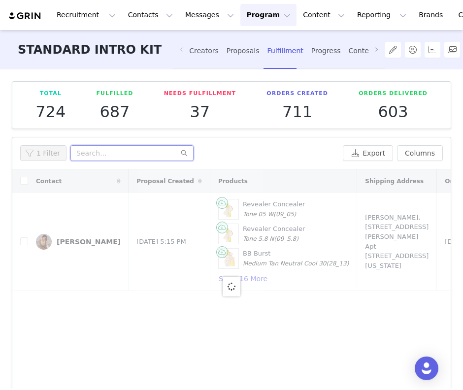
click at [153, 151] on input "text" at bounding box center [132, 153] width 123 height 16
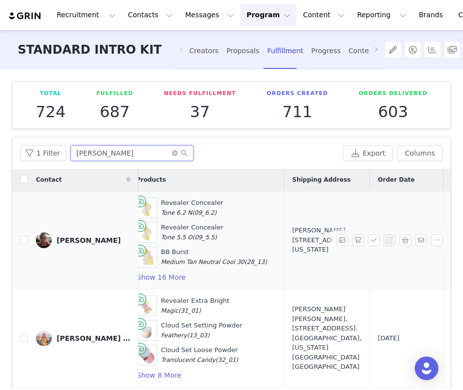
scroll to position [1, 217]
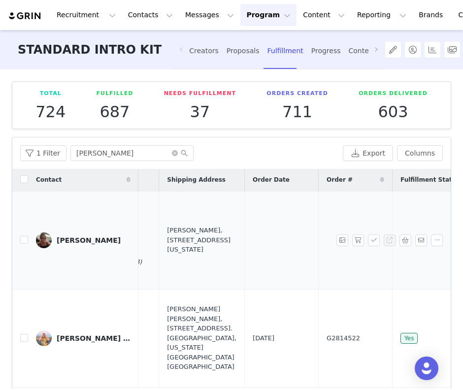
click at [364, 243] on div at bounding box center [392, 241] width 110 height 12
click at [360, 243] on button "button" at bounding box center [359, 241] width 12 height 12
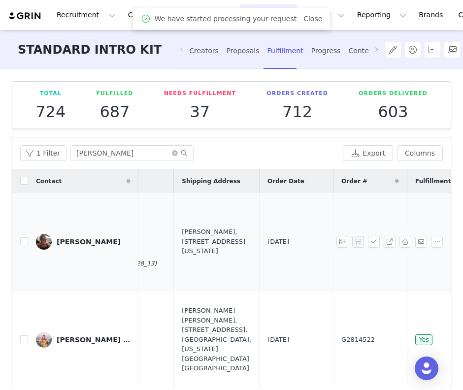
scroll to position [0, 205]
click at [339, 241] on span "G2831588" at bounding box center [356, 242] width 34 height 10
copy span "G2831588"
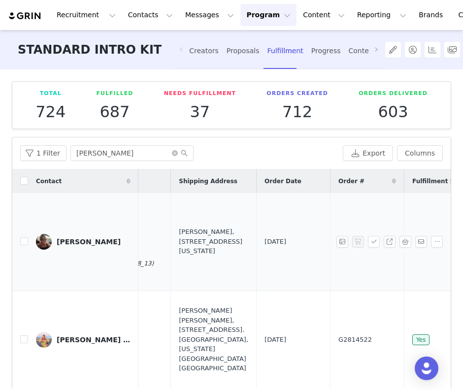
click at [179, 256] on div "[PERSON_NAME], [STREET_ADDRESS][US_STATE]" at bounding box center [214, 241] width 70 height 29
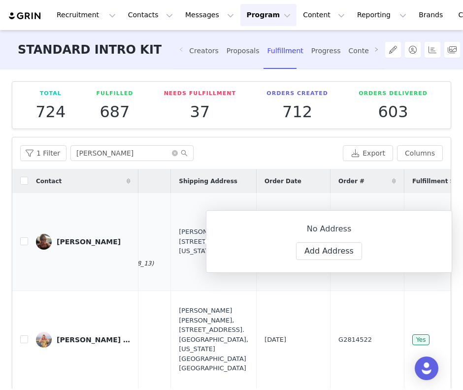
click at [179, 256] on div "[PERSON_NAME], [STREET_ADDRESS][US_STATE]" at bounding box center [214, 241] width 70 height 29
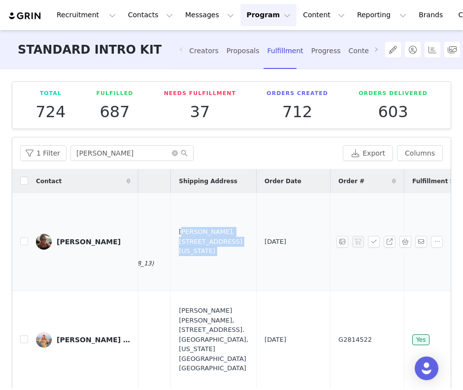
click at [179, 256] on div "[PERSON_NAME], [STREET_ADDRESS][US_STATE]" at bounding box center [214, 241] width 70 height 29
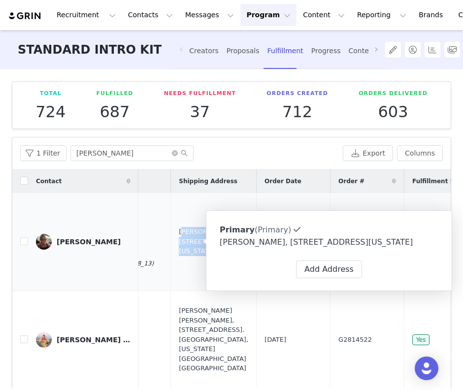
copy div "[PERSON_NAME], [STREET_ADDRESS][US_STATE]"
click at [173, 154] on icon "icon: close-circle" at bounding box center [175, 153] width 6 height 6
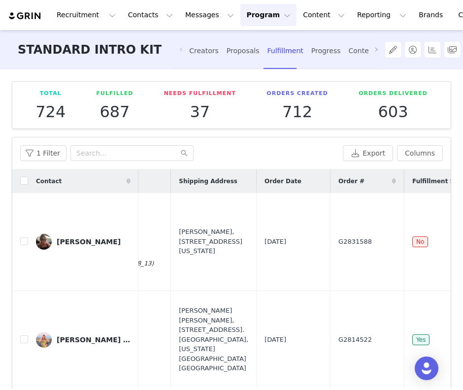
scroll to position [0, 0]
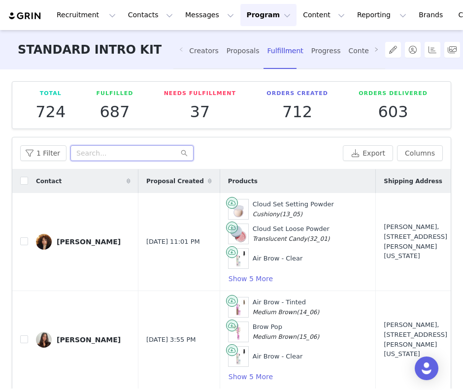
click at [98, 150] on input "text" at bounding box center [132, 153] width 123 height 16
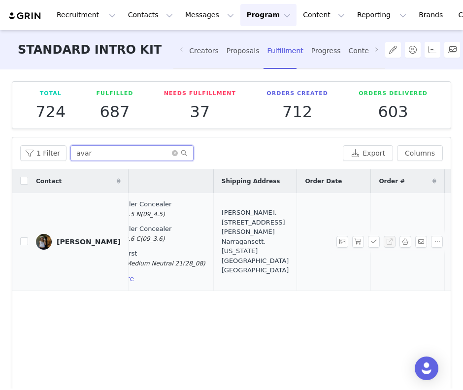
scroll to position [0, 140]
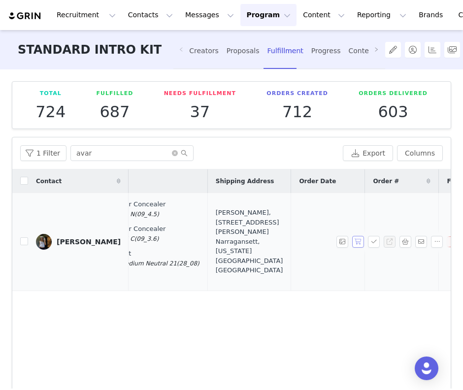
click at [357, 238] on button "button" at bounding box center [359, 242] width 12 height 12
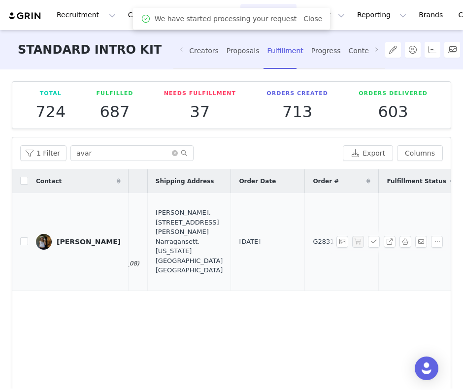
scroll to position [0, 210]
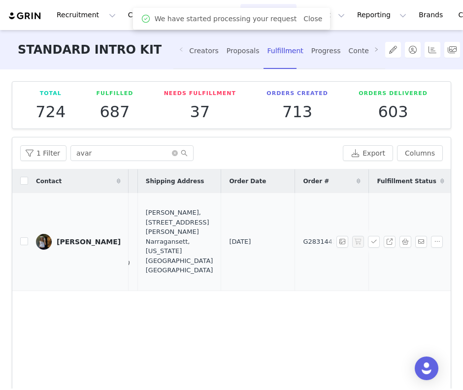
click at [303, 243] on span "G2831443" at bounding box center [320, 242] width 34 height 10
copy span "G2831443"
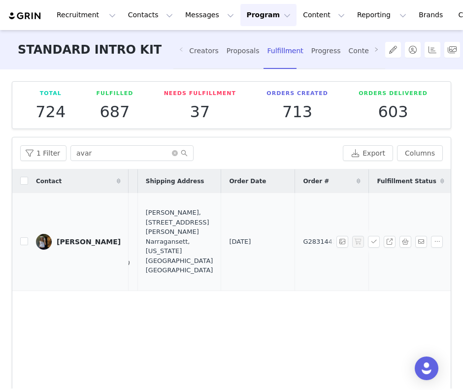
click at [146, 244] on div "[PERSON_NAME], [STREET_ADDRESS][PERSON_NAME] Narragansett, [US_STATE][GEOGRAPHI…" at bounding box center [180, 242] width 68 height 68
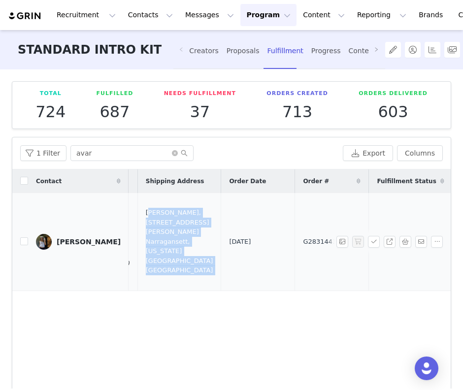
click at [146, 244] on div "[PERSON_NAME], [STREET_ADDRESS][PERSON_NAME] Narragansett, [US_STATE][GEOGRAPHI…" at bounding box center [180, 242] width 68 height 68
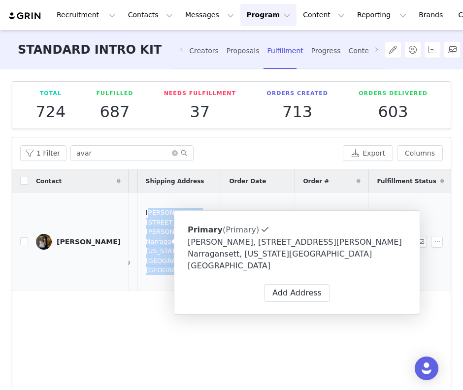
copy div "[PERSON_NAME], [STREET_ADDRESS][PERSON_NAME] Narragansett, [US_STATE][GEOGRAPHI…"
click at [172, 156] on span at bounding box center [180, 153] width 16 height 7
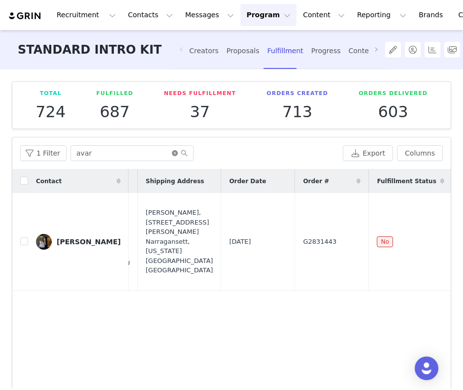
click at [172, 152] on icon "icon: close-circle" at bounding box center [175, 153] width 6 height 6
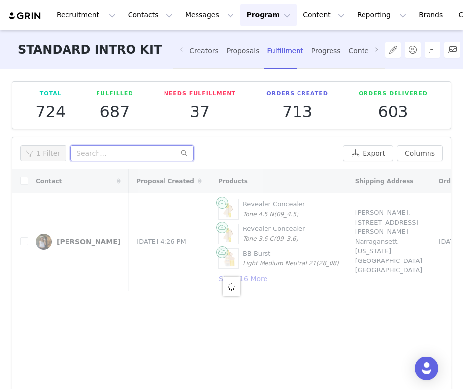
click at [171, 152] on input "text" at bounding box center [132, 153] width 123 height 16
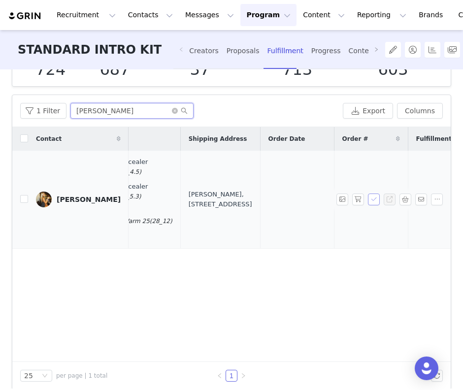
scroll to position [0, 159]
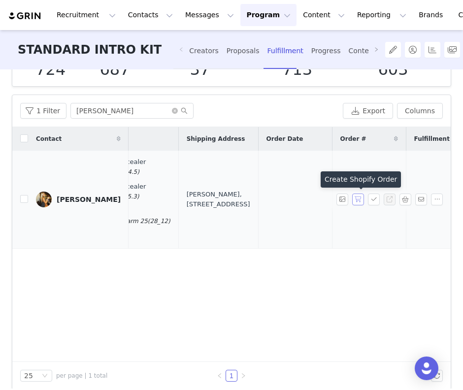
click at [358, 200] on button "button" at bounding box center [359, 200] width 12 height 12
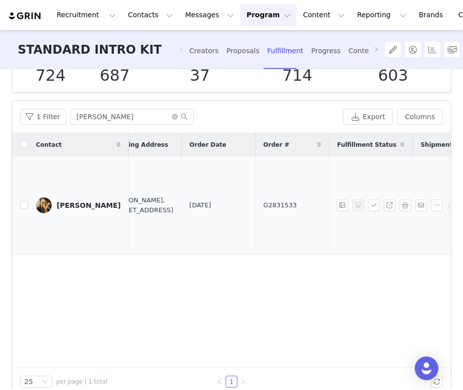
scroll to position [0, 248]
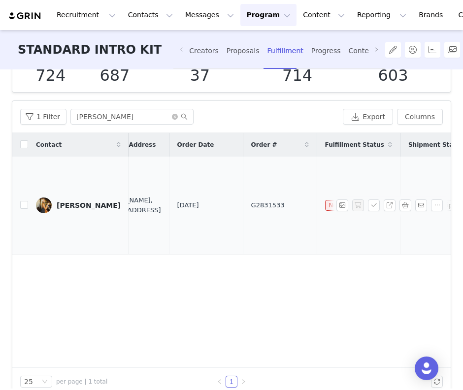
click at [251, 205] on span "G2831533" at bounding box center [268, 206] width 34 height 10
copy span "G2831533"
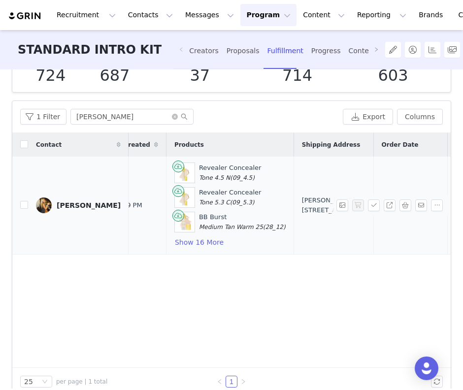
scroll to position [0, 67]
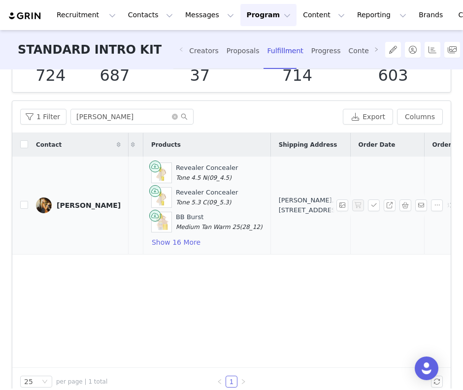
click at [279, 215] on div "[PERSON_NAME], [STREET_ADDRESS]" at bounding box center [311, 205] width 64 height 19
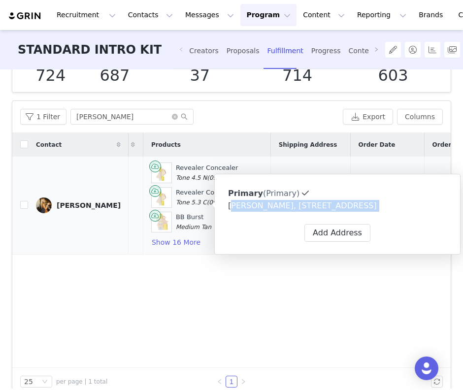
click at [271, 212] on div "[PERSON_NAME], [STREET_ADDRESS]" at bounding box center [337, 206] width 219 height 12
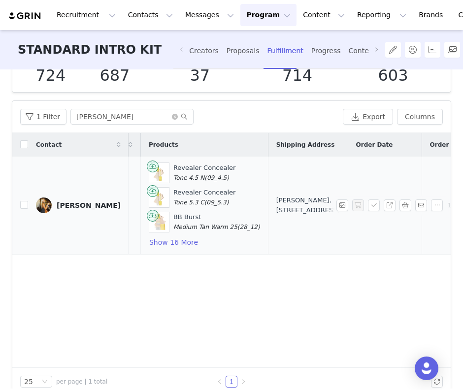
scroll to position [0, 126]
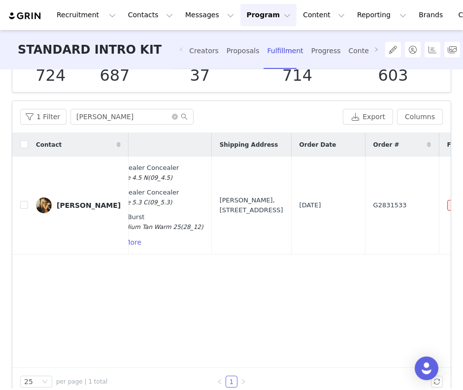
drag, startPoint x: 246, startPoint y: 222, endPoint x: 186, endPoint y: 181, distance: 72.3
click at [212, 181] on td "[PERSON_NAME], [STREET_ADDRESS]" at bounding box center [252, 206] width 80 height 98
copy div "[PERSON_NAME], [STREET_ADDRESS]"
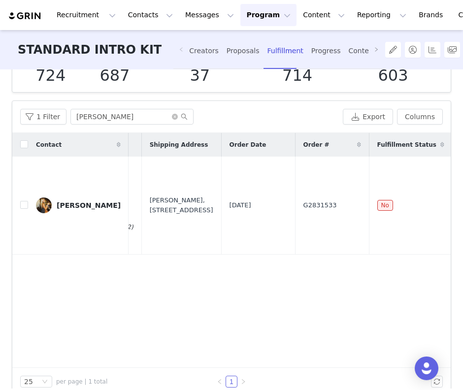
scroll to position [0, 250]
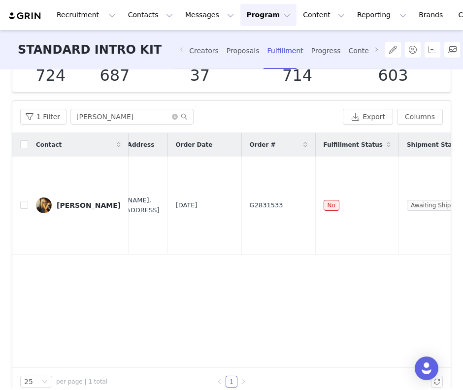
click at [250, 208] on span "G2831533" at bounding box center [267, 206] width 34 height 10
click at [174, 117] on icon "icon: close-circle" at bounding box center [175, 117] width 6 height 6
click at [151, 120] on input "text" at bounding box center [132, 117] width 123 height 16
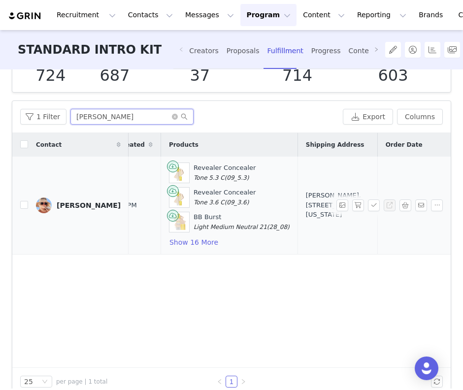
scroll to position [0, 75]
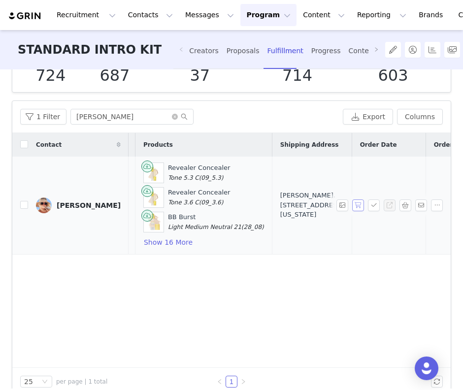
click at [361, 204] on button "button" at bounding box center [359, 206] width 12 height 12
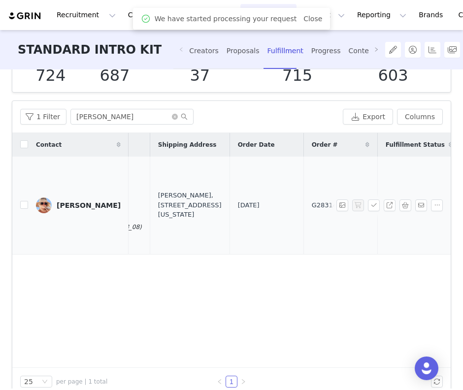
scroll to position [0, 216]
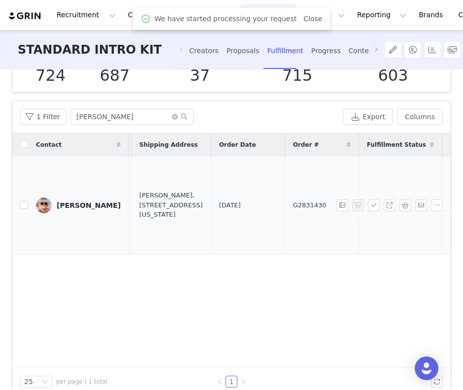
click at [293, 204] on span "G2831430" at bounding box center [310, 206] width 34 height 10
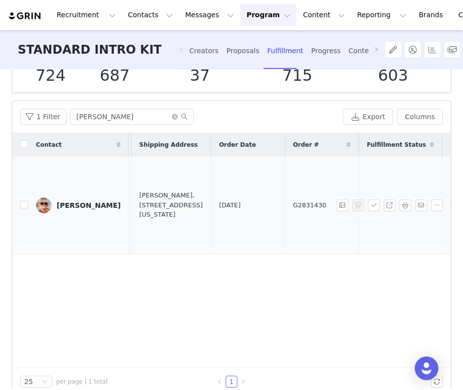
click at [142, 220] on div "[PERSON_NAME], [STREET_ADDRESS][US_STATE]" at bounding box center [172, 205] width 64 height 29
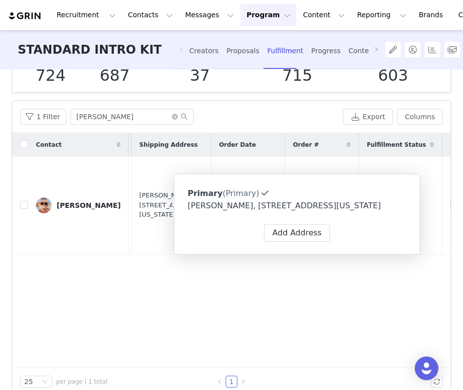
click at [209, 306] on div "Contact Proposal Created Products Shipping Address Order Date Order # Fulfillme…" at bounding box center [231, 250] width 439 height 235
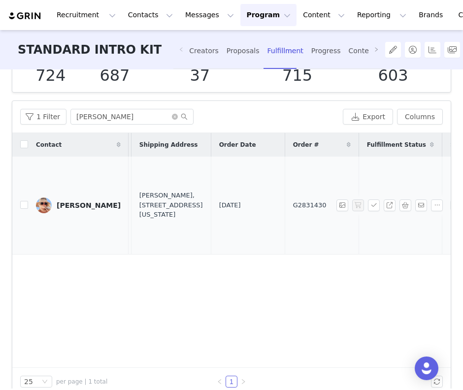
click at [293, 205] on span "G2831430" at bounding box center [310, 206] width 34 height 10
click at [227, 56] on div "Proposals" at bounding box center [243, 51] width 33 height 26
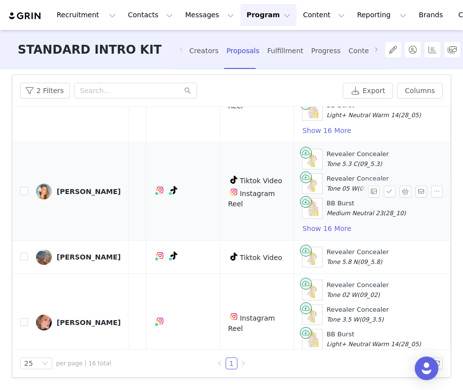
scroll to position [86, 243]
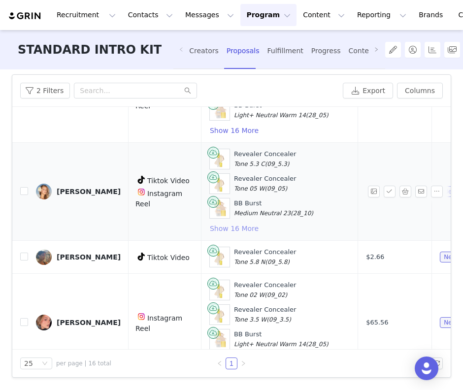
click at [213, 227] on button "Show 16 More" at bounding box center [235, 229] width 50 height 12
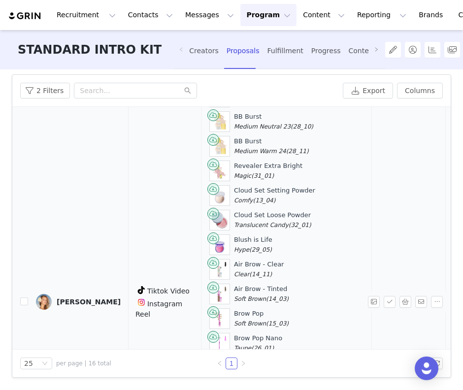
scroll to position [174, 243]
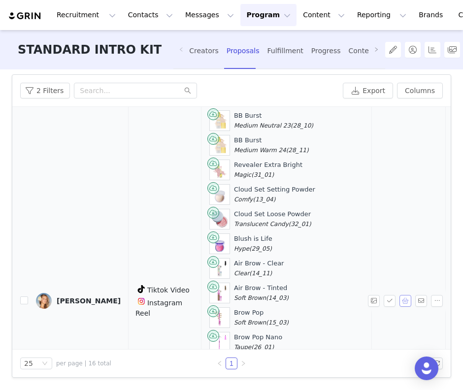
click at [404, 299] on button "button" at bounding box center [406, 301] width 12 height 12
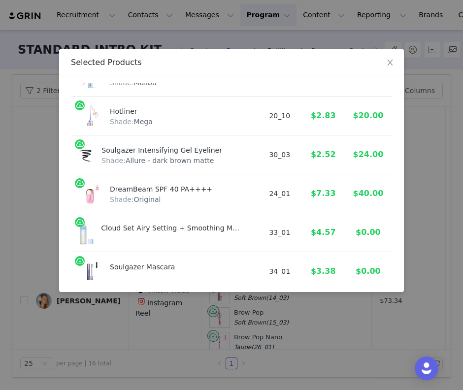
scroll to position [585, 0]
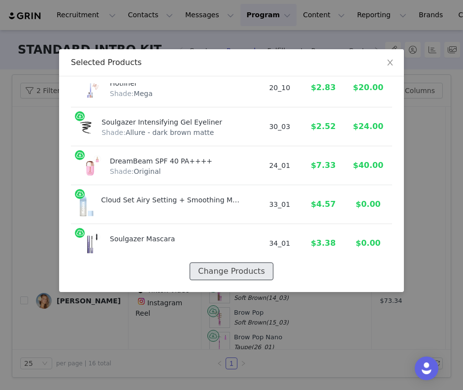
click at [250, 274] on button "Change Products" at bounding box center [231, 272] width 83 height 18
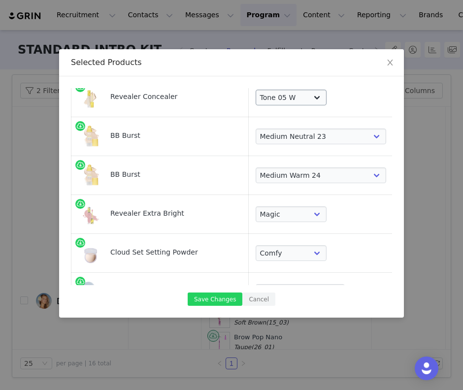
scroll to position [75, 0]
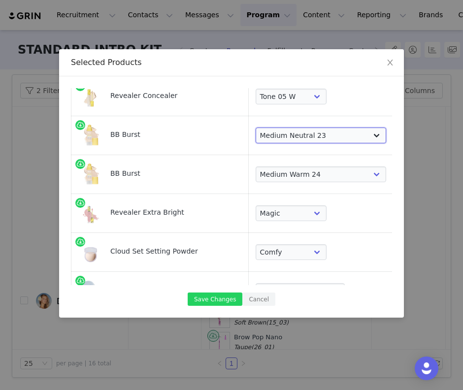
click at [273, 141] on select "Choose Shade Very Light Neutral 10 Very Light Cool 11 Light Neutral 12 Light Co…" at bounding box center [321, 136] width 131 height 16
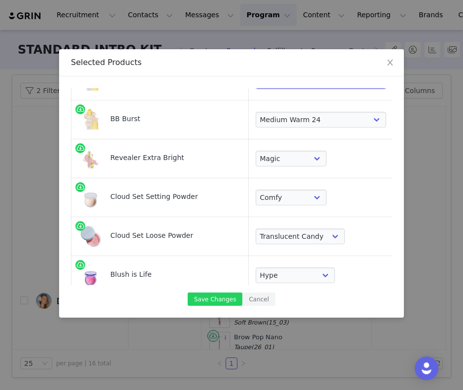
scroll to position [135, 0]
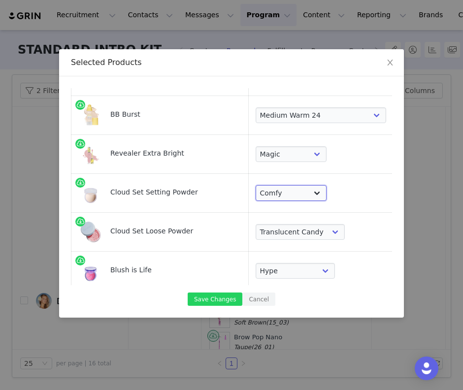
click at [261, 199] on select "Choose Shade Airy Breezy Feathery Comfy Cushiony Pillowy Softly Silky Velvety D…" at bounding box center [291, 193] width 71 height 16
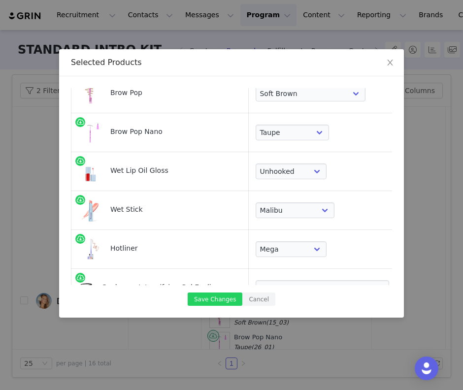
scroll to position [438, 0]
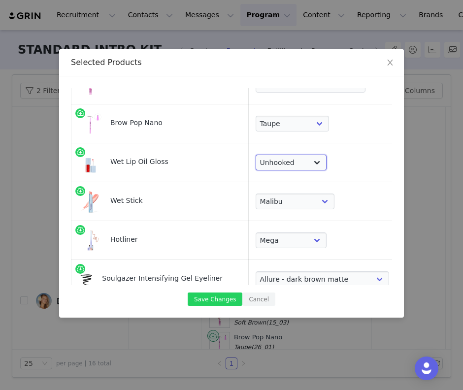
click at [281, 161] on select "Choose Shade Unzipped Unhooked Unbuttoned Jellyfish Malibu Dip Fruitjuice Jaws …" at bounding box center [291, 163] width 71 height 16
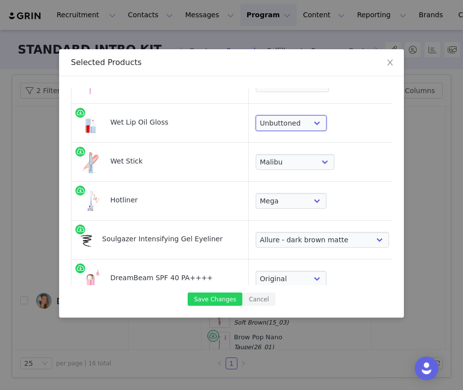
scroll to position [479, 0]
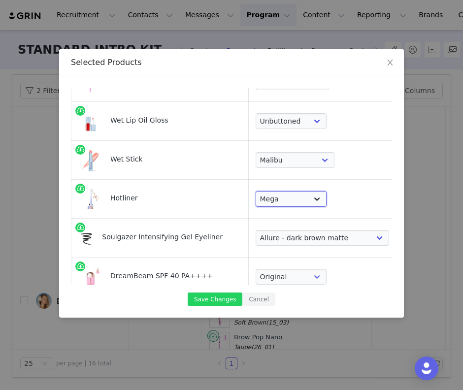
click at [293, 196] on select "Choose Shade 100 Max Epic Mega Infinite Beyond Supreme Extra Unbuttoned" at bounding box center [291, 199] width 71 height 16
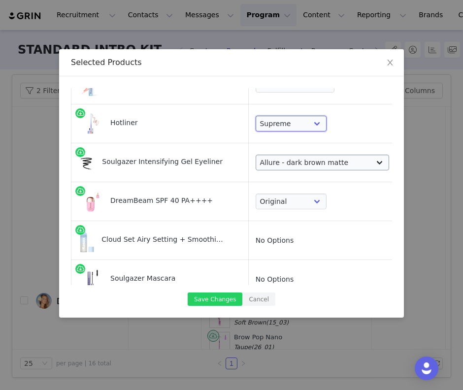
scroll to position [601, 0]
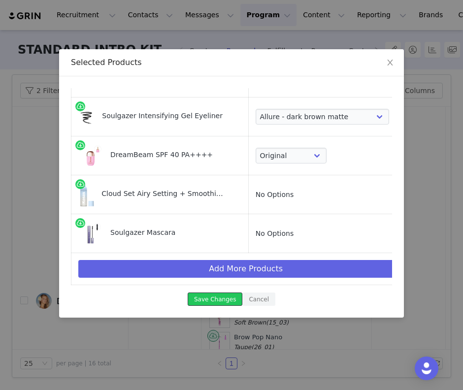
click at [209, 303] on button "Save Changes" at bounding box center [215, 299] width 55 height 13
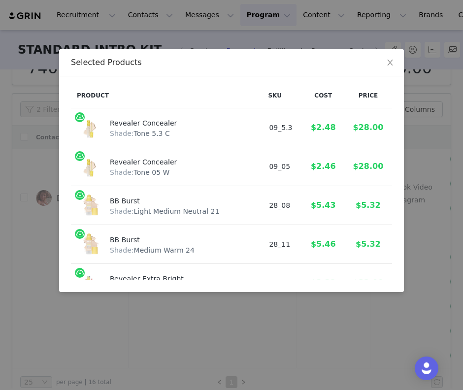
scroll to position [63, 0]
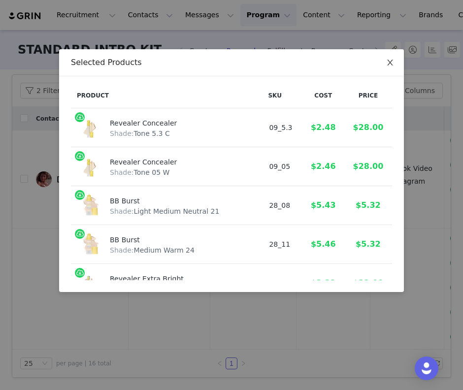
click at [391, 55] on span "Close" at bounding box center [391, 63] width 28 height 28
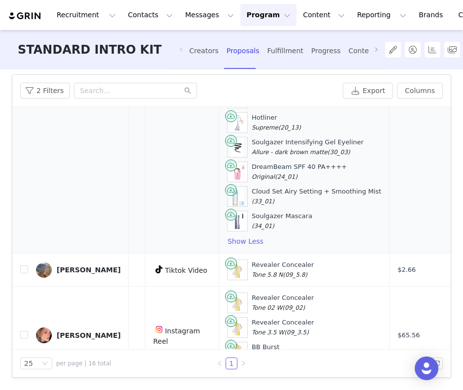
scroll to position [469, 225]
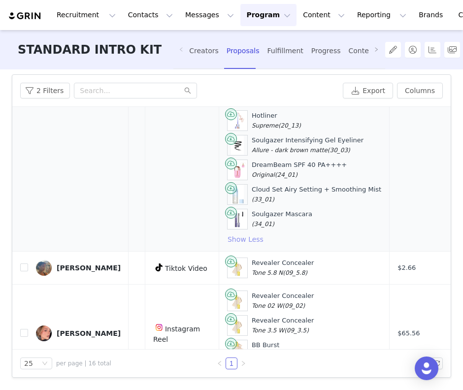
click at [231, 240] on button "Show Less" at bounding box center [245, 240] width 37 height 12
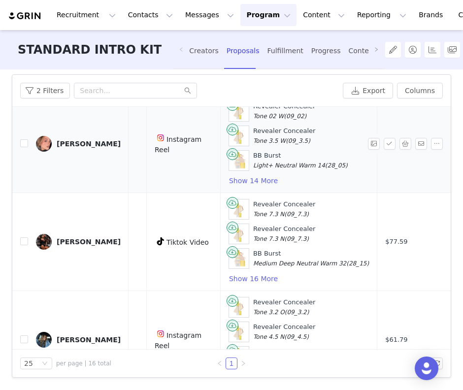
scroll to position [265, 224]
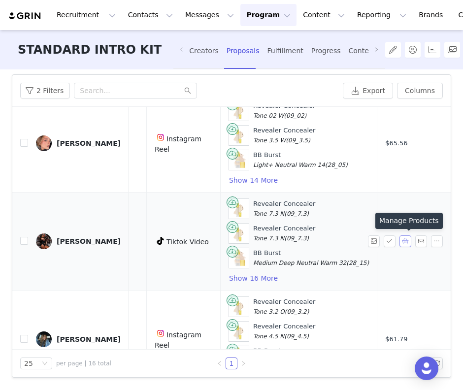
click at [407, 238] on button "button" at bounding box center [406, 242] width 12 height 12
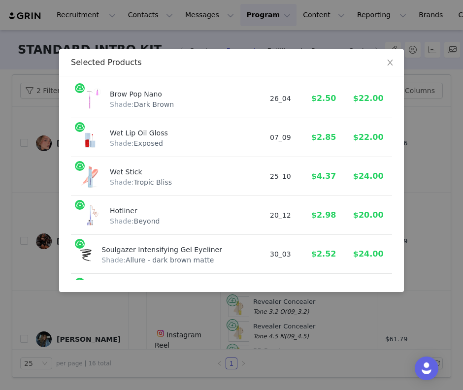
scroll to position [585, 0]
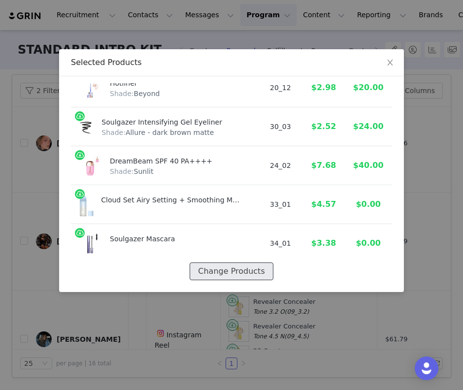
click at [253, 271] on button "Change Products" at bounding box center [231, 272] width 83 height 18
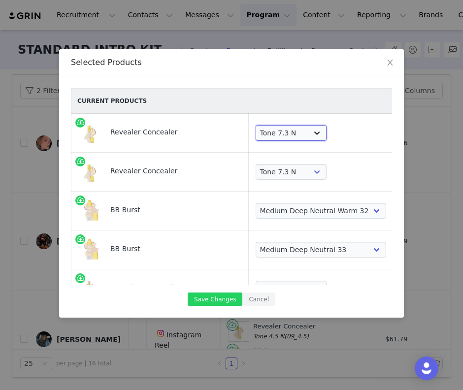
click at [278, 138] on select "Choose Shade Tone 0.5 N Tone 0.7 C Tone 01 N Tone 1.5 C Tone 02 W Tone 2.3 N To…" at bounding box center [291, 133] width 71 height 16
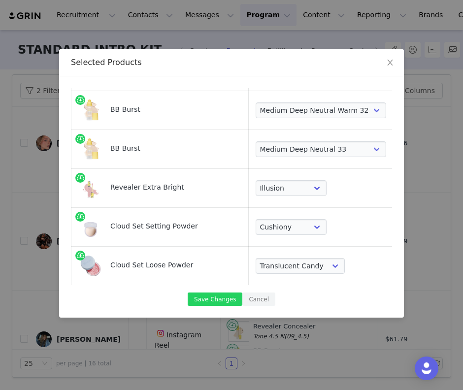
scroll to position [121, 0]
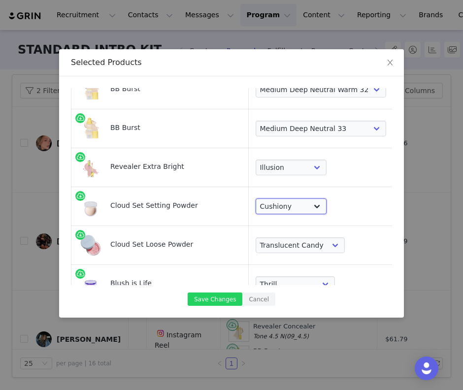
click at [271, 202] on select "Choose Shade Airy Breezy Feathery Comfy Cushiony Pillowy Softly Silky Velvety D…" at bounding box center [291, 207] width 71 height 16
click at [285, 214] on td "Choose Shade Airy Breezy Feathery Comfy Cushiony Pillowy Softly Silky Velvety D…" at bounding box center [322, 206] width 148 height 39
click at [284, 210] on select "Choose Shade Airy Breezy Feathery Comfy Cushiony Pillowy Softly Silky Velvety D…" at bounding box center [291, 207] width 71 height 16
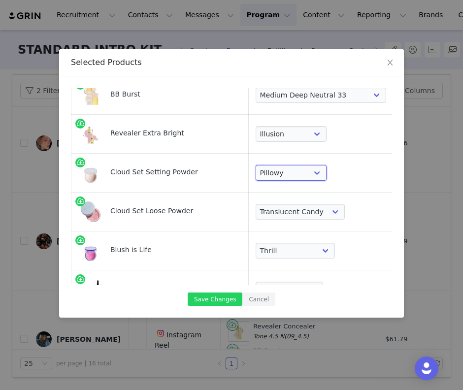
scroll to position [165, 0]
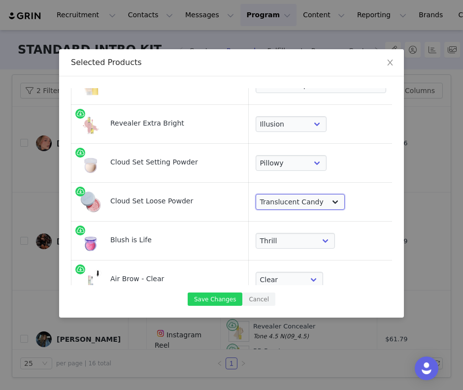
click at [287, 207] on select "Choose Shade Translucent Candy Translucent Buttery Translucent Peachy Transluce…" at bounding box center [301, 202] width 90 height 16
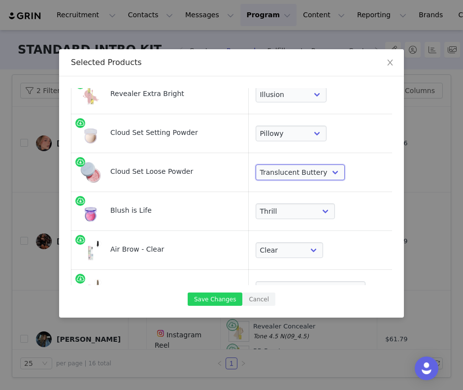
scroll to position [212, 0]
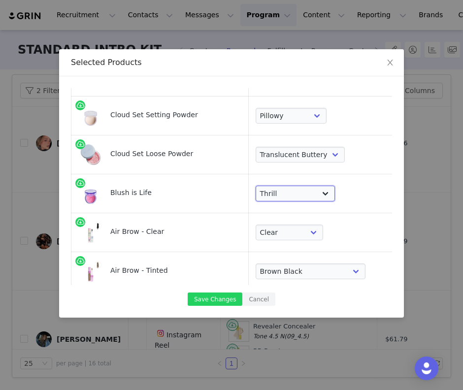
click at [280, 198] on select "Choose Shade Wavelength [MEDICAL_DATA] Heartbeat Blissed Hype Butterflies [MEDI…" at bounding box center [296, 194] width 80 height 16
click at [274, 191] on select "Choose Shade Wavelength [MEDICAL_DATA] Heartbeat Blissed Hype Butterflies [MEDI…" at bounding box center [296, 194] width 80 height 16
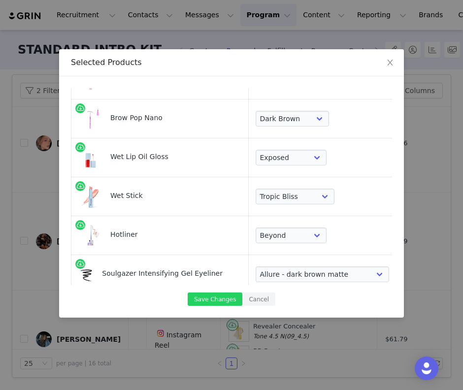
scroll to position [449, 0]
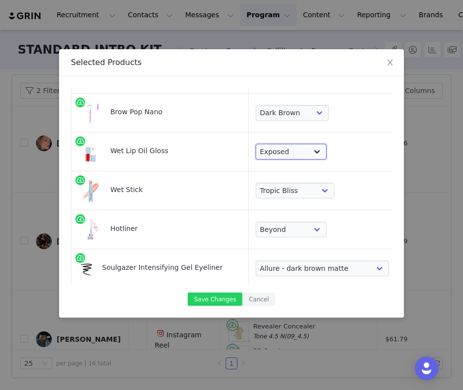
click at [269, 149] on select "Choose Shade Unzipped Unhooked Unbuttoned Jellyfish Malibu Dip Fruitjuice Jaws …" at bounding box center [291, 152] width 71 height 16
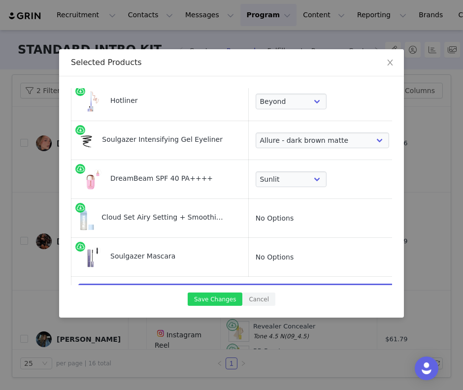
scroll to position [601, 0]
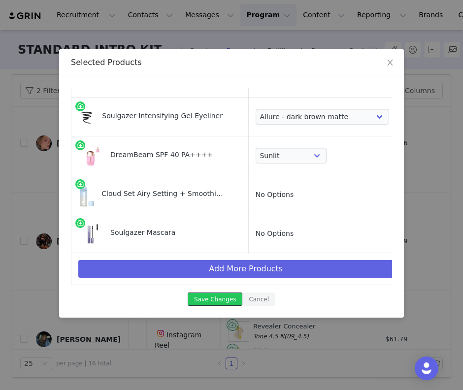
click at [218, 297] on button "Save Changes" at bounding box center [215, 299] width 55 height 13
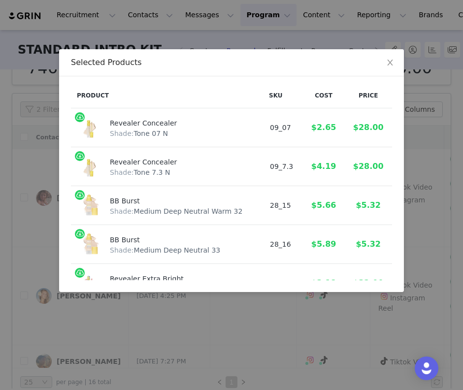
scroll to position [63, 0]
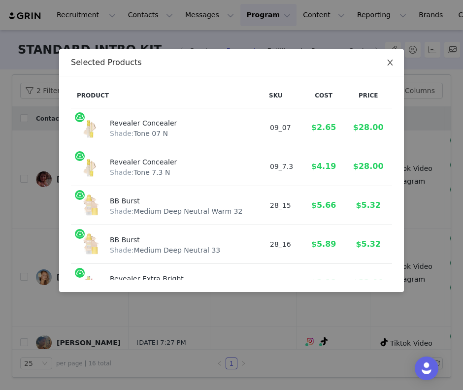
click at [394, 64] on span "Close" at bounding box center [391, 63] width 28 height 28
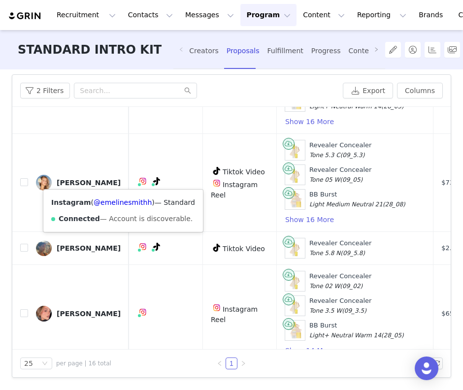
scroll to position [94, 168]
